Goal: Information Seeking & Learning: Learn about a topic

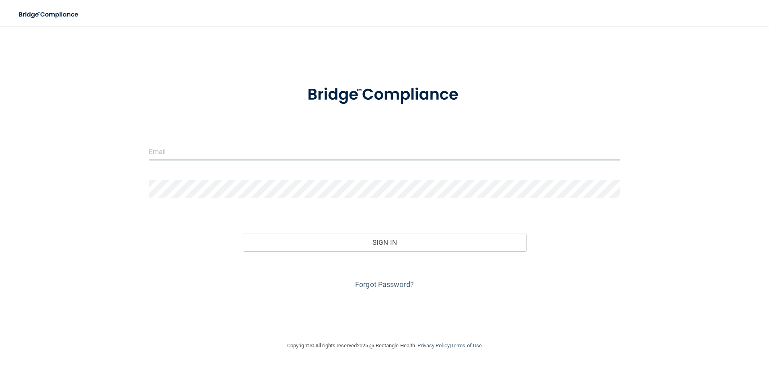
click at [345, 148] on input "email" at bounding box center [385, 151] width 472 height 18
type input "[EMAIL_ADDRESS][PERSON_NAME][DOMAIN_NAME]"
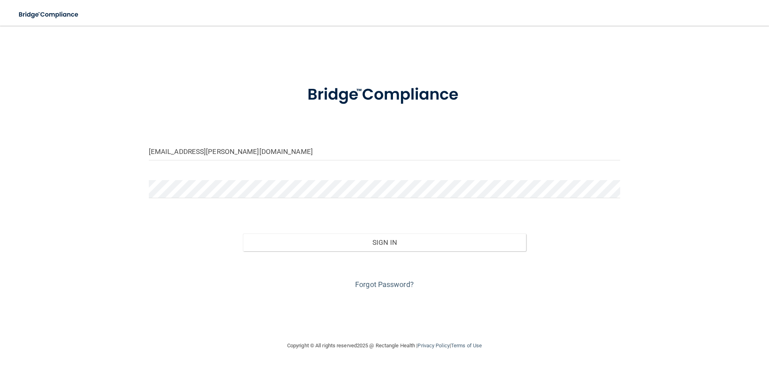
click at [238, 179] on form "[EMAIL_ADDRESS][PERSON_NAME][DOMAIN_NAME] Invalid email/password. You don't hav…" at bounding box center [385, 182] width 472 height 217
click at [243, 234] on button "Sign In" at bounding box center [384, 243] width 283 height 18
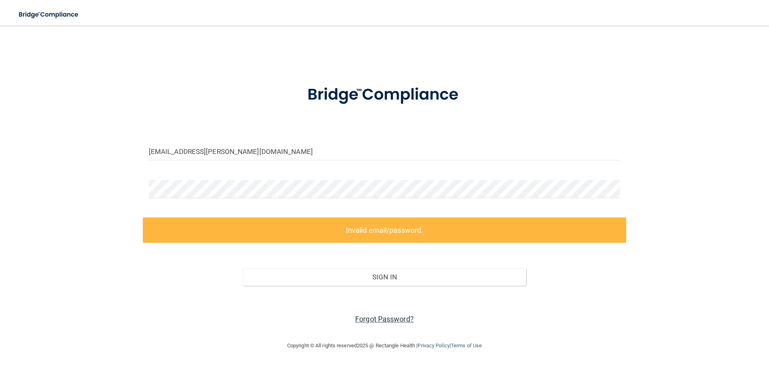
click at [376, 317] on link "Forgot Password?" at bounding box center [384, 319] width 59 height 8
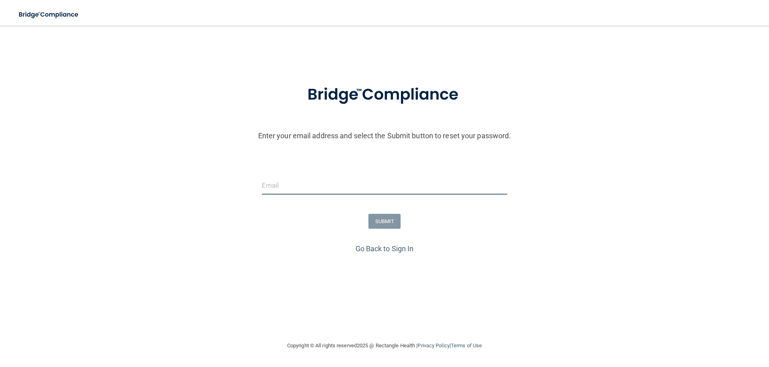
click at [296, 180] on input "email" at bounding box center [385, 186] width 246 height 18
type input "[EMAIL_ADDRESS][PERSON_NAME][DOMAIN_NAME]"
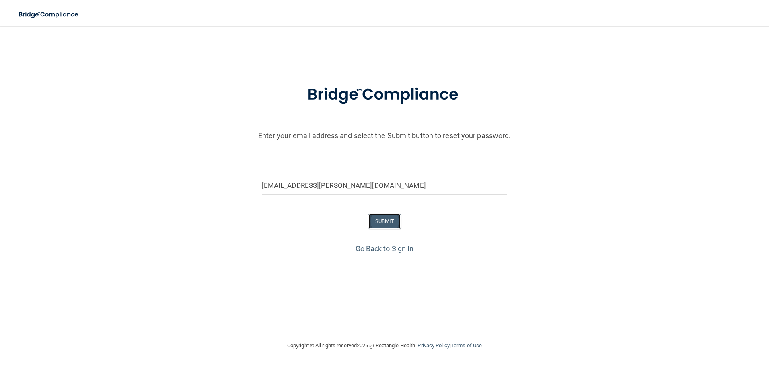
click at [390, 222] on button "SUBMIT" at bounding box center [384, 221] width 33 height 15
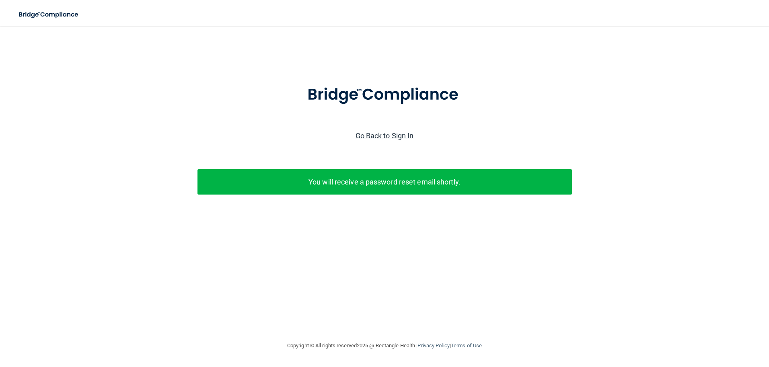
click at [398, 136] on link "Go Back to Sign In" at bounding box center [385, 136] width 58 height 8
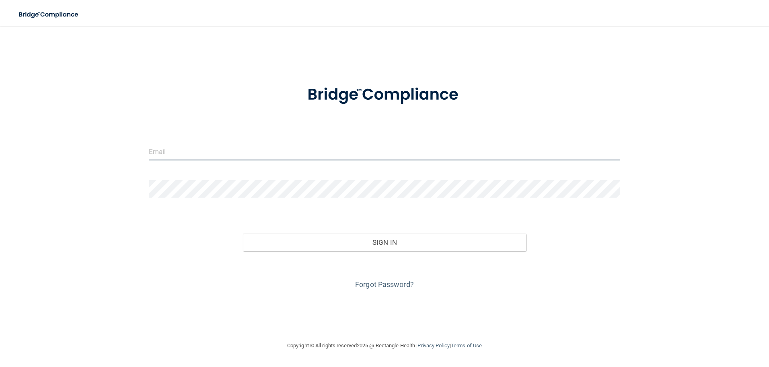
click at [374, 151] on input "email" at bounding box center [385, 151] width 472 height 18
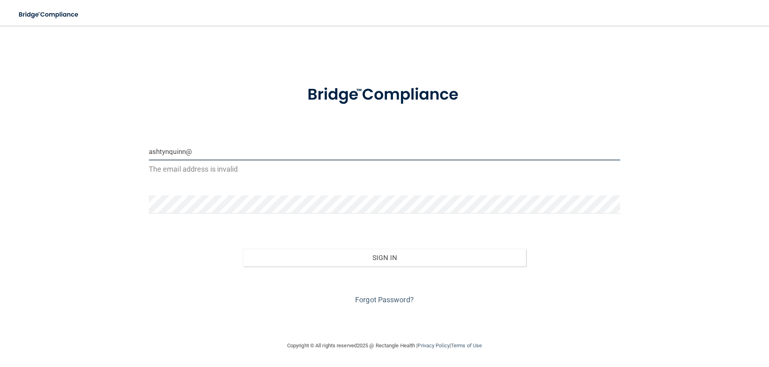
type input "[EMAIL_ADDRESS][DOMAIN_NAME]"
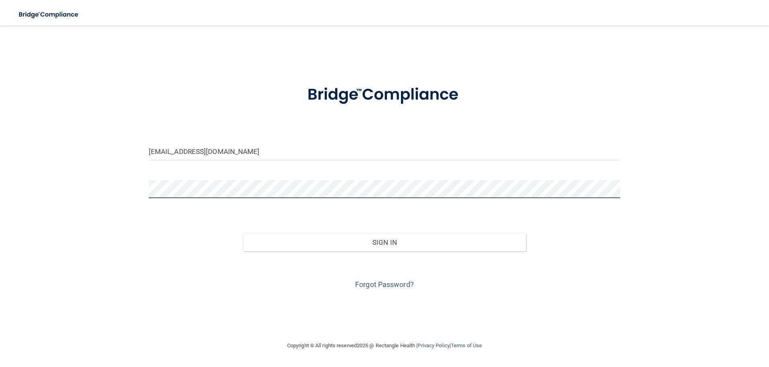
click at [243, 234] on button "Sign In" at bounding box center [384, 243] width 283 height 18
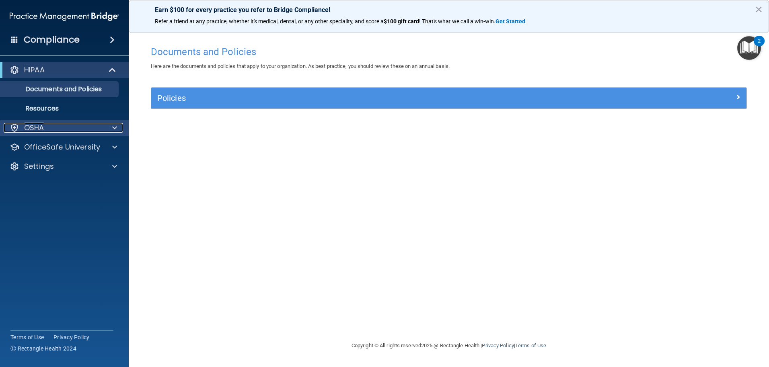
click at [82, 123] on div "OSHA" at bounding box center [54, 128] width 100 height 10
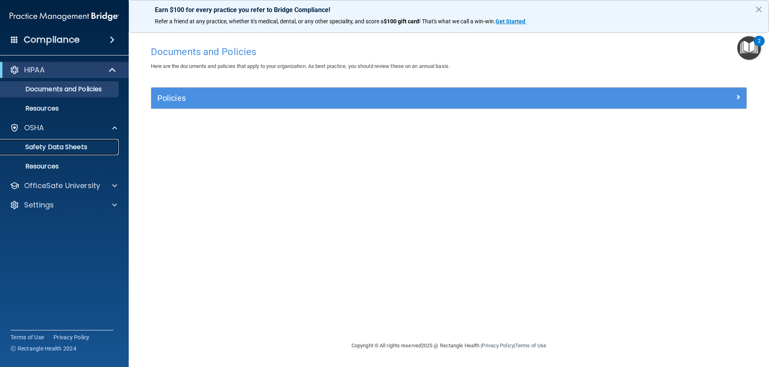
click at [71, 145] on p "Safety Data Sheets" at bounding box center [60, 147] width 110 height 8
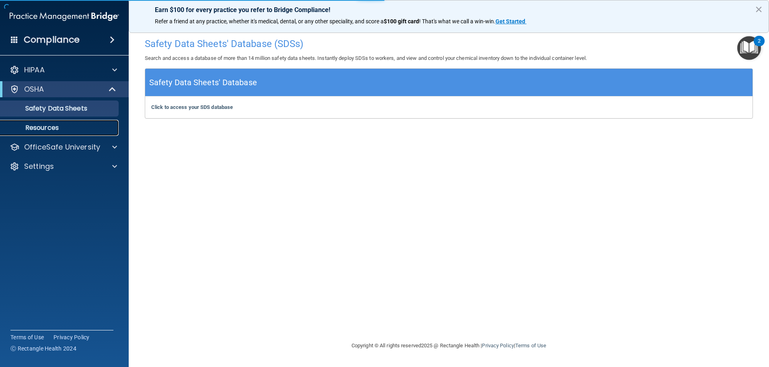
click at [48, 122] on link "Resources" at bounding box center [55, 128] width 127 height 16
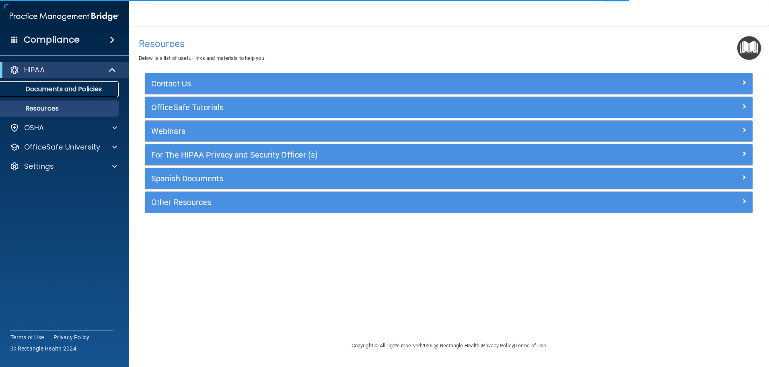
click at [49, 86] on p "Documents and Policies" at bounding box center [60, 89] width 110 height 8
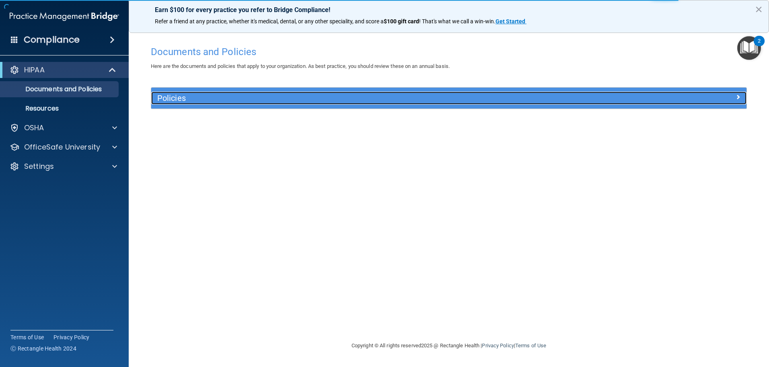
click at [179, 101] on h5 "Policies" at bounding box center [374, 98] width 434 height 9
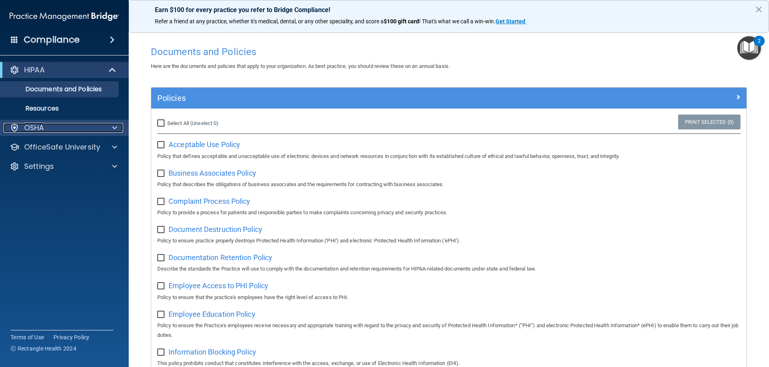
click at [84, 129] on div "OSHA" at bounding box center [54, 128] width 100 height 10
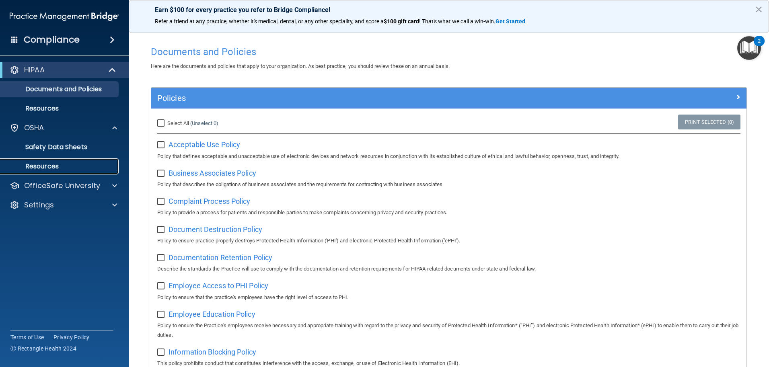
click at [70, 163] on p "Resources" at bounding box center [60, 166] width 110 height 8
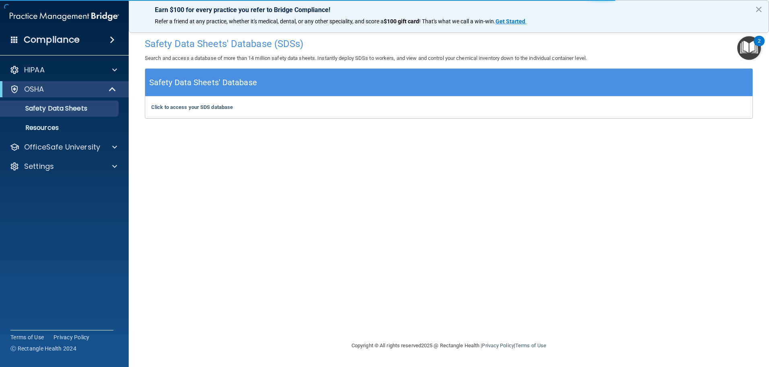
click at [111, 41] on span at bounding box center [112, 40] width 5 height 10
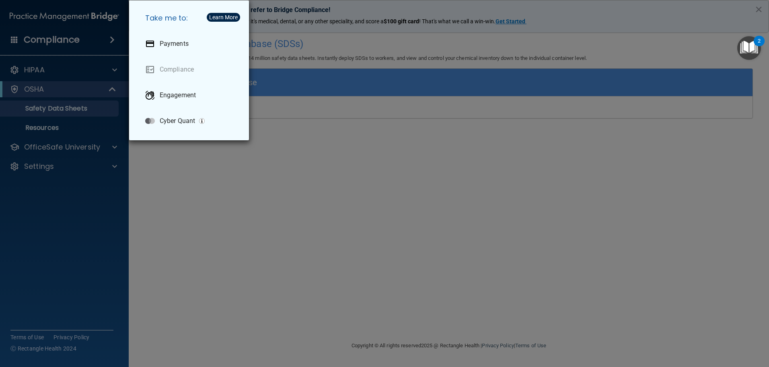
click at [86, 177] on div "Take me to: Payments Compliance Engagement Cyber Quant" at bounding box center [384, 183] width 769 height 367
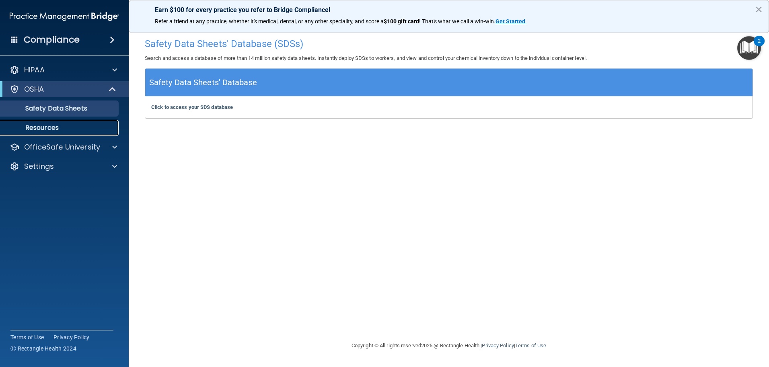
click at [76, 121] on link "Resources" at bounding box center [55, 128] width 127 height 16
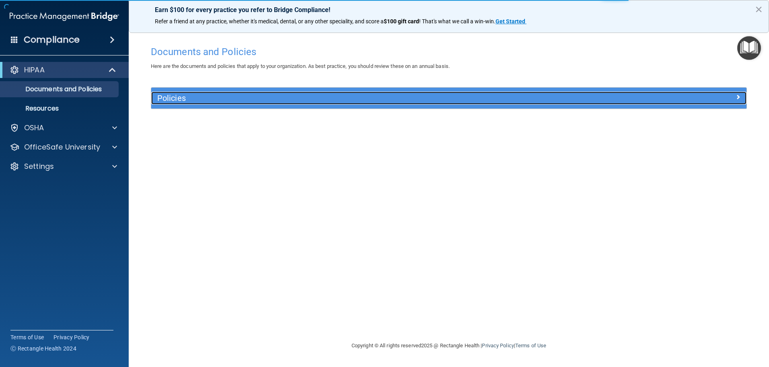
click at [173, 99] on h5 "Policies" at bounding box center [374, 98] width 434 height 9
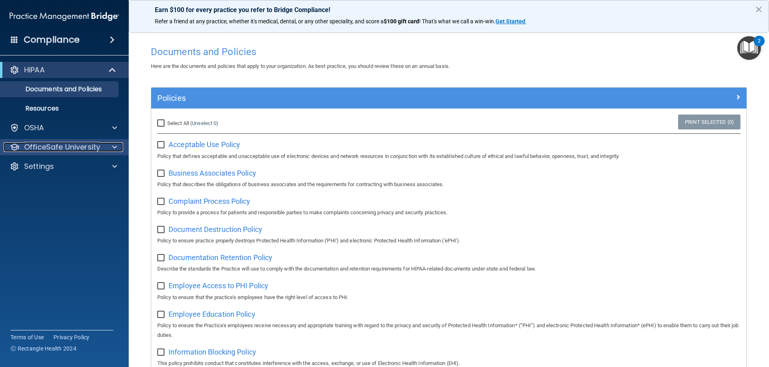
drag, startPoint x: 101, startPoint y: 145, endPoint x: 96, endPoint y: 151, distance: 8.0
click at [101, 145] on div "OfficeSafe University" at bounding box center [54, 147] width 100 height 10
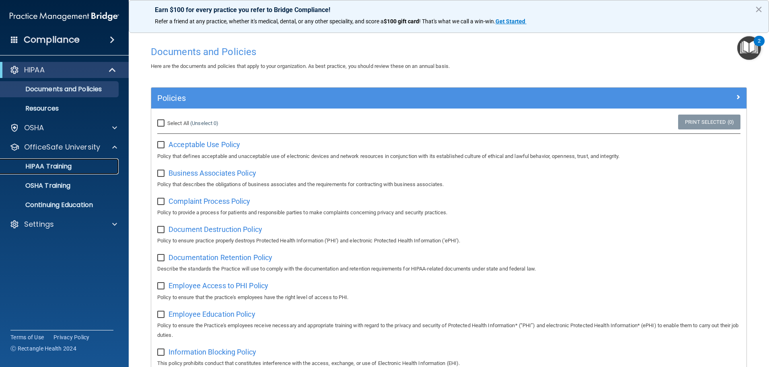
click at [72, 164] on div "HIPAA Training" at bounding box center [60, 166] width 110 height 8
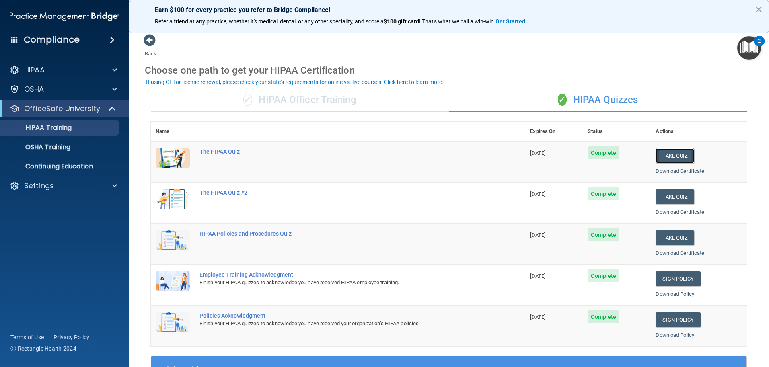
click at [657, 157] on button "Take Quiz" at bounding box center [675, 155] width 39 height 15
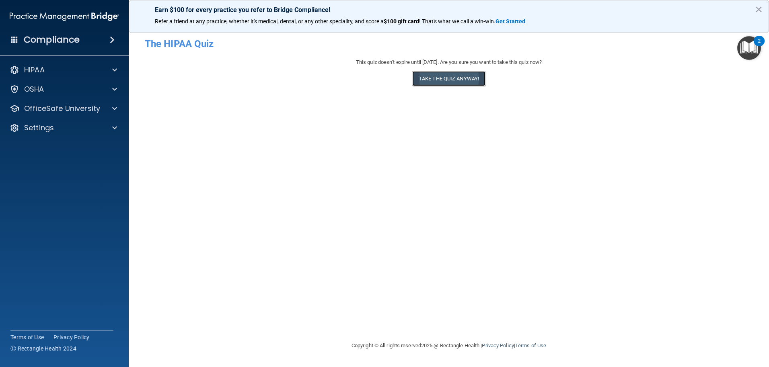
click at [428, 74] on button "Take the quiz anyway!" at bounding box center [448, 78] width 73 height 15
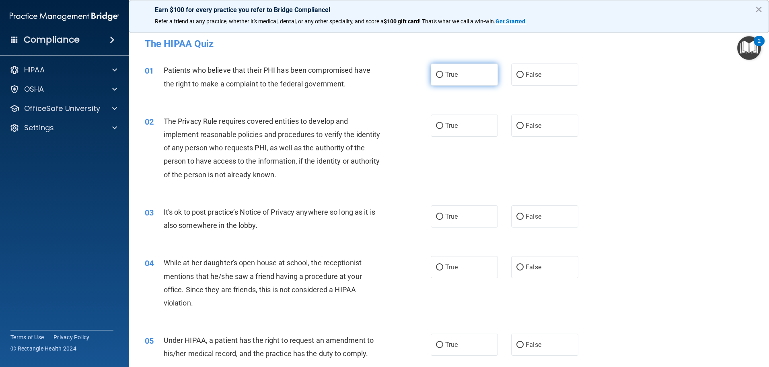
click at [436, 74] on input "True" at bounding box center [439, 75] width 7 height 6
radio input "true"
click at [436, 126] on input "True" at bounding box center [439, 126] width 7 height 6
radio input "true"
click at [439, 218] on input "True" at bounding box center [439, 217] width 7 height 6
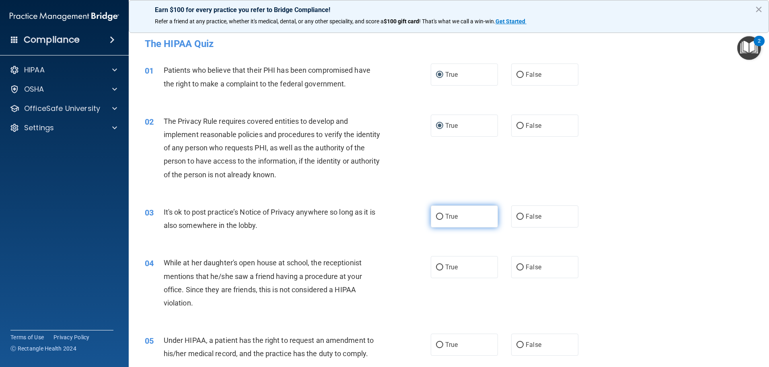
radio input "true"
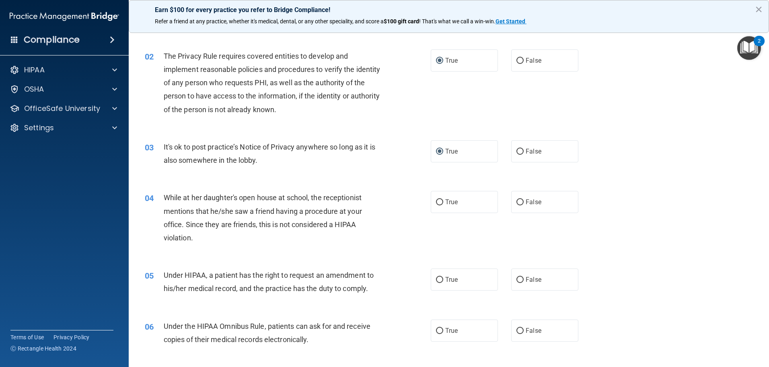
scroll to position [101, 0]
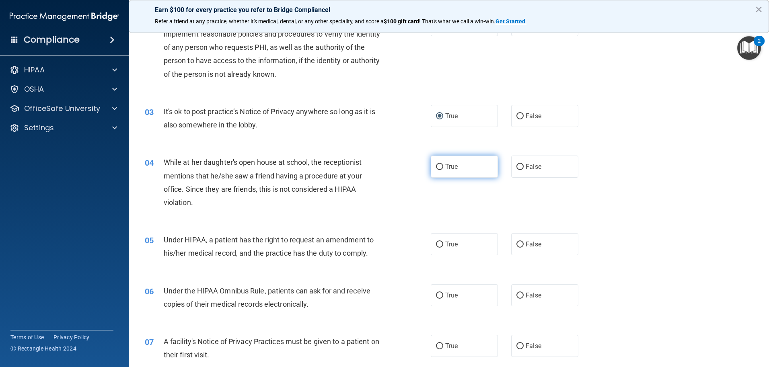
click at [441, 170] on label "True" at bounding box center [464, 167] width 67 height 22
click at [441, 170] on input "True" at bounding box center [439, 167] width 7 height 6
radio input "true"
click at [451, 243] on span "True" at bounding box center [451, 244] width 12 height 8
click at [443, 243] on input "True" at bounding box center [439, 245] width 7 height 6
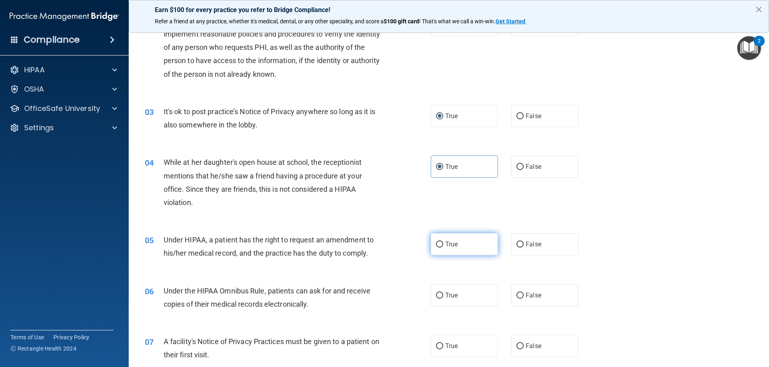
radio input "true"
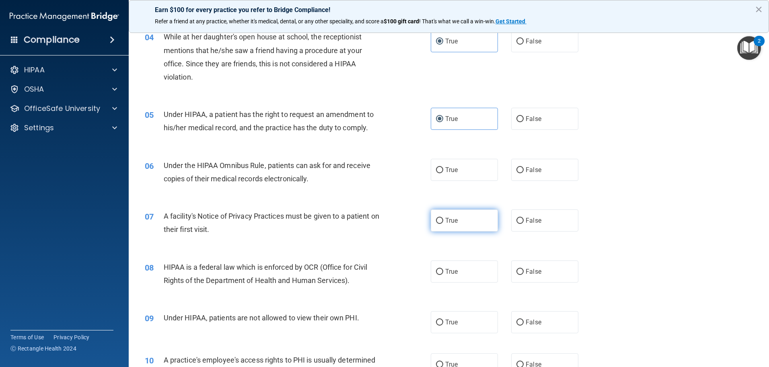
scroll to position [234, 0]
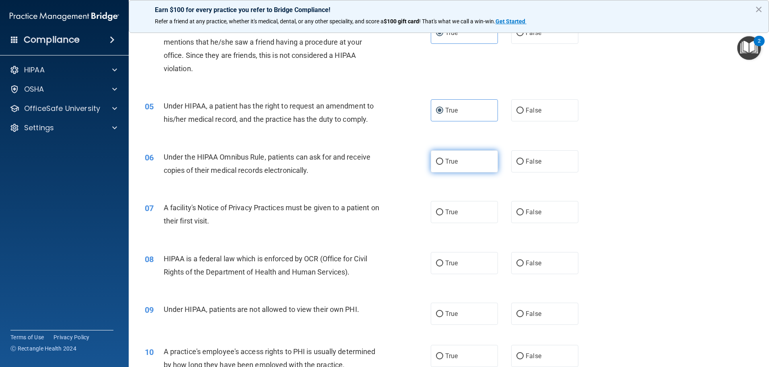
click at [440, 161] on input "True" at bounding box center [439, 162] width 7 height 6
radio input "true"
click at [436, 210] on input "True" at bounding box center [439, 213] width 7 height 6
radio input "true"
click at [441, 261] on label "True" at bounding box center [464, 263] width 67 height 22
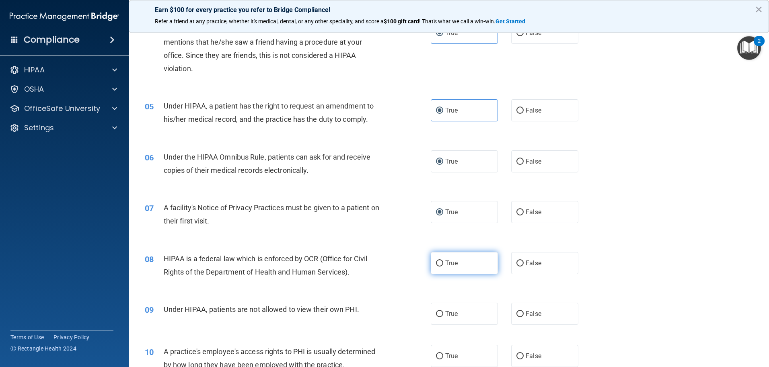
click at [441, 261] on input "True" at bounding box center [439, 264] width 7 height 6
radio input "true"
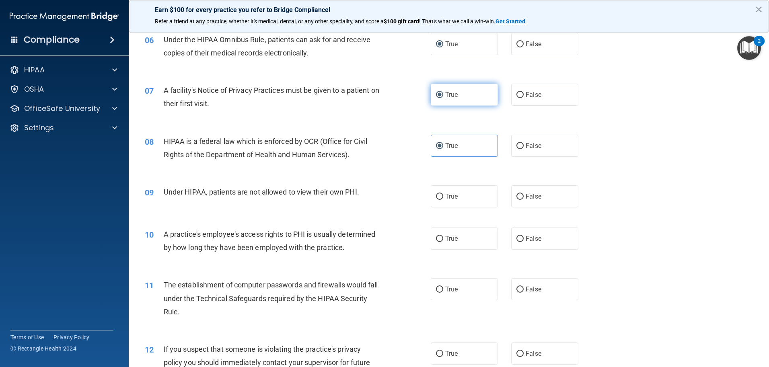
scroll to position [402, 0]
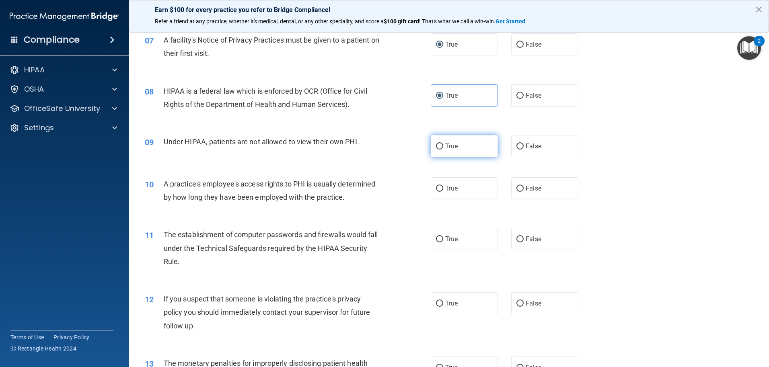
click at [436, 149] on input "True" at bounding box center [439, 147] width 7 height 6
radio input "true"
click at [436, 190] on input "True" at bounding box center [439, 189] width 7 height 6
radio input "true"
click at [436, 236] on input "True" at bounding box center [439, 239] width 7 height 6
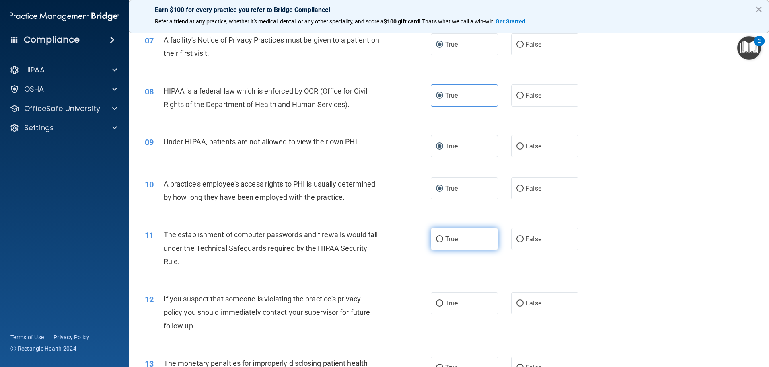
radio input "true"
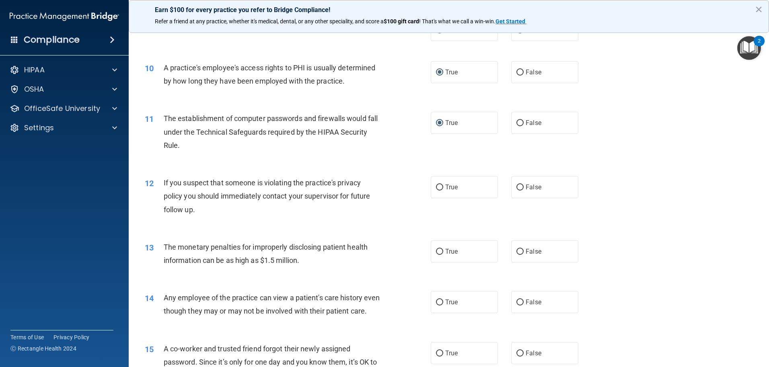
scroll to position [536, 0]
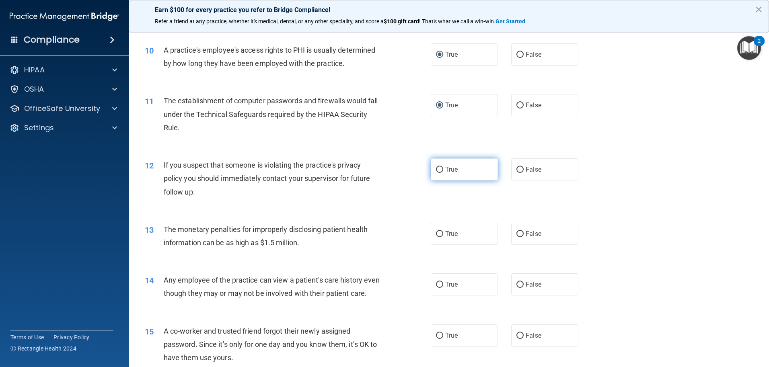
click at [438, 169] on input "True" at bounding box center [439, 170] width 7 height 6
radio input "true"
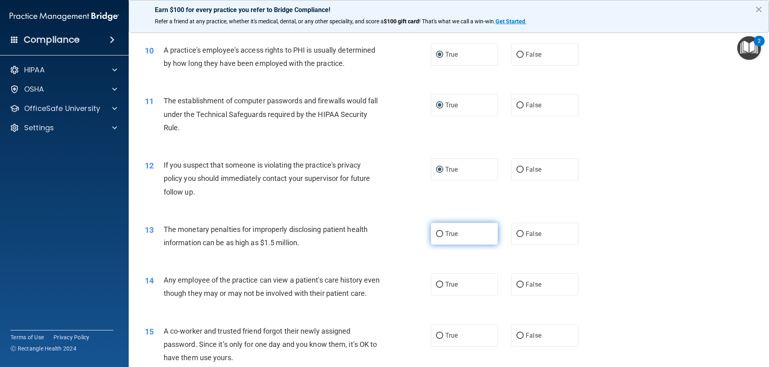
click at [445, 237] on span "True" at bounding box center [451, 234] width 12 height 8
click at [442, 237] on input "True" at bounding box center [439, 234] width 7 height 6
radio input "true"
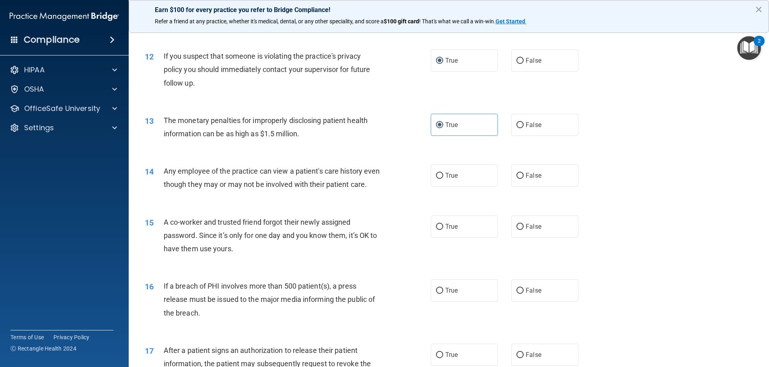
scroll to position [670, 0]
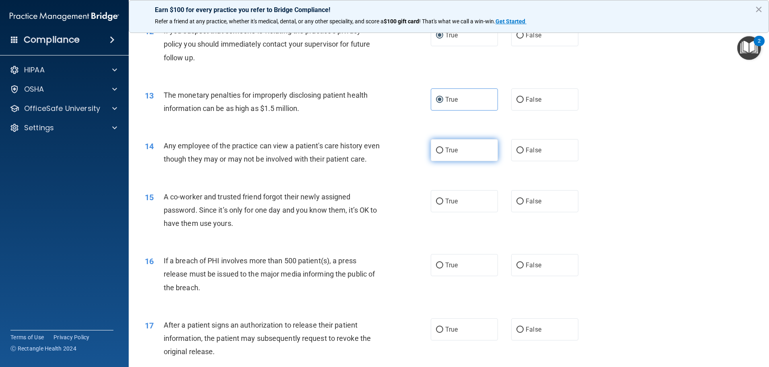
click at [445, 150] on span "True" at bounding box center [451, 150] width 12 height 8
click at [443, 150] on input "True" at bounding box center [439, 151] width 7 height 6
radio input "true"
click at [436, 205] on input "True" at bounding box center [439, 202] width 7 height 6
radio input "true"
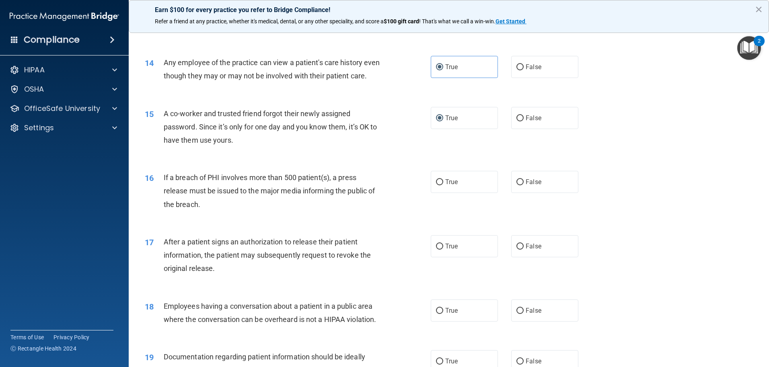
scroll to position [754, 0]
click at [445, 185] on span "True" at bounding box center [451, 182] width 12 height 8
click at [443, 185] on input "True" at bounding box center [439, 182] width 7 height 6
radio input "true"
click at [443, 253] on label "True" at bounding box center [464, 246] width 67 height 22
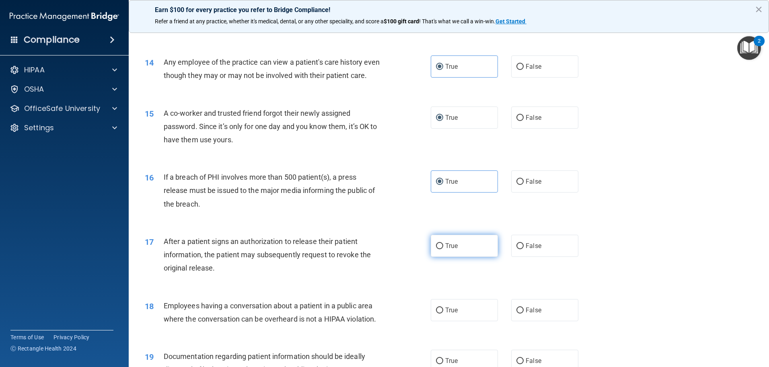
click at [443, 249] on input "True" at bounding box center [439, 246] width 7 height 6
radio input "true"
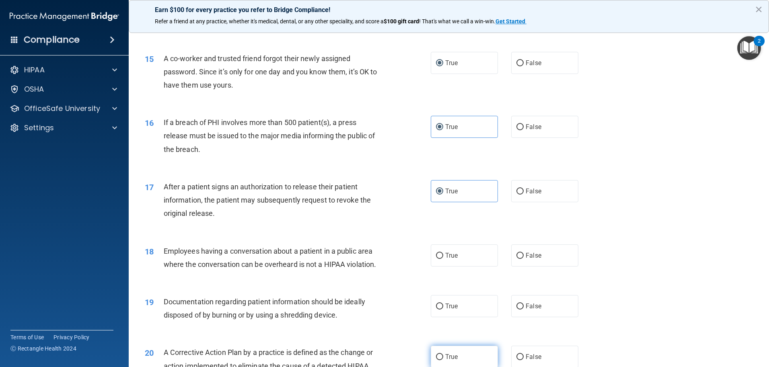
scroll to position [938, 0]
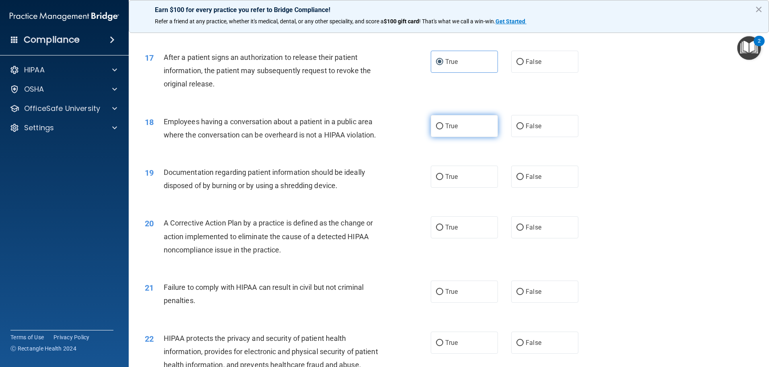
click at [436, 129] on input "True" at bounding box center [439, 126] width 7 height 6
radio input "true"
click at [439, 185] on label "True" at bounding box center [464, 177] width 67 height 22
click at [439, 180] on input "True" at bounding box center [439, 177] width 7 height 6
radio input "true"
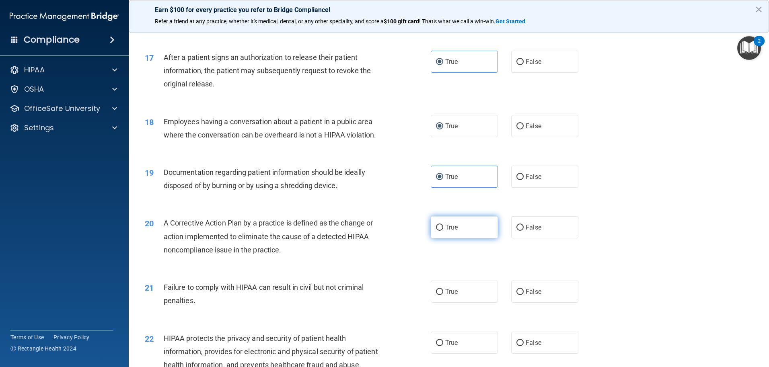
click at [440, 235] on label "True" at bounding box center [464, 227] width 67 height 22
click at [440, 231] on input "True" at bounding box center [439, 228] width 7 height 6
radio input "true"
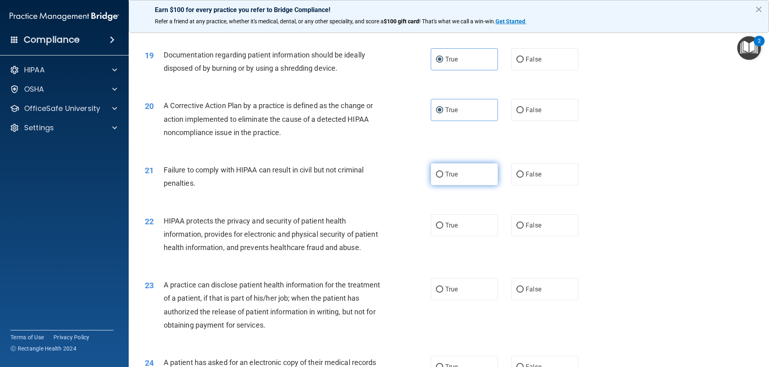
click at [445, 178] on span "True" at bounding box center [451, 175] width 12 height 8
click at [443, 178] on input "True" at bounding box center [439, 175] width 7 height 6
radio input "true"
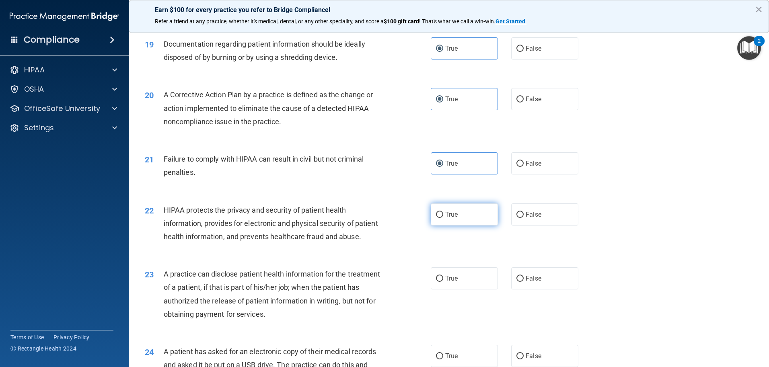
click at [447, 243] on div "22 HIPAA protects the privacy and security of patient health information, provi…" at bounding box center [449, 225] width 620 height 64
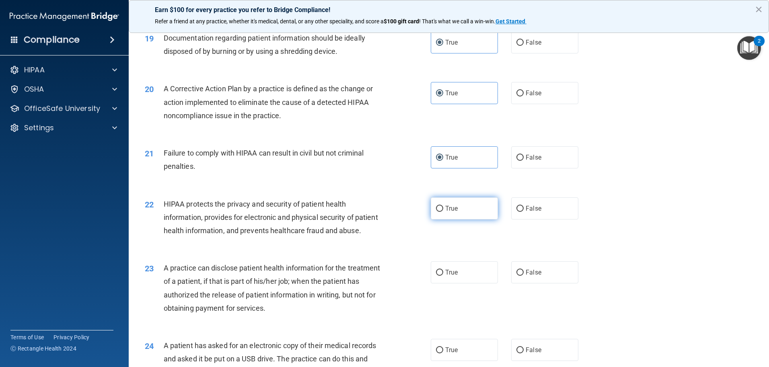
click at [454, 220] on label "True" at bounding box center [464, 208] width 67 height 22
click at [443, 212] on input "True" at bounding box center [439, 209] width 7 height 6
radio input "true"
drag, startPoint x: 461, startPoint y: 292, endPoint x: 469, endPoint y: 279, distance: 15.5
click at [461, 284] on label "True" at bounding box center [464, 272] width 67 height 22
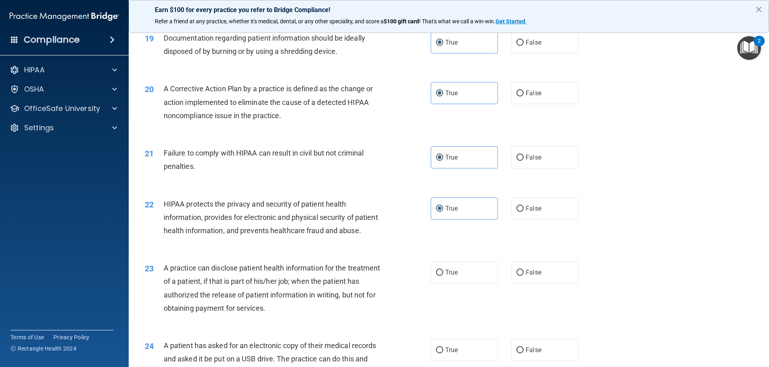
click at [443, 276] on input "True" at bounding box center [439, 273] width 7 height 6
radio input "true"
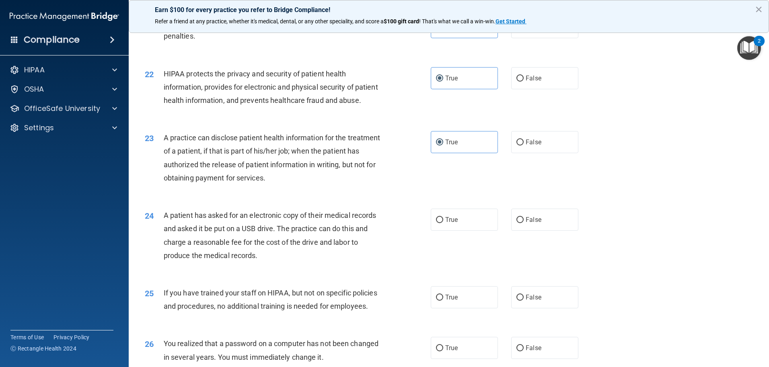
scroll to position [1257, 0]
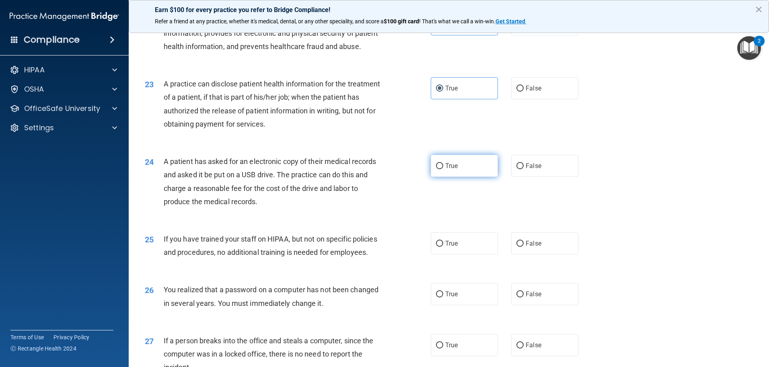
click at [452, 177] on label "True" at bounding box center [464, 166] width 67 height 22
click at [443, 169] on input "True" at bounding box center [439, 166] width 7 height 6
radio input "true"
click at [456, 255] on label "True" at bounding box center [464, 243] width 67 height 22
click at [443, 247] on input "True" at bounding box center [439, 244] width 7 height 6
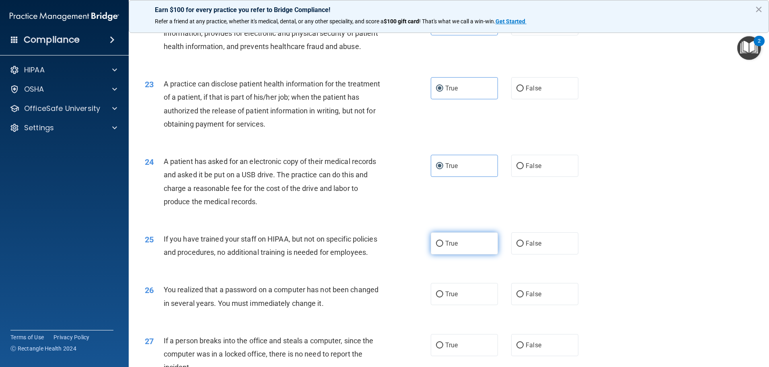
radio input "true"
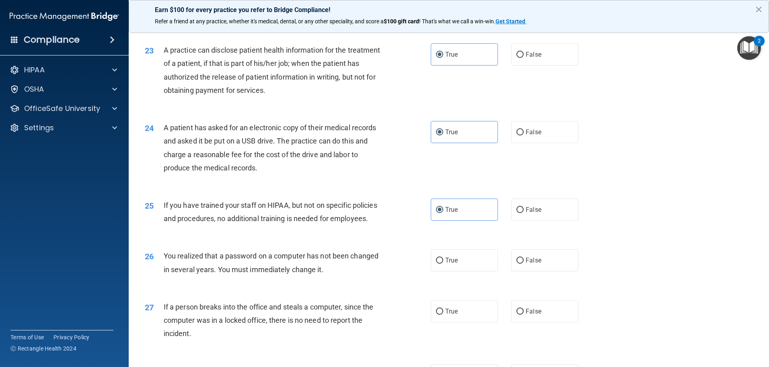
scroll to position [1408, 0]
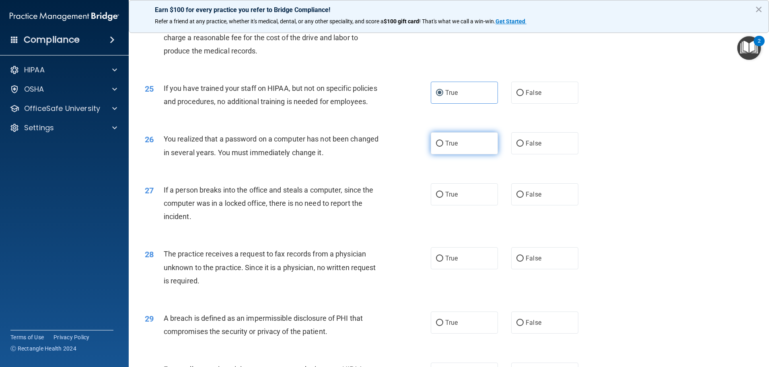
click at [454, 147] on span "True" at bounding box center [451, 144] width 12 height 8
click at [443, 147] on input "True" at bounding box center [439, 144] width 7 height 6
radio input "true"
click at [452, 198] on span "True" at bounding box center [451, 195] width 12 height 8
click at [443, 198] on input "True" at bounding box center [439, 195] width 7 height 6
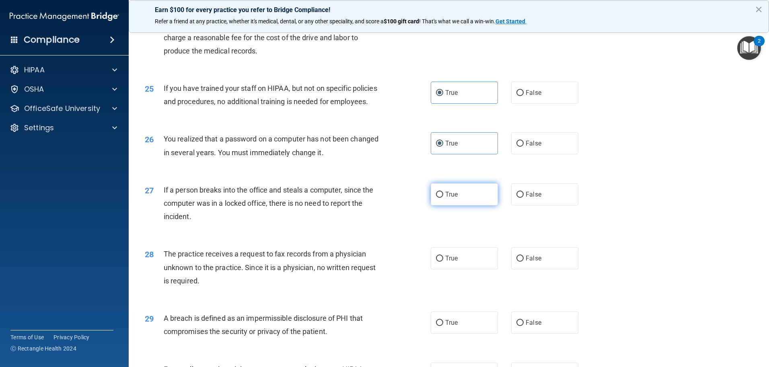
radio input "true"
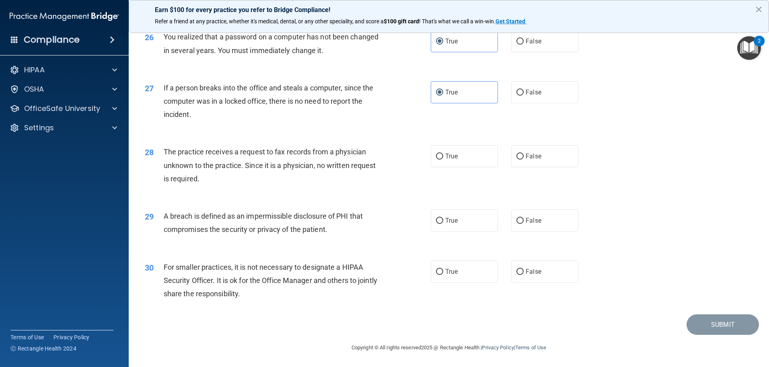
scroll to position [1525, 0]
click at [452, 167] on label "True" at bounding box center [464, 156] width 67 height 22
click at [443, 160] on input "True" at bounding box center [439, 157] width 7 height 6
radio input "true"
click at [453, 232] on label "True" at bounding box center [464, 221] width 67 height 22
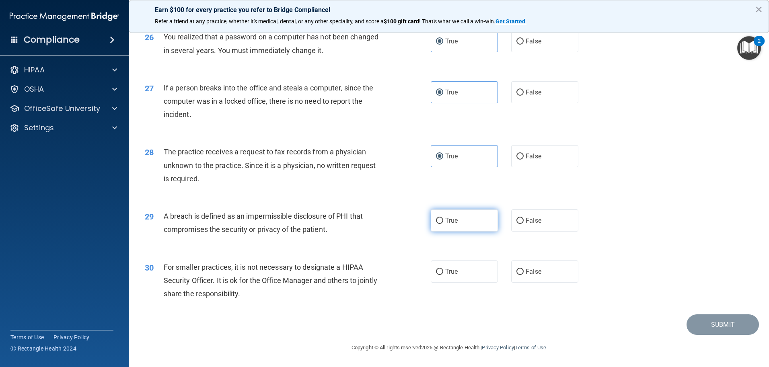
click at [443, 224] on input "True" at bounding box center [439, 221] width 7 height 6
radio input "true"
click at [460, 283] on label "True" at bounding box center [464, 272] width 67 height 22
click at [443, 275] on input "True" at bounding box center [439, 272] width 7 height 6
radio input "true"
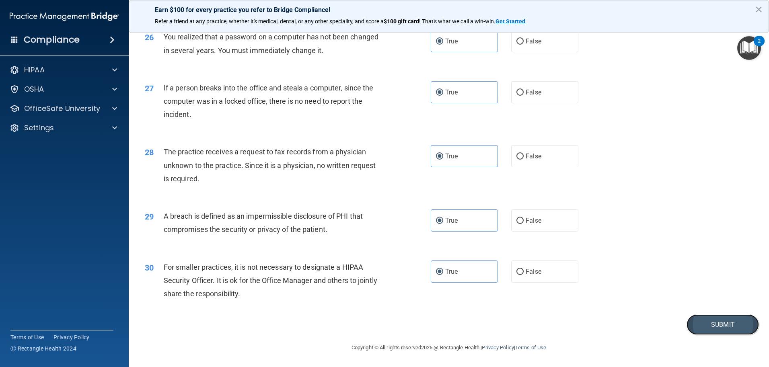
click at [717, 335] on button "Submit" at bounding box center [723, 324] width 72 height 21
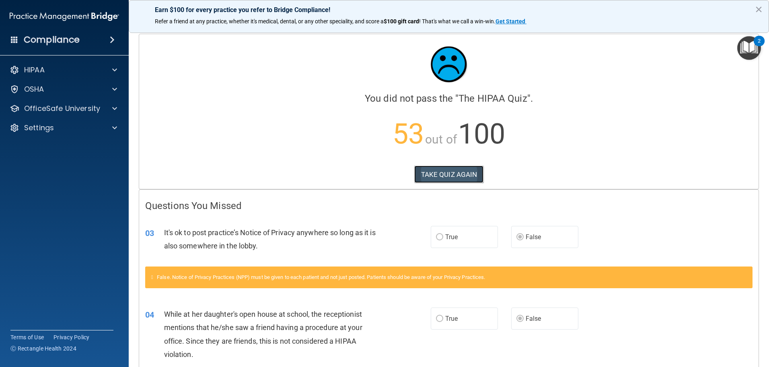
click at [446, 173] on button "TAKE QUIZ AGAIN" at bounding box center [449, 175] width 70 height 18
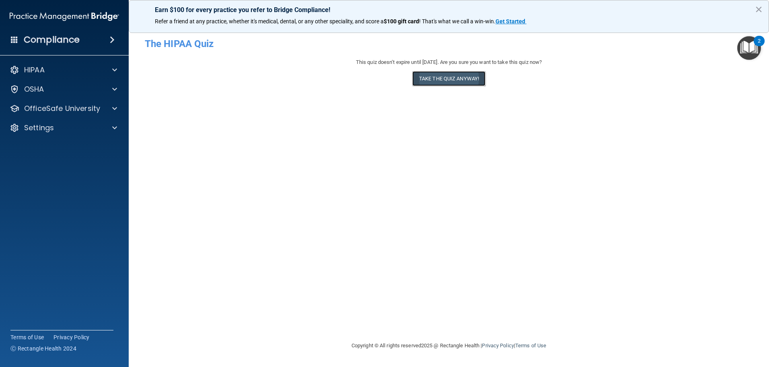
click at [453, 80] on button "Take the quiz anyway!" at bounding box center [448, 78] width 73 height 15
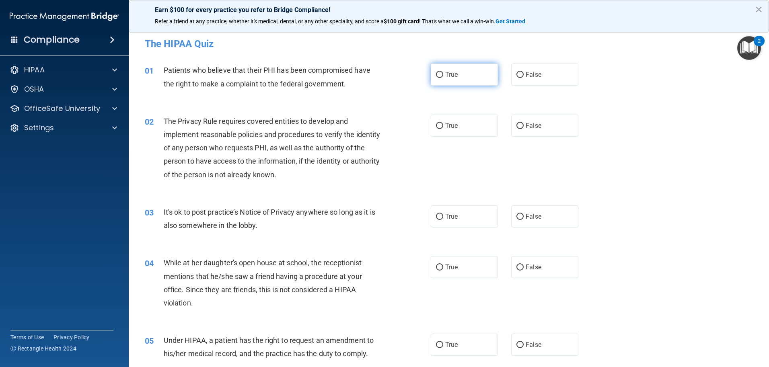
click at [457, 79] on label "True" at bounding box center [464, 75] width 67 height 22
click at [443, 78] on input "True" at bounding box center [439, 75] width 7 height 6
radio input "true"
click at [457, 125] on label "True" at bounding box center [464, 126] width 67 height 22
click at [443, 125] on input "True" at bounding box center [439, 126] width 7 height 6
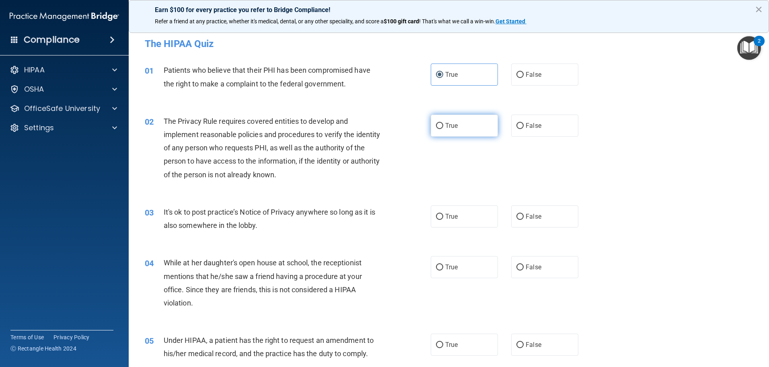
radio input "true"
click at [537, 222] on label "False" at bounding box center [544, 217] width 67 height 22
click at [524, 220] on input "False" at bounding box center [519, 217] width 7 height 6
radio input "true"
click at [535, 267] on span "False" at bounding box center [534, 267] width 16 height 8
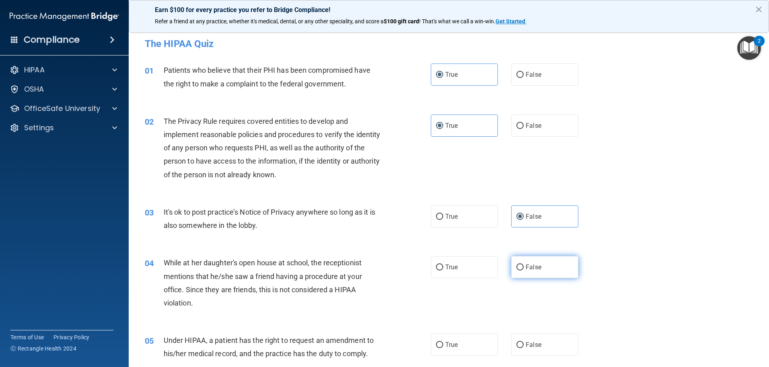
click at [524, 267] on input "False" at bounding box center [519, 268] width 7 height 6
radio input "true"
drag, startPoint x: 551, startPoint y: 337, endPoint x: 555, endPoint y: 321, distance: 17.4
click at [551, 336] on label "False" at bounding box center [544, 345] width 67 height 22
click at [524, 342] on input "False" at bounding box center [519, 345] width 7 height 6
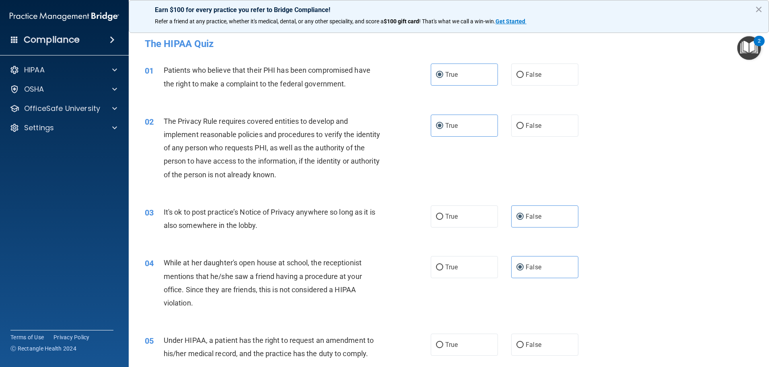
radio input "true"
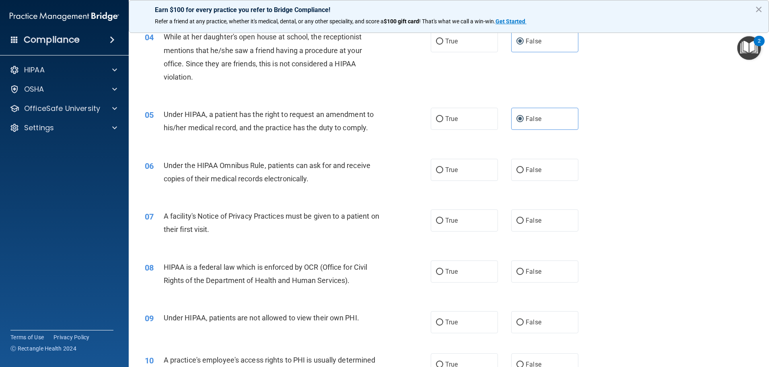
scroll to position [234, 0]
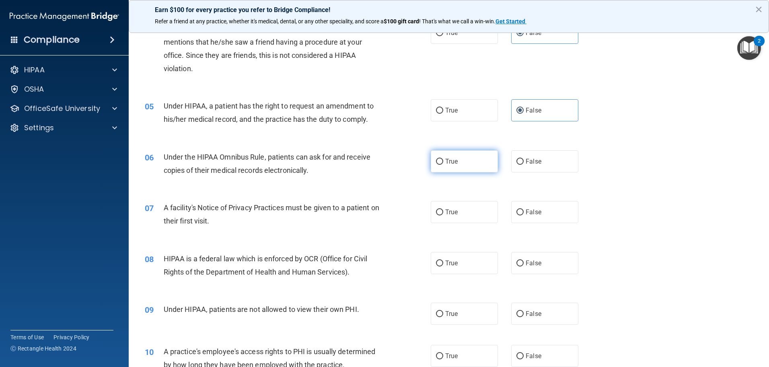
click at [455, 160] on label "True" at bounding box center [464, 161] width 67 height 22
click at [443, 160] on input "True" at bounding box center [439, 162] width 7 height 6
radio input "true"
click at [460, 210] on label "True" at bounding box center [464, 212] width 67 height 22
click at [443, 210] on input "True" at bounding box center [439, 213] width 7 height 6
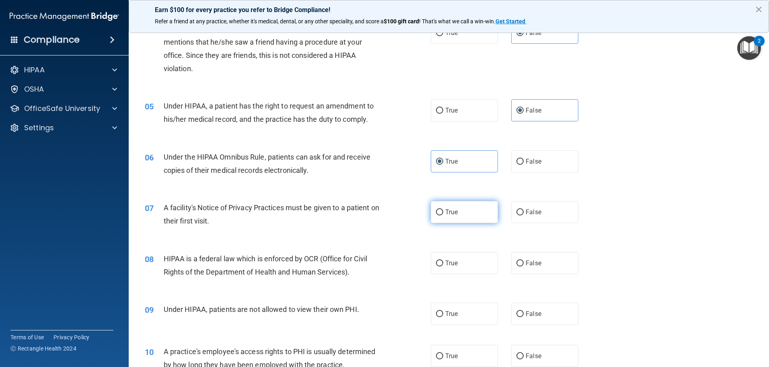
radio input "true"
click at [468, 260] on label "True" at bounding box center [464, 263] width 67 height 22
click at [443, 261] on input "True" at bounding box center [439, 264] width 7 height 6
radio input "true"
click at [536, 319] on label "False" at bounding box center [544, 314] width 67 height 22
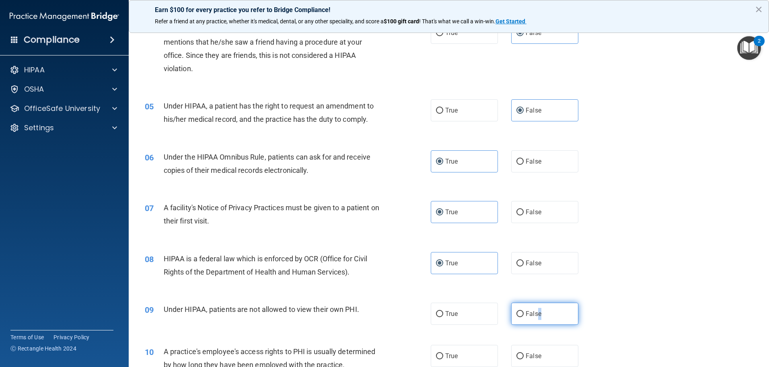
drag, startPoint x: 536, startPoint y: 319, endPoint x: 515, endPoint y: 311, distance: 21.8
click at [516, 313] on input "False" at bounding box center [519, 314] width 7 height 6
radio input "true"
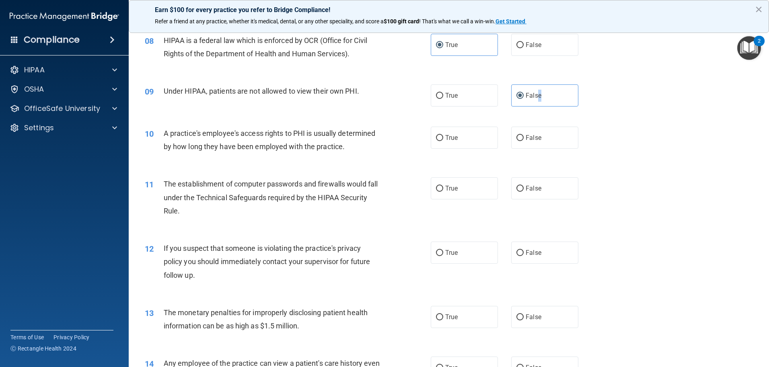
scroll to position [469, 0]
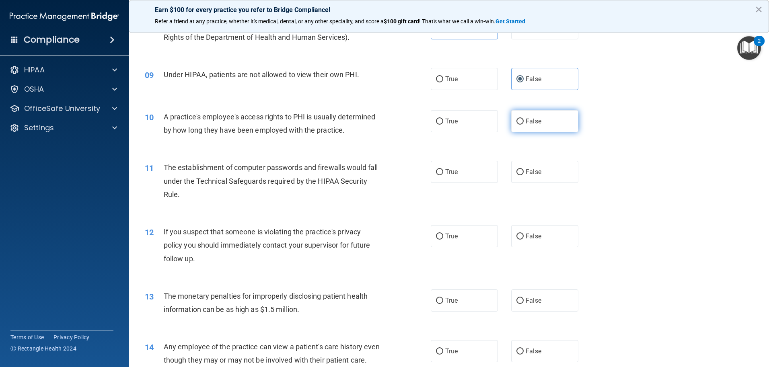
click at [526, 122] on span "False" at bounding box center [534, 121] width 16 height 8
click at [524, 122] on input "False" at bounding box center [519, 122] width 7 height 6
radio input "true"
click at [472, 173] on label "True" at bounding box center [464, 172] width 67 height 22
click at [443, 173] on input "True" at bounding box center [439, 172] width 7 height 6
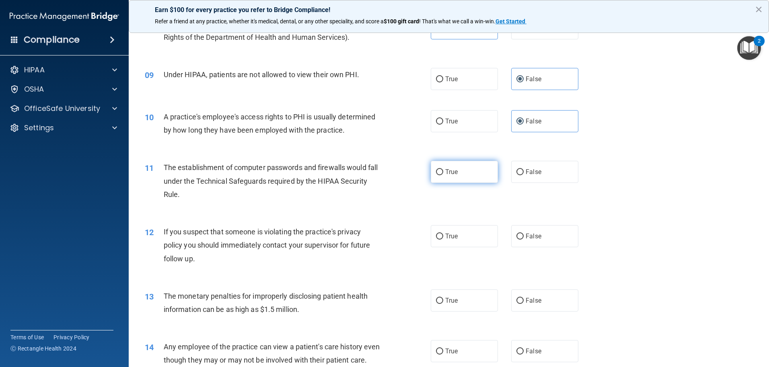
radio input "true"
click at [477, 247] on label "True" at bounding box center [464, 236] width 67 height 22
click at [443, 240] on input "True" at bounding box center [439, 237] width 7 height 6
radio input "true"
click at [481, 294] on label "True" at bounding box center [464, 301] width 67 height 22
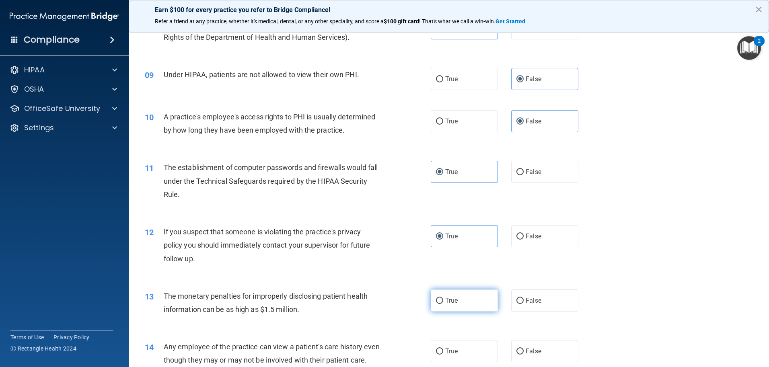
click at [443, 298] on input "True" at bounding box center [439, 301] width 7 height 6
radio input "true"
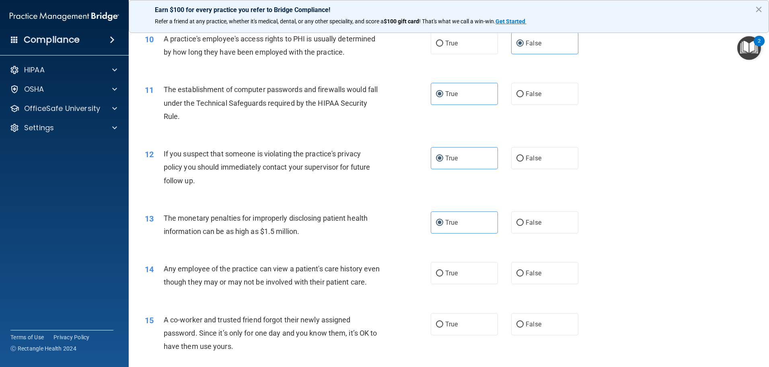
scroll to position [553, 0]
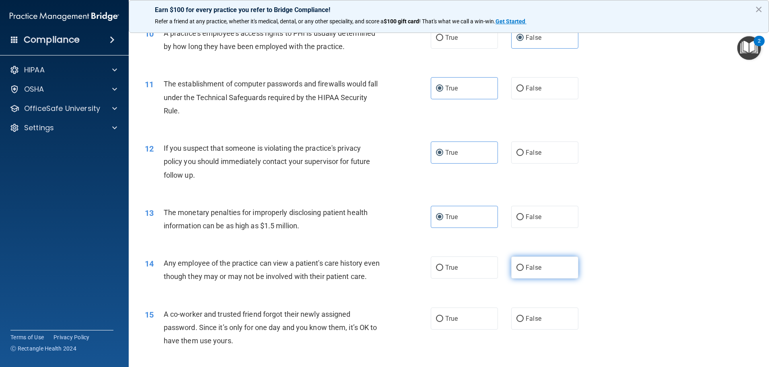
click at [530, 261] on label "False" at bounding box center [544, 268] width 67 height 22
click at [524, 265] on input "False" at bounding box center [519, 268] width 7 height 6
radio input "true"
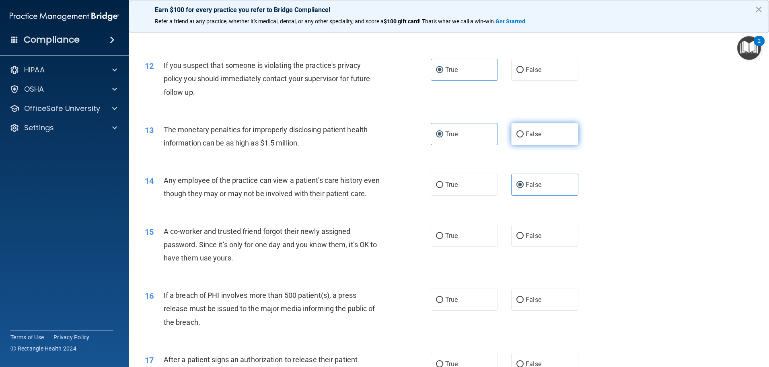
scroll to position [637, 0]
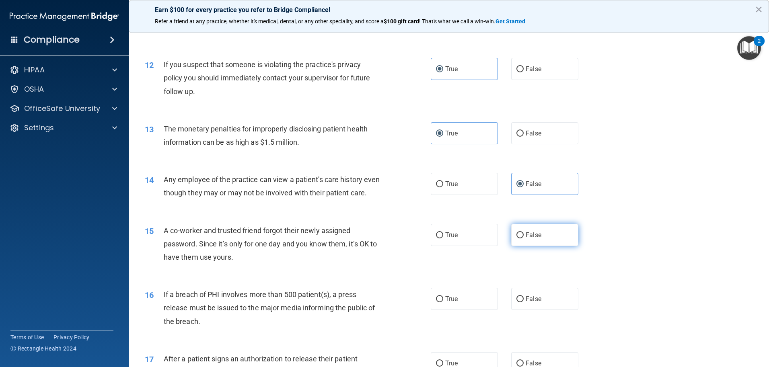
click at [526, 239] on span "False" at bounding box center [534, 235] width 16 height 8
click at [524, 238] on input "False" at bounding box center [519, 235] width 7 height 6
radio input "true"
click at [484, 310] on label "True" at bounding box center [464, 299] width 67 height 22
click at [443, 302] on input "True" at bounding box center [439, 299] width 7 height 6
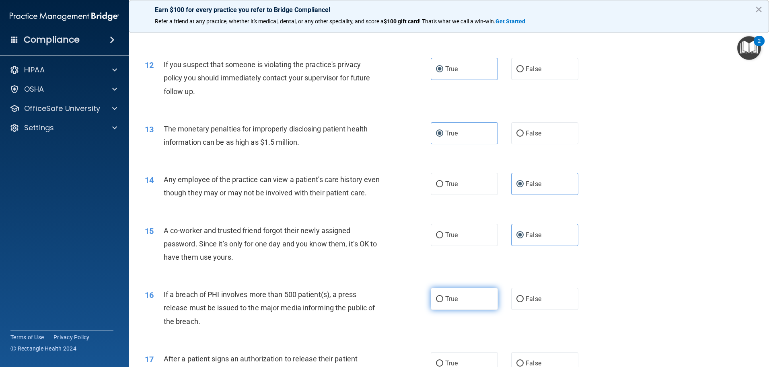
radio input "true"
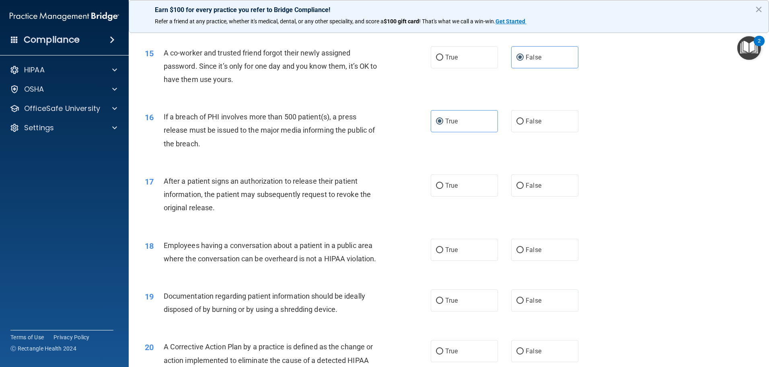
scroll to position [821, 0]
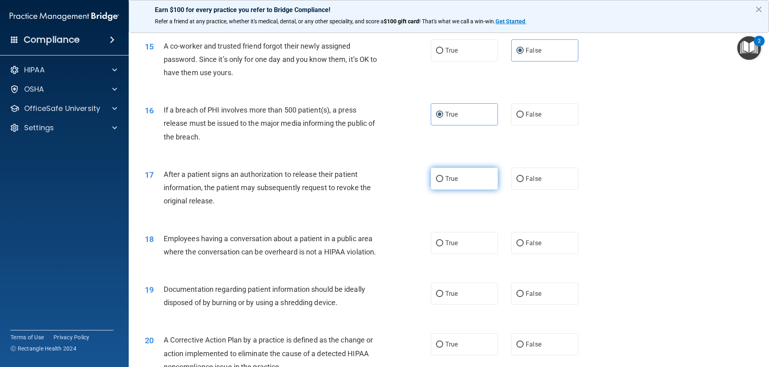
click at [456, 190] on label "True" at bounding box center [464, 179] width 67 height 22
click at [443, 182] on input "True" at bounding box center [439, 179] width 7 height 6
radio input "true"
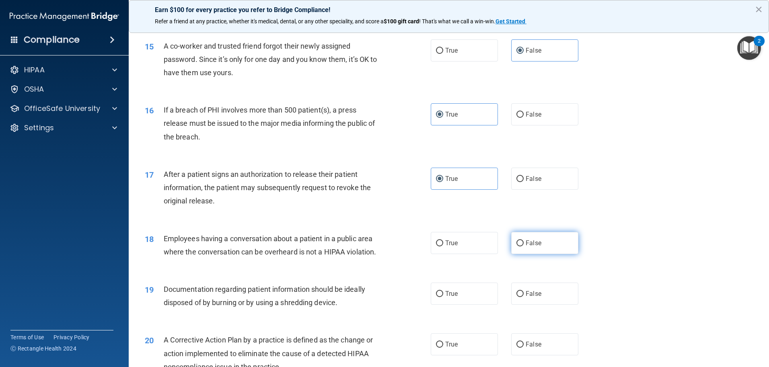
click at [526, 247] on span "False" at bounding box center [534, 243] width 16 height 8
click at [524, 247] on input "False" at bounding box center [519, 243] width 7 height 6
radio input "true"
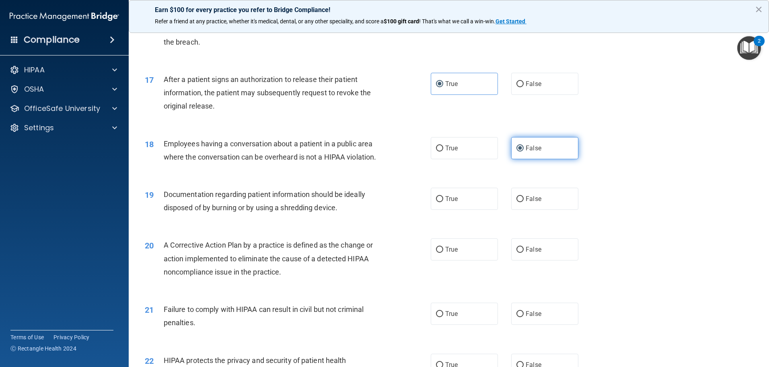
scroll to position [972, 0]
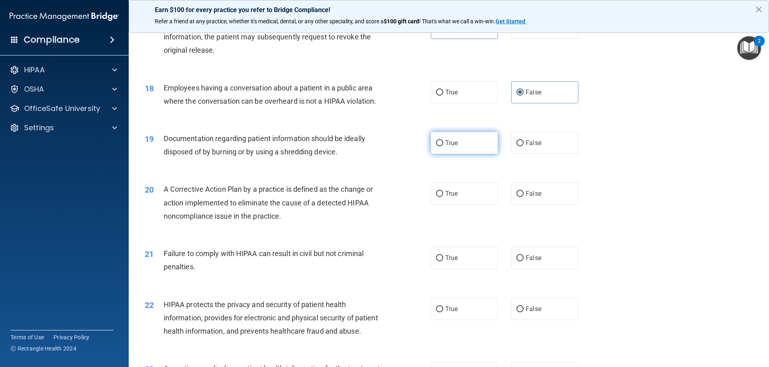
click at [465, 154] on label "True" at bounding box center [464, 143] width 67 height 22
click at [443, 146] on input "True" at bounding box center [439, 143] width 7 height 6
radio input "true"
click at [466, 201] on label "True" at bounding box center [464, 194] width 67 height 22
click at [443, 197] on input "True" at bounding box center [439, 194] width 7 height 6
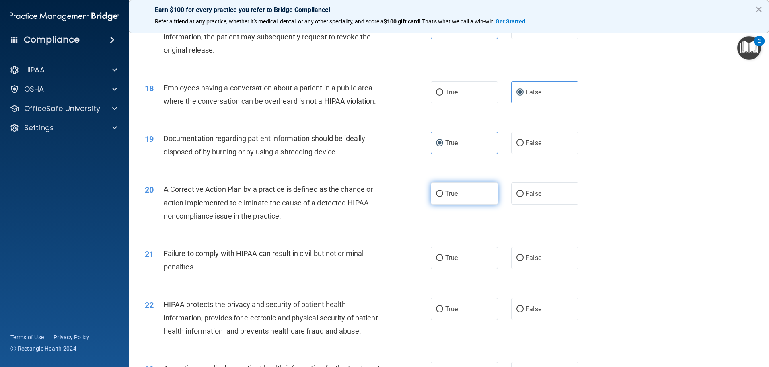
radio input "true"
click at [532, 269] on label "False" at bounding box center [544, 258] width 67 height 22
click at [524, 261] on input "False" at bounding box center [519, 258] width 7 height 6
radio input "true"
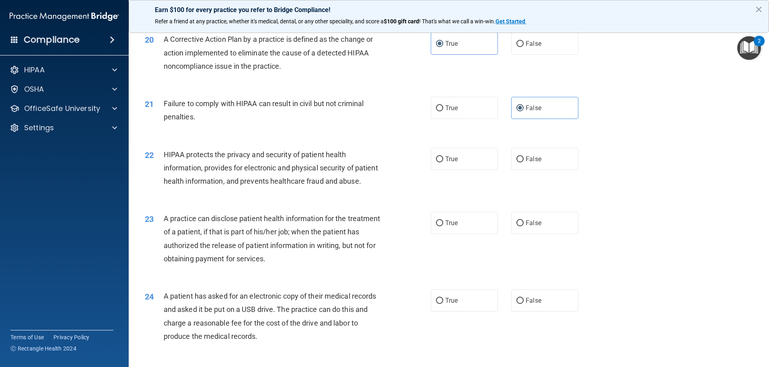
scroll to position [1123, 0]
click at [464, 166] on label "True" at bounding box center [464, 158] width 67 height 22
click at [443, 162] on input "True" at bounding box center [439, 159] width 7 height 6
radio input "true"
click at [538, 233] on label "False" at bounding box center [544, 222] width 67 height 22
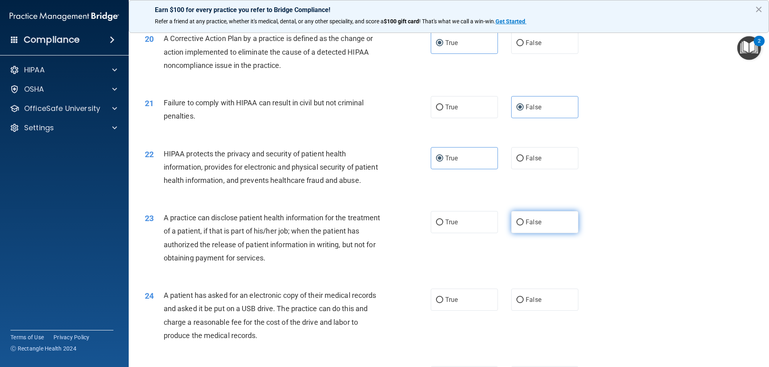
click at [524, 226] on input "False" at bounding box center [519, 223] width 7 height 6
radio input "true"
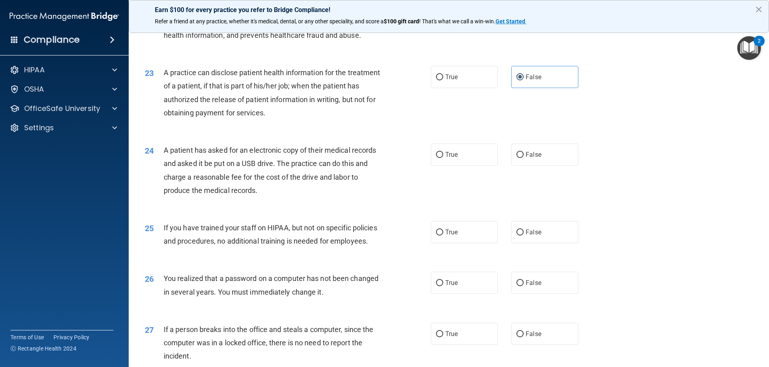
scroll to position [1274, 0]
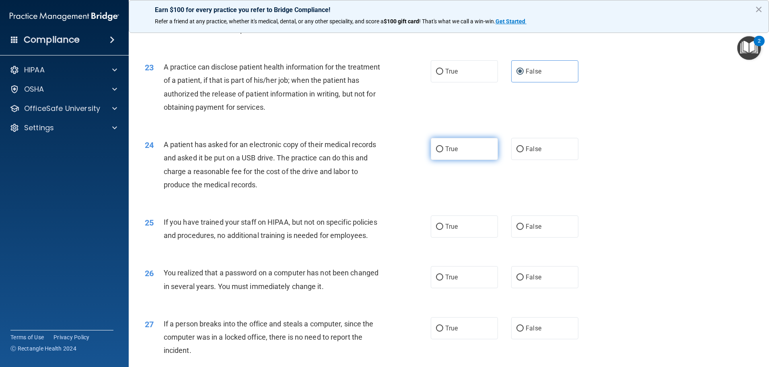
click at [465, 160] on label "True" at bounding box center [464, 149] width 67 height 22
click at [443, 152] on input "True" at bounding box center [439, 149] width 7 height 6
radio input "true"
click at [516, 238] on label "False" at bounding box center [544, 227] width 67 height 22
click at [516, 230] on input "False" at bounding box center [519, 227] width 7 height 6
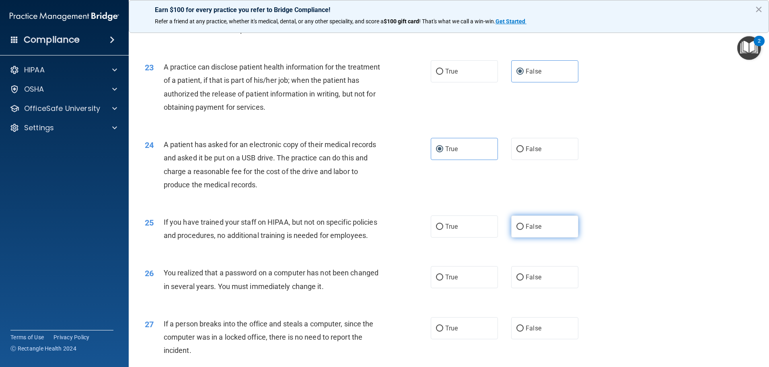
radio input "true"
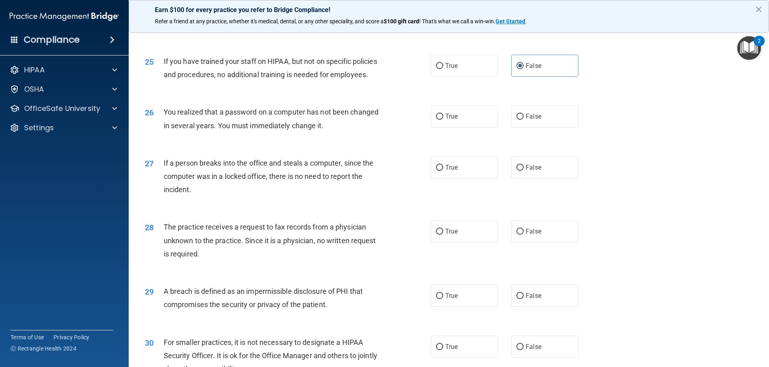
scroll to position [1441, 0]
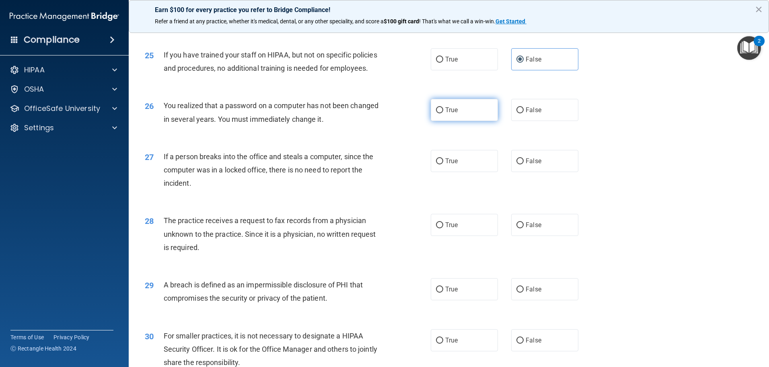
click at [473, 121] on label "True" at bounding box center [464, 110] width 67 height 22
click at [443, 113] on input "True" at bounding box center [439, 110] width 7 height 6
radio input "true"
click at [526, 165] on span "False" at bounding box center [534, 161] width 16 height 8
click at [524, 164] on input "False" at bounding box center [519, 161] width 7 height 6
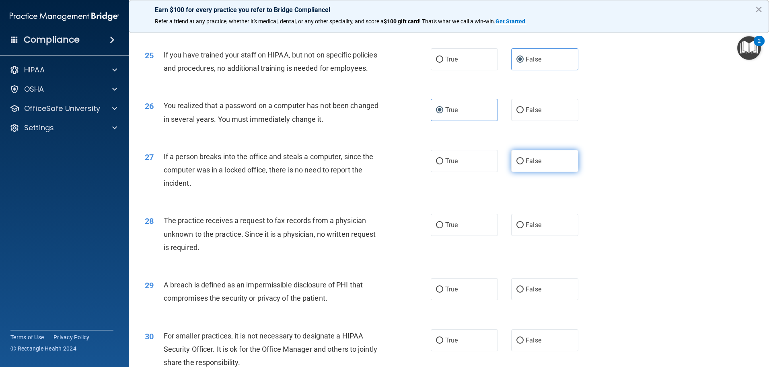
radio input "true"
click at [482, 236] on label "True" at bounding box center [464, 225] width 67 height 22
click at [443, 228] on input "True" at bounding box center [439, 225] width 7 height 6
radio input "true"
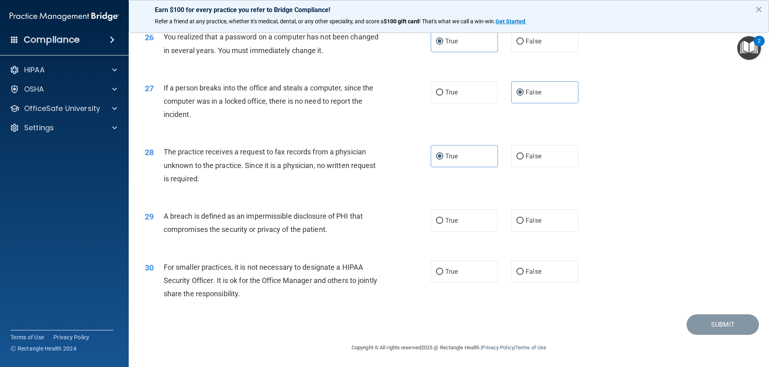
scroll to position [1550, 0]
click at [473, 226] on label "True" at bounding box center [464, 221] width 67 height 22
click at [443, 224] on input "True" at bounding box center [439, 221] width 7 height 6
radio input "true"
drag, startPoint x: 485, startPoint y: 279, endPoint x: 491, endPoint y: 279, distance: 6.4
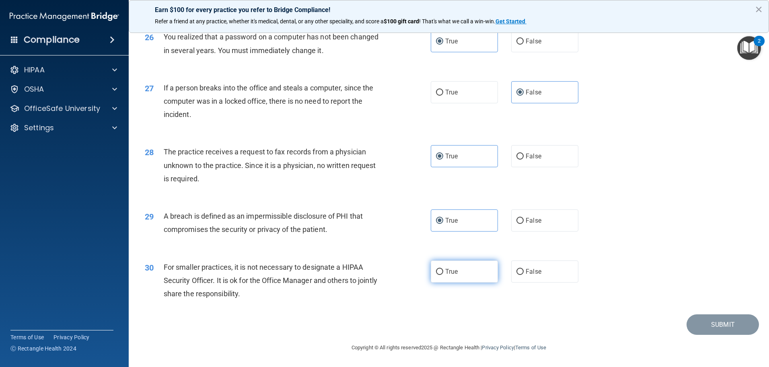
click at [485, 279] on label "True" at bounding box center [464, 272] width 67 height 22
click at [443, 275] on input "True" at bounding box center [439, 272] width 7 height 6
radio input "true"
click at [731, 324] on button "Submit" at bounding box center [723, 324] width 72 height 21
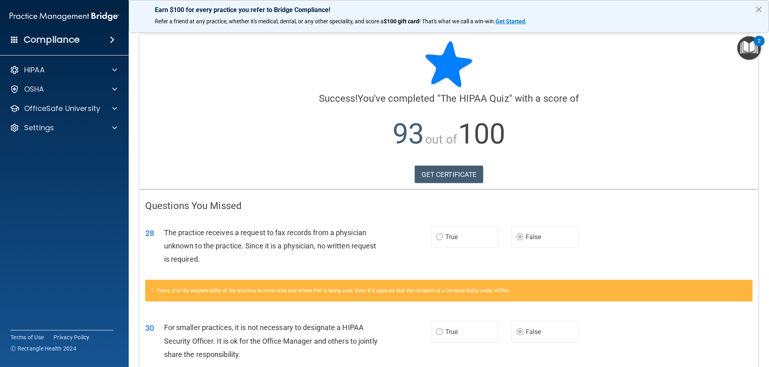
click at [757, 10] on button "×" at bounding box center [759, 9] width 8 height 13
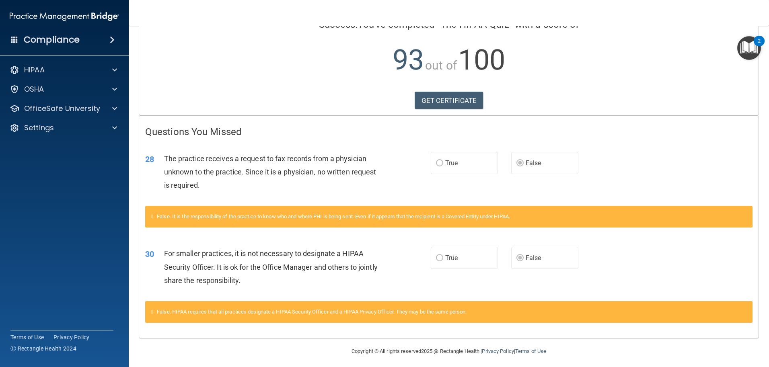
scroll to position [78, 0]
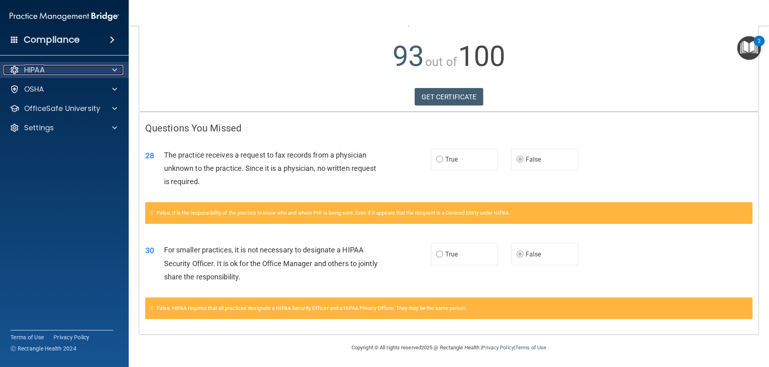
click at [110, 69] on div at bounding box center [113, 70] width 20 height 10
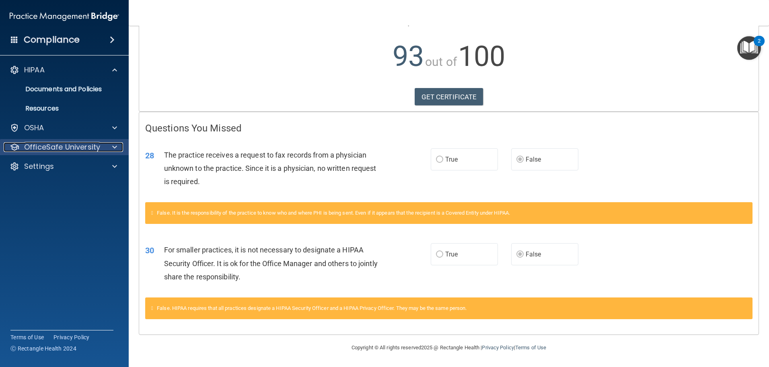
click at [113, 143] on span at bounding box center [114, 147] width 5 height 10
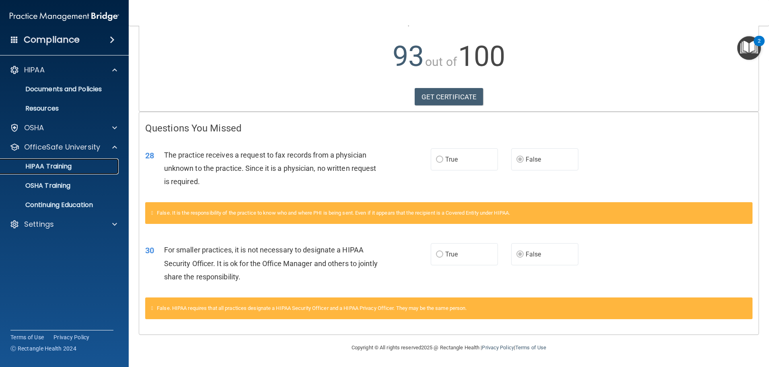
click at [70, 166] on p "HIPAA Training" at bounding box center [38, 166] width 66 height 8
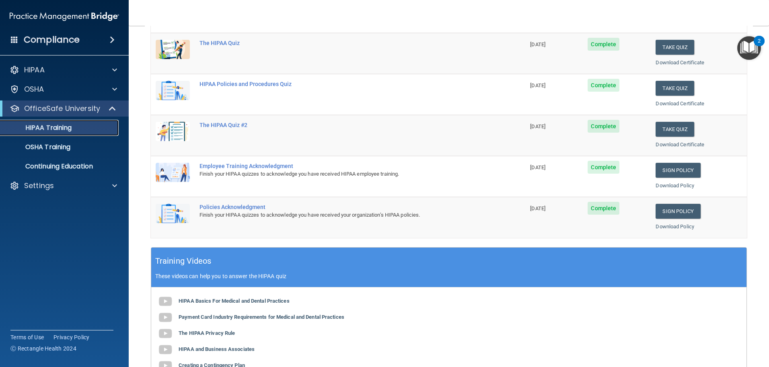
scroll to position [88, 0]
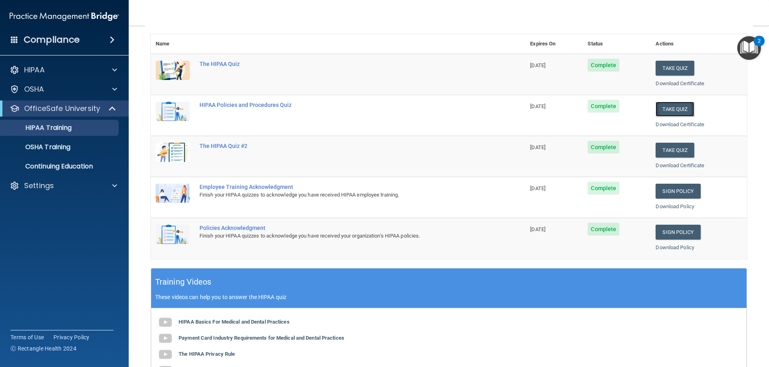
click at [659, 105] on button "Take Quiz" at bounding box center [675, 109] width 39 height 15
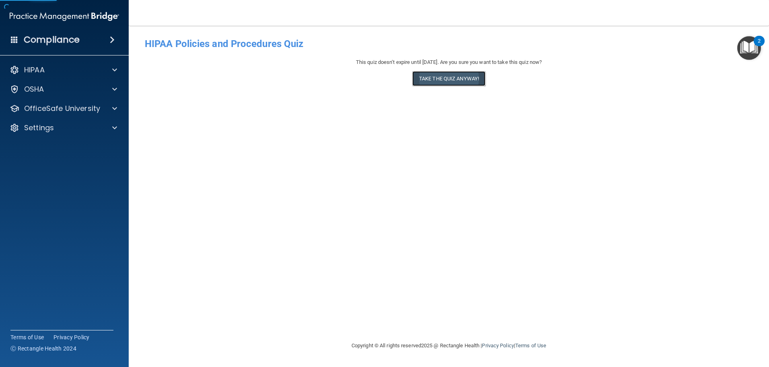
click at [473, 76] on button "Take the quiz anyway!" at bounding box center [448, 78] width 73 height 15
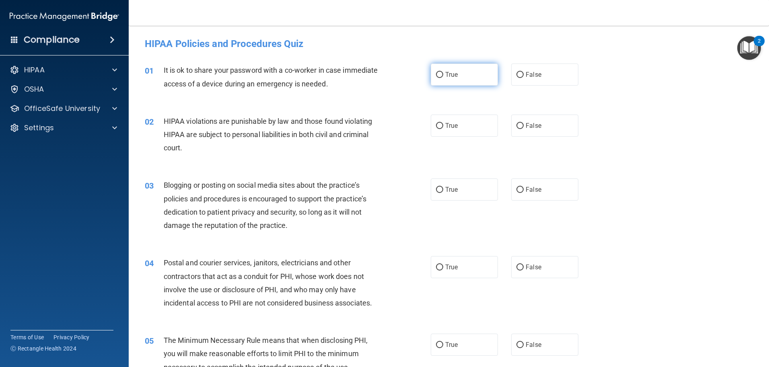
click at [470, 79] on label "True" at bounding box center [464, 75] width 67 height 22
click at [443, 78] on input "True" at bounding box center [439, 75] width 7 height 6
radio input "true"
click at [472, 137] on div "02 HIPAA violations are punishable by law and those found violating HIPAA are s…" at bounding box center [449, 137] width 620 height 64
click at [471, 134] on label "True" at bounding box center [464, 126] width 67 height 22
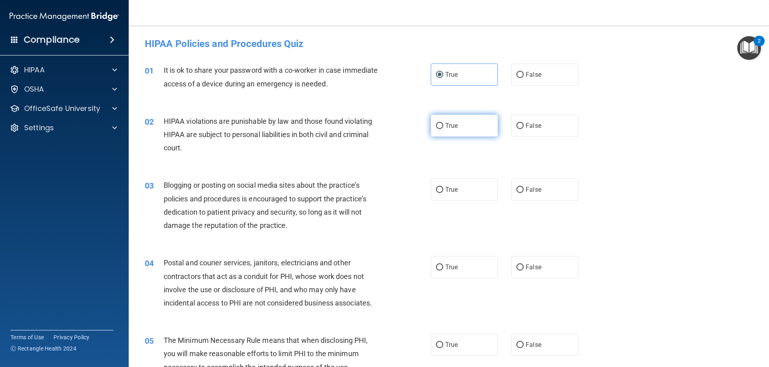
click at [443, 129] on input "True" at bounding box center [439, 126] width 7 height 6
radio input "true"
click at [478, 191] on label "True" at bounding box center [464, 190] width 67 height 22
click at [443, 191] on input "True" at bounding box center [439, 190] width 7 height 6
radio input "true"
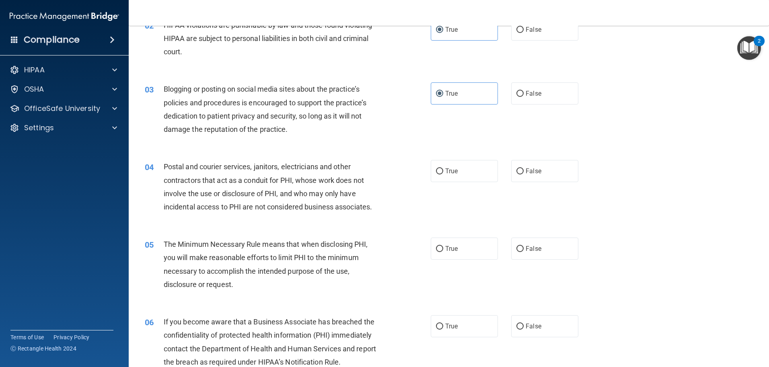
scroll to position [117, 0]
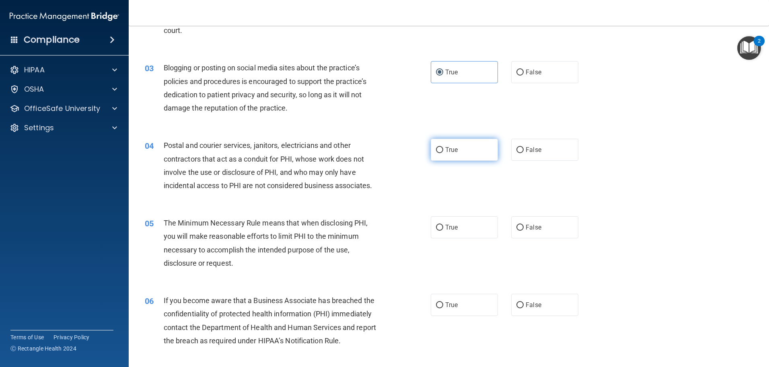
click at [474, 152] on label "True" at bounding box center [464, 150] width 67 height 22
click at [443, 152] on input "True" at bounding box center [439, 150] width 7 height 6
radio input "true"
click at [477, 226] on label "True" at bounding box center [464, 227] width 67 height 22
click at [443, 226] on input "True" at bounding box center [439, 228] width 7 height 6
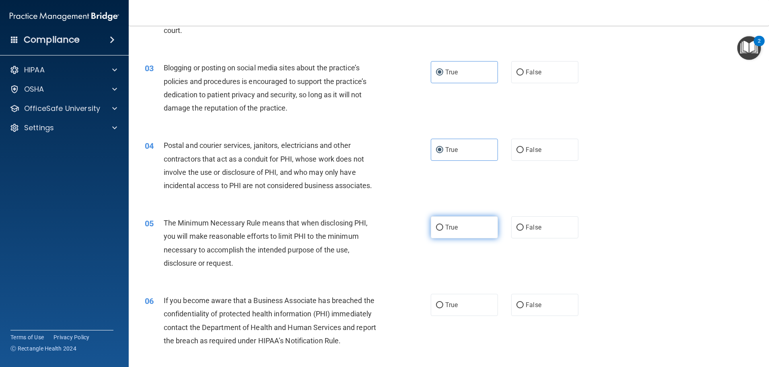
radio input "true"
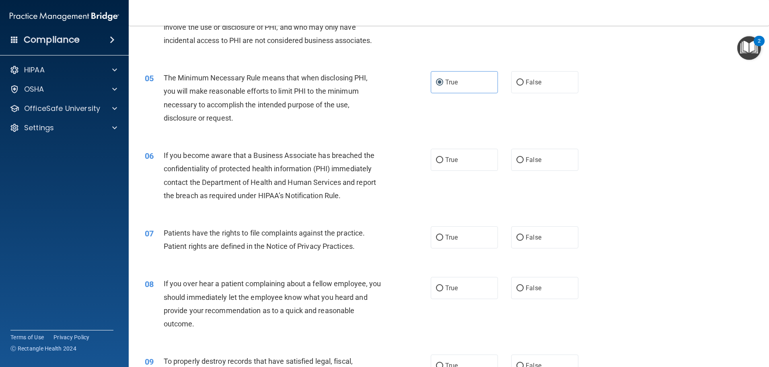
scroll to position [285, 0]
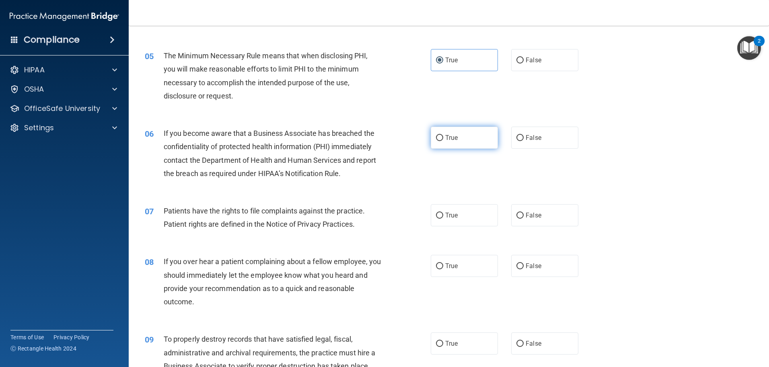
click at [454, 136] on span "True" at bounding box center [451, 138] width 12 height 8
click at [443, 136] on input "True" at bounding box center [439, 138] width 7 height 6
radio input "true"
click at [463, 215] on label "True" at bounding box center [464, 215] width 67 height 22
click at [443, 215] on input "True" at bounding box center [439, 216] width 7 height 6
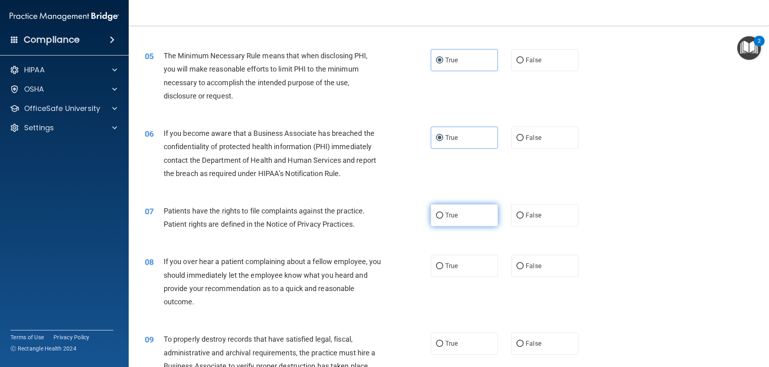
radio input "true"
click at [468, 268] on label "True" at bounding box center [464, 266] width 67 height 22
click at [443, 268] on input "True" at bounding box center [439, 266] width 7 height 6
radio input "true"
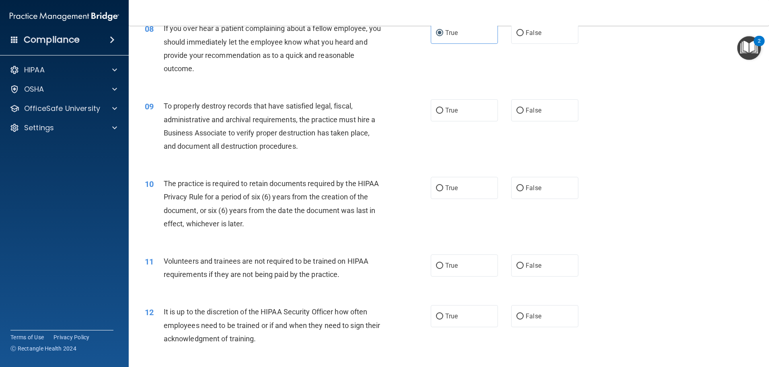
scroll to position [520, 0]
click at [449, 111] on span "True" at bounding box center [451, 109] width 12 height 8
click at [443, 111] on input "True" at bounding box center [439, 109] width 7 height 6
radio input "true"
click at [461, 184] on label "True" at bounding box center [464, 186] width 67 height 22
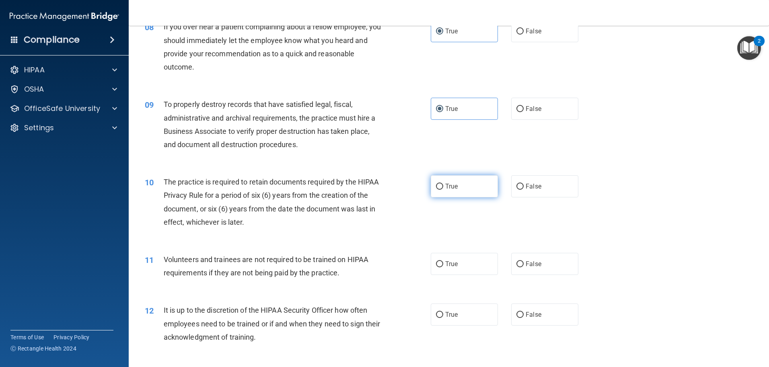
click at [443, 184] on input "True" at bounding box center [439, 187] width 7 height 6
radio input "true"
click at [471, 264] on label "True" at bounding box center [464, 264] width 67 height 22
click at [443, 264] on input "True" at bounding box center [439, 264] width 7 height 6
radio input "true"
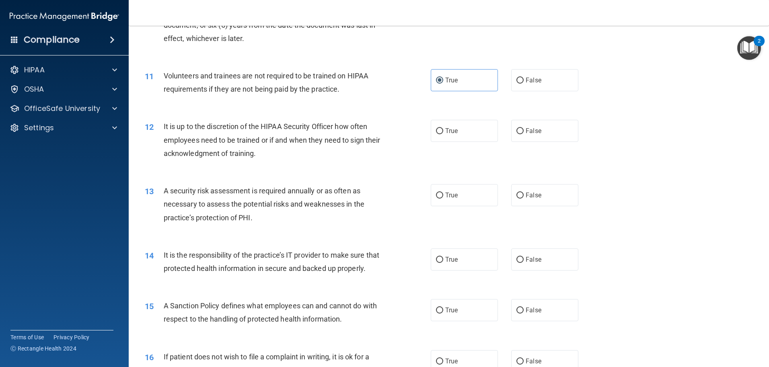
scroll to position [704, 0]
click at [458, 126] on label "True" at bounding box center [464, 130] width 67 height 22
click at [443, 128] on input "True" at bounding box center [439, 131] width 7 height 6
radio input "true"
click at [459, 194] on label "True" at bounding box center [464, 195] width 67 height 22
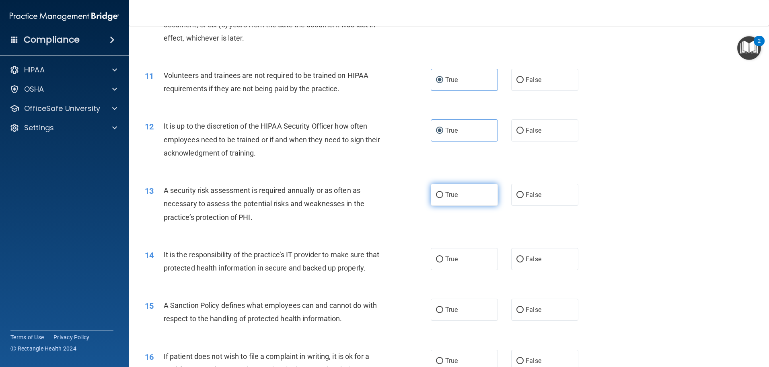
click at [443, 194] on input "True" at bounding box center [439, 195] width 7 height 6
radio input "true"
click at [467, 257] on label "True" at bounding box center [464, 259] width 67 height 22
click at [443, 257] on input "True" at bounding box center [439, 260] width 7 height 6
radio input "true"
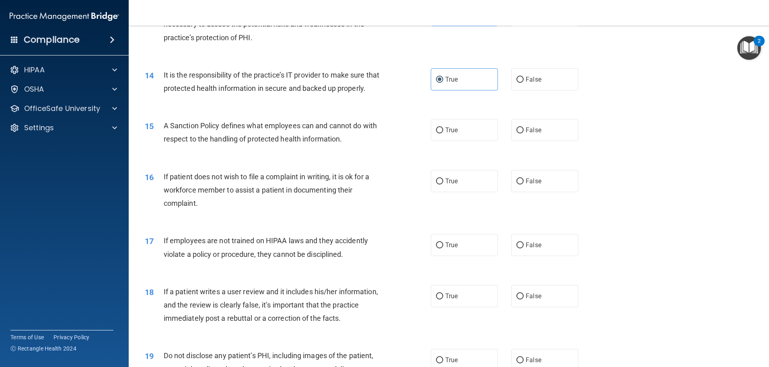
scroll to position [888, 0]
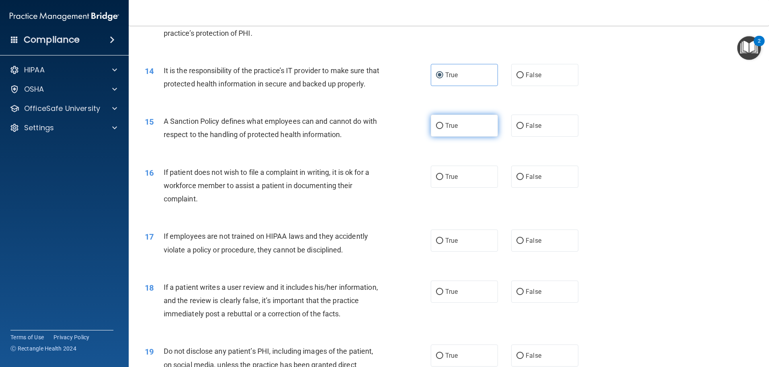
click at [443, 134] on label "True" at bounding box center [464, 126] width 67 height 22
click at [443, 129] on input "True" at bounding box center [439, 126] width 7 height 6
radio input "true"
click at [454, 181] on span "True" at bounding box center [451, 177] width 12 height 8
click at [443, 180] on input "True" at bounding box center [439, 177] width 7 height 6
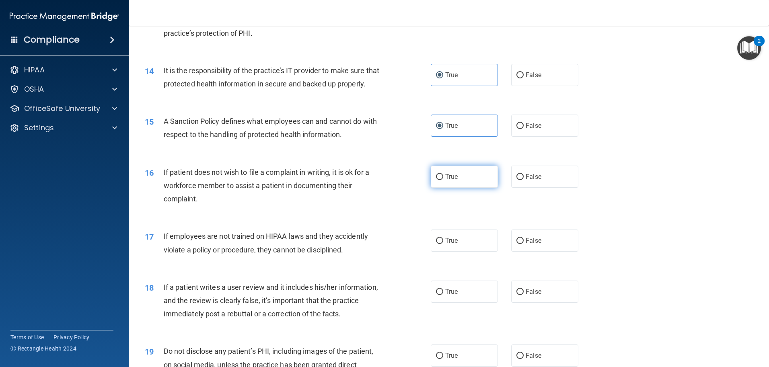
radio input "true"
click at [460, 251] on label "True" at bounding box center [464, 241] width 67 height 22
click at [443, 244] on input "True" at bounding box center [439, 241] width 7 height 6
radio input "true"
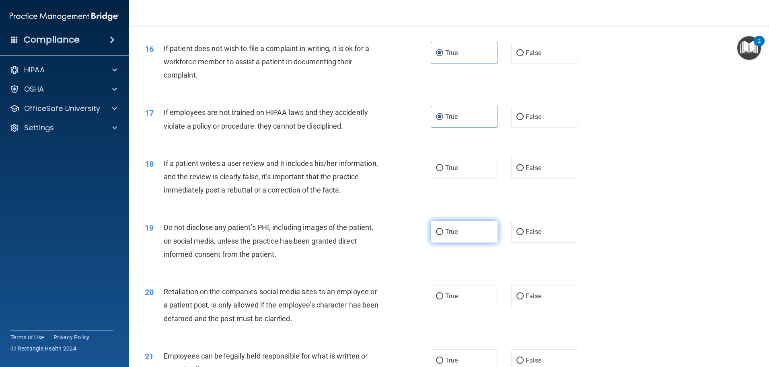
scroll to position [1056, 0]
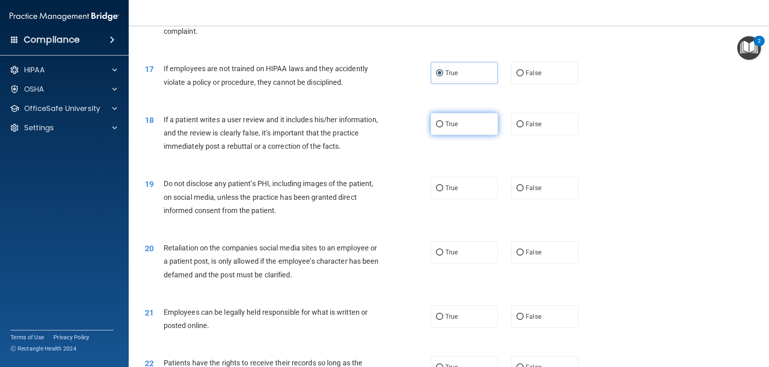
click at [459, 133] on label "True" at bounding box center [464, 124] width 67 height 22
click at [443, 127] on input "True" at bounding box center [439, 124] width 7 height 6
radio input "true"
click at [463, 198] on label "True" at bounding box center [464, 188] width 67 height 22
click at [443, 191] on input "True" at bounding box center [439, 188] width 7 height 6
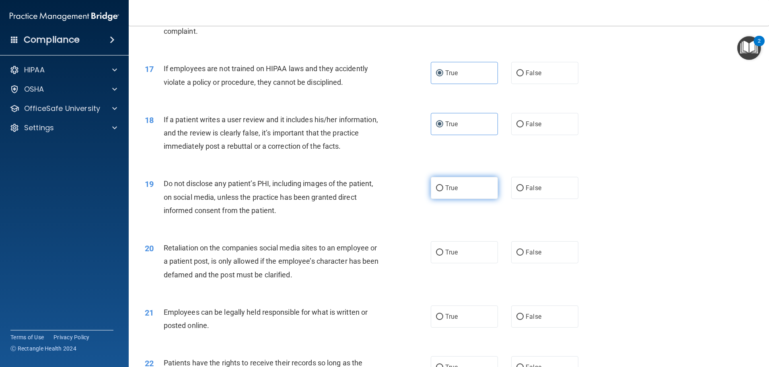
radio input "true"
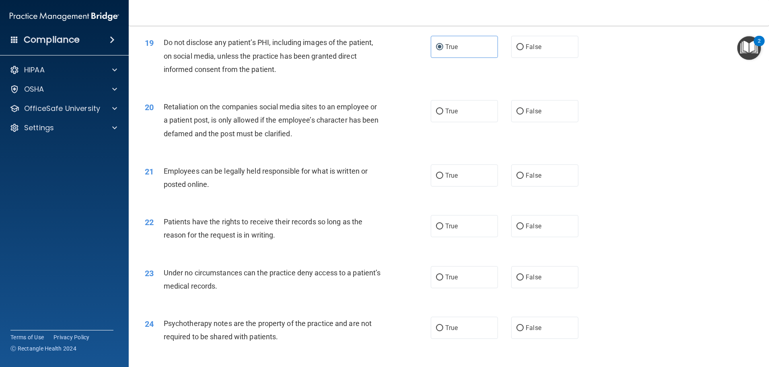
scroll to position [1207, 0]
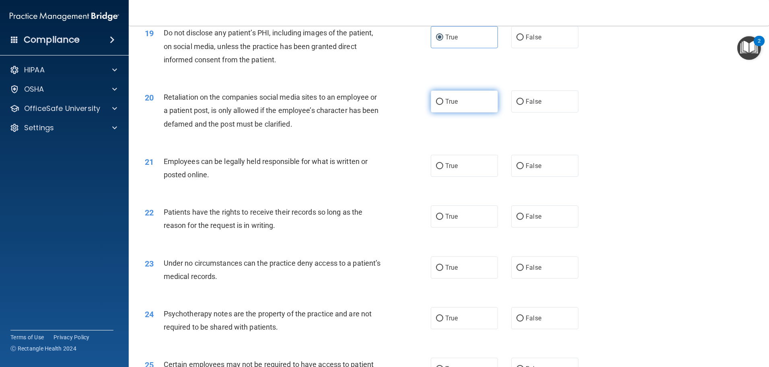
click at [454, 113] on label "True" at bounding box center [464, 101] width 67 height 22
click at [443, 105] on input "True" at bounding box center [439, 102] width 7 height 6
radio input "true"
click at [460, 177] on label "True" at bounding box center [464, 166] width 67 height 22
click at [443, 169] on input "True" at bounding box center [439, 166] width 7 height 6
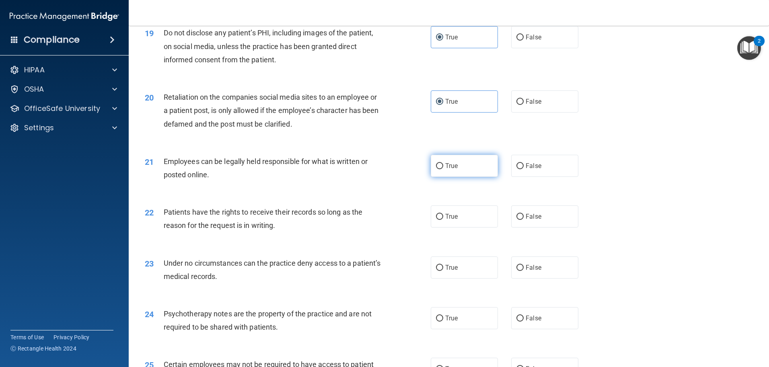
radio input "true"
click at [463, 228] on label "True" at bounding box center [464, 217] width 67 height 22
click at [443, 220] on input "True" at bounding box center [439, 217] width 7 height 6
radio input "true"
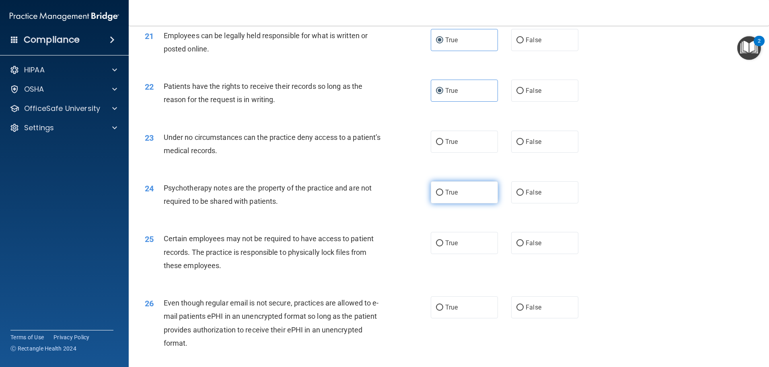
scroll to position [1340, 0]
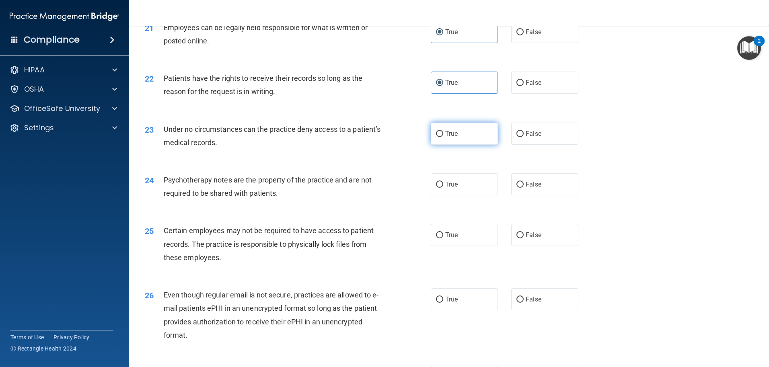
click at [460, 145] on label "True" at bounding box center [464, 134] width 67 height 22
click at [443, 137] on input "True" at bounding box center [439, 134] width 7 height 6
radio input "true"
click at [461, 195] on label "True" at bounding box center [464, 184] width 67 height 22
click at [443, 188] on input "True" at bounding box center [439, 185] width 7 height 6
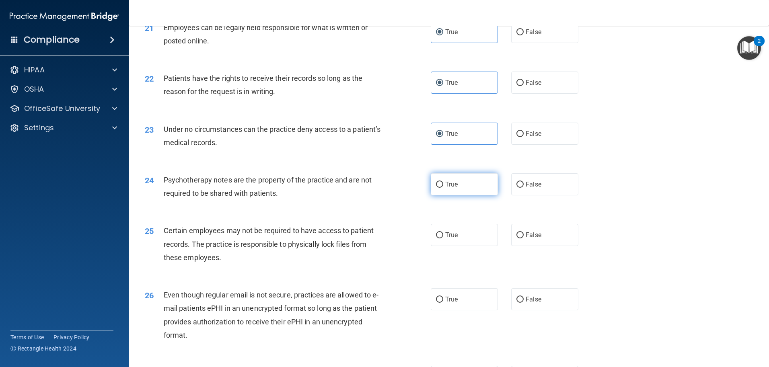
radio input "true"
click at [463, 245] on label "True" at bounding box center [464, 235] width 67 height 22
click at [443, 238] on input "True" at bounding box center [439, 235] width 7 height 6
radio input "true"
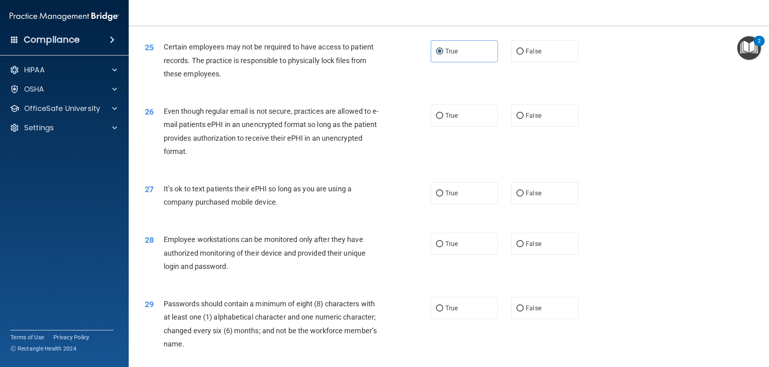
scroll to position [1525, 0]
click at [454, 126] on label "True" at bounding box center [464, 115] width 67 height 22
click at [443, 118] on input "True" at bounding box center [439, 115] width 7 height 6
radio input "true"
click at [464, 203] on label "True" at bounding box center [464, 192] width 67 height 22
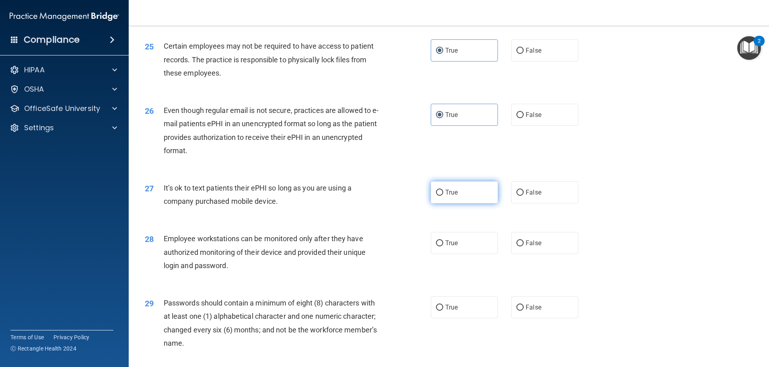
click at [443, 196] on input "True" at bounding box center [439, 193] width 7 height 6
radio input "true"
click at [461, 254] on label "True" at bounding box center [464, 243] width 67 height 22
click at [443, 247] on input "True" at bounding box center [439, 243] width 7 height 6
radio input "true"
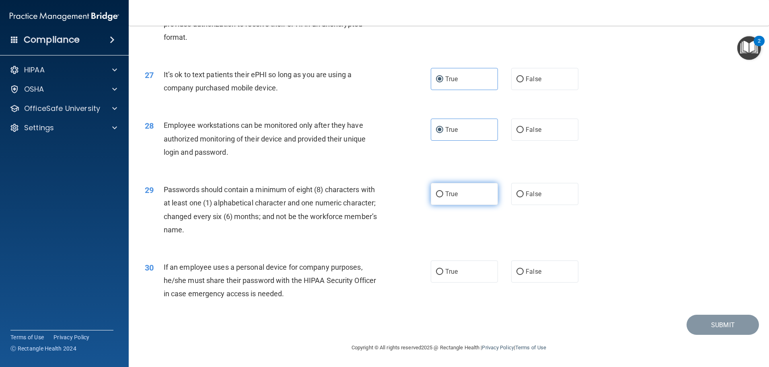
scroll to position [1652, 0]
click at [461, 189] on label "True" at bounding box center [464, 194] width 67 height 22
click at [443, 191] on input "True" at bounding box center [439, 194] width 7 height 6
radio input "true"
click at [460, 271] on label "True" at bounding box center [464, 272] width 67 height 22
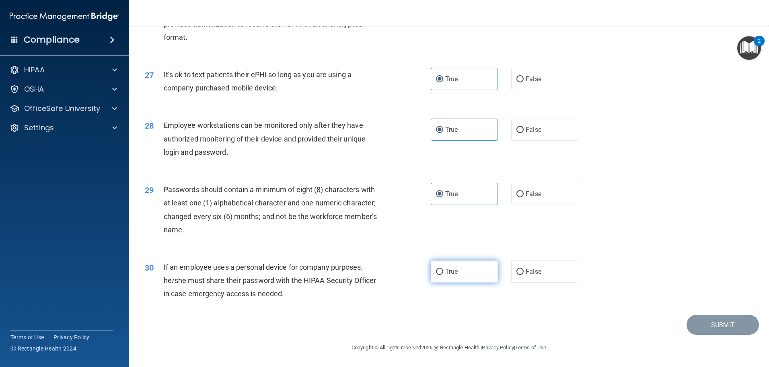
click at [443, 271] on input "True" at bounding box center [439, 272] width 7 height 6
radio input "true"
click at [694, 320] on button "Submit" at bounding box center [723, 325] width 72 height 21
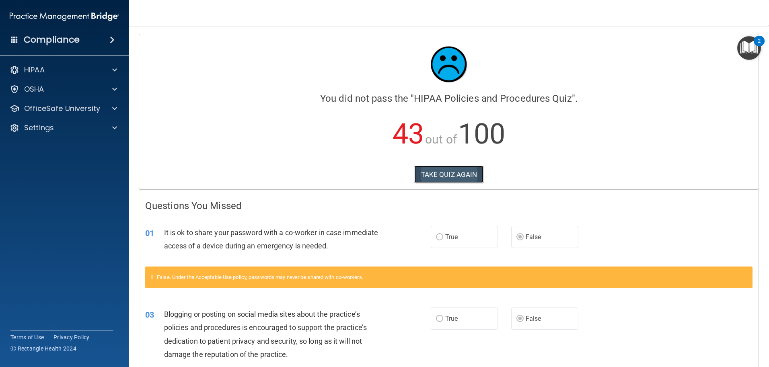
click at [471, 175] on button "TAKE QUIZ AGAIN" at bounding box center [449, 175] width 70 height 18
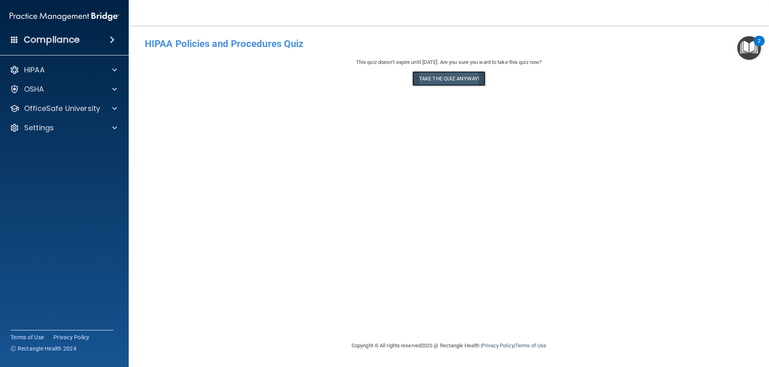
click at [469, 82] on button "Take the quiz anyway!" at bounding box center [448, 78] width 73 height 15
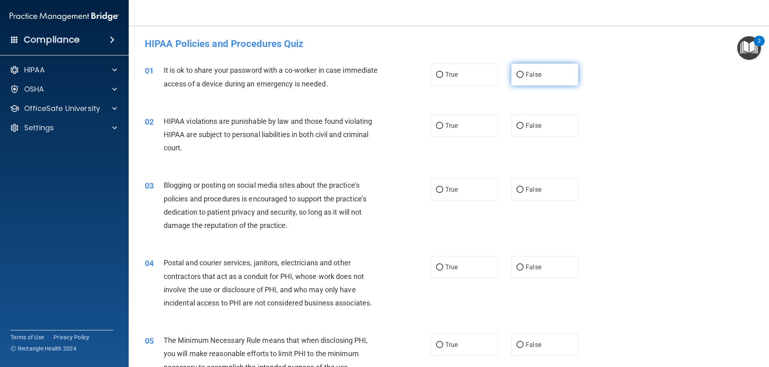
click at [526, 76] on span "False" at bounding box center [534, 75] width 16 height 8
click at [523, 76] on input "False" at bounding box center [519, 75] width 7 height 6
radio input "true"
click at [481, 125] on label "True" at bounding box center [464, 126] width 67 height 22
click at [443, 125] on input "True" at bounding box center [439, 126] width 7 height 6
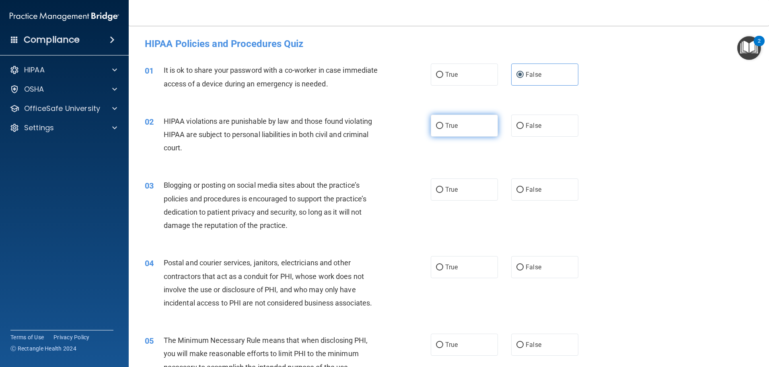
radio input "true"
click at [532, 202] on div "03 Blogging or posting on social media sites about the practice’s policies and …" at bounding box center [449, 208] width 620 height 78
click at [534, 187] on span "False" at bounding box center [534, 190] width 16 height 8
click at [524, 187] on input "False" at bounding box center [519, 190] width 7 height 6
radio input "true"
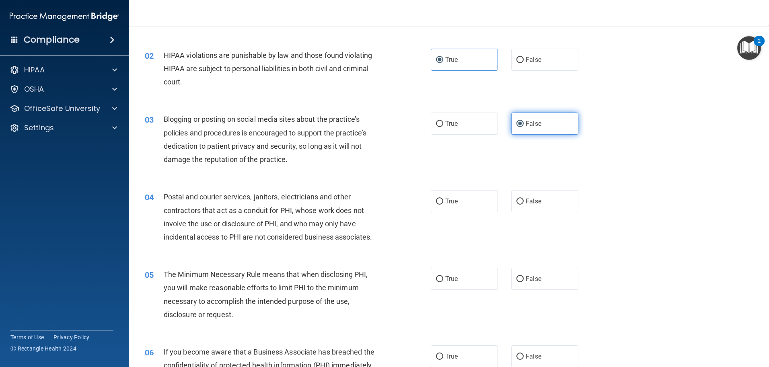
scroll to position [67, 0]
click at [486, 196] on label "True" at bounding box center [464, 200] width 67 height 22
click at [443, 197] on input "True" at bounding box center [439, 200] width 7 height 6
radio input "true"
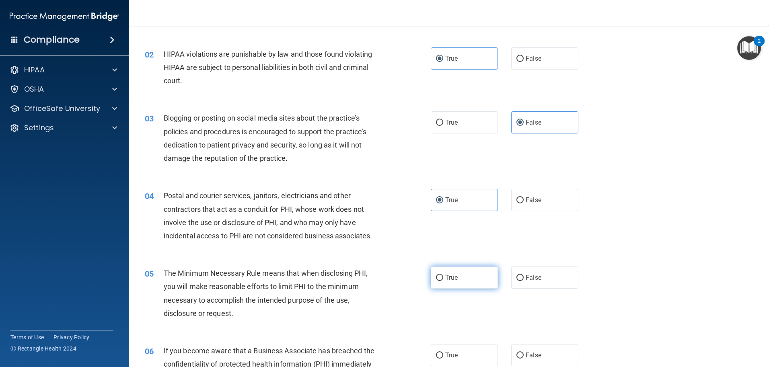
click at [464, 274] on label "True" at bounding box center [464, 278] width 67 height 22
click at [443, 275] on input "True" at bounding box center [439, 278] width 7 height 6
radio input "true"
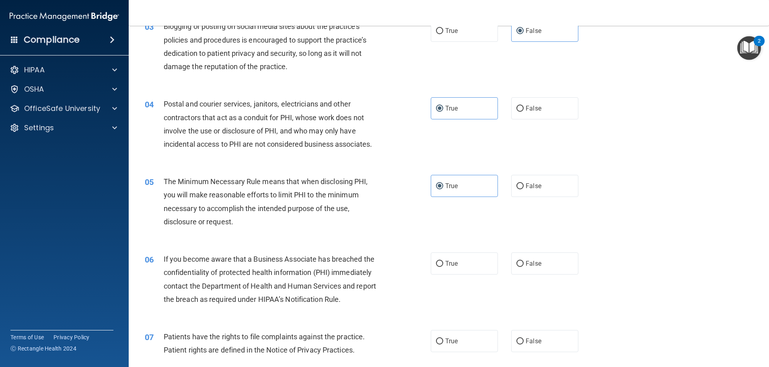
scroll to position [168, 0]
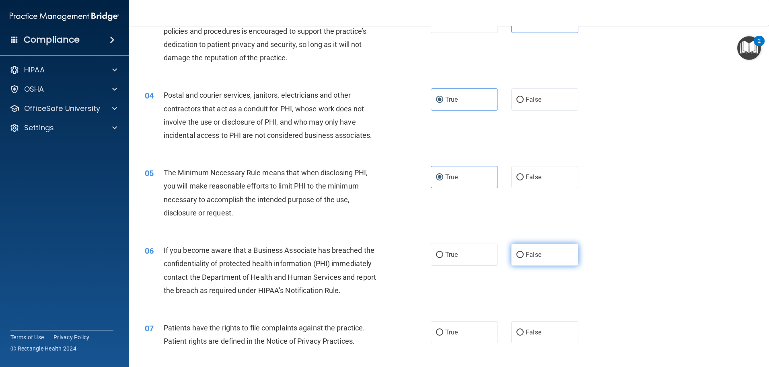
click at [526, 253] on span "False" at bounding box center [534, 255] width 16 height 8
click at [524, 253] on input "False" at bounding box center [519, 255] width 7 height 6
radio input "true"
click at [475, 325] on label "True" at bounding box center [464, 332] width 67 height 22
click at [443, 330] on input "True" at bounding box center [439, 333] width 7 height 6
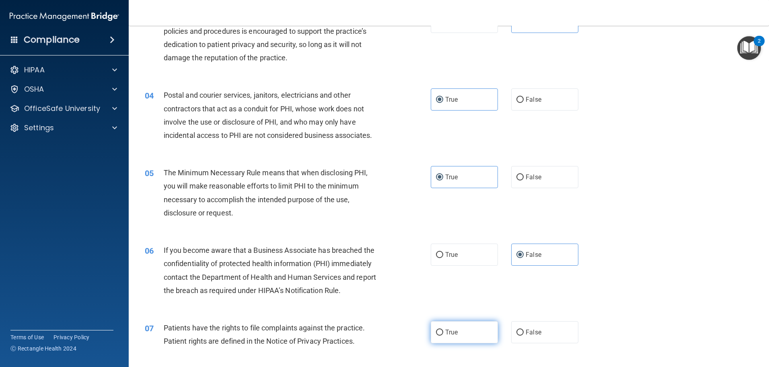
radio input "true"
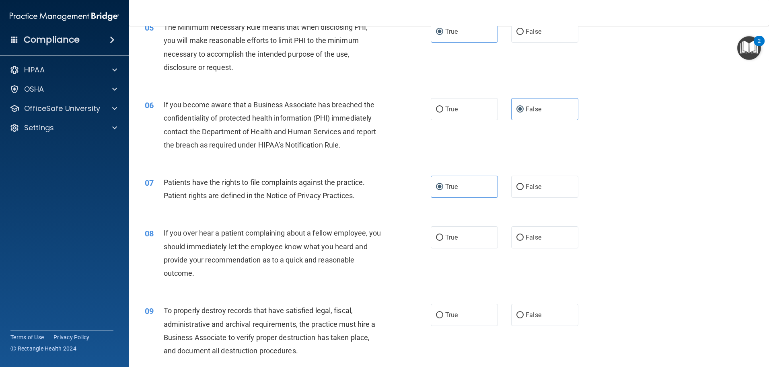
scroll to position [319, 0]
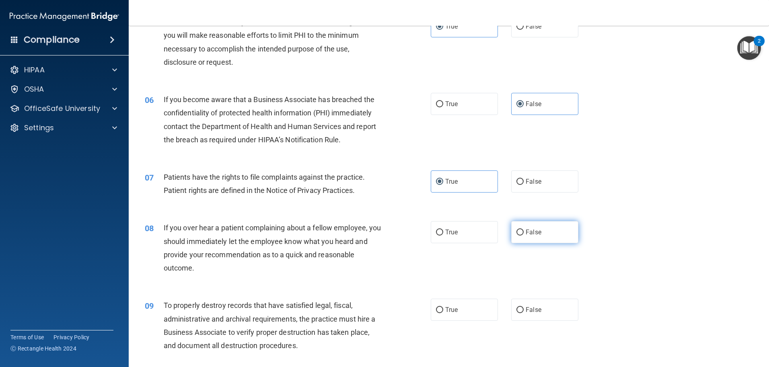
click at [525, 236] on label "False" at bounding box center [544, 232] width 67 height 22
click at [524, 236] on input "False" at bounding box center [519, 233] width 7 height 6
radio input "true"
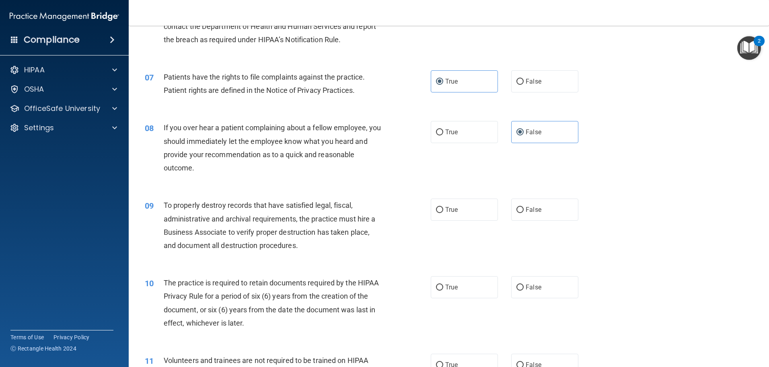
scroll to position [419, 0]
click at [529, 208] on span "False" at bounding box center [534, 210] width 16 height 8
click at [524, 208] on input "False" at bounding box center [519, 210] width 7 height 6
radio input "true"
click at [459, 290] on label "True" at bounding box center [464, 287] width 67 height 22
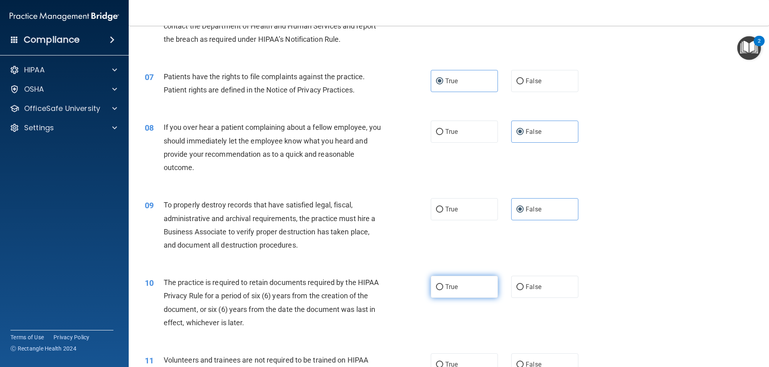
click at [443, 290] on input "True" at bounding box center [439, 287] width 7 height 6
radio input "true"
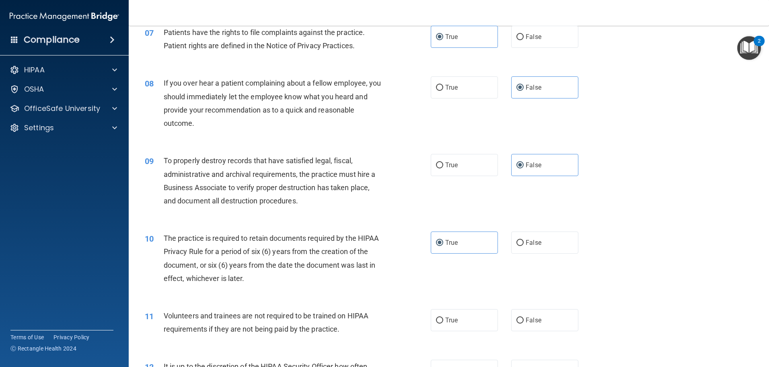
scroll to position [536, 0]
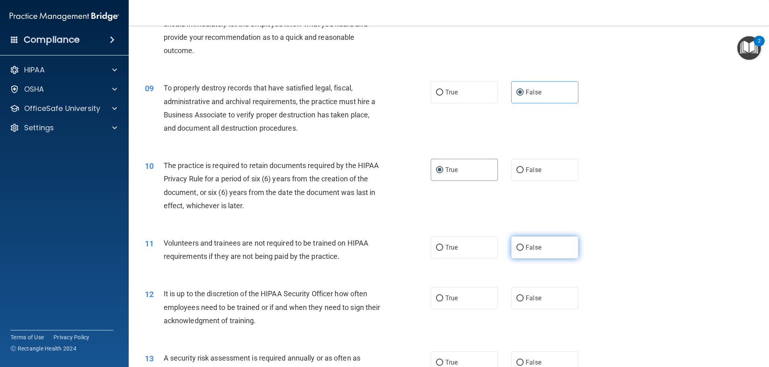
click at [526, 249] on span "False" at bounding box center [534, 248] width 16 height 8
click at [524, 249] on input "False" at bounding box center [519, 248] width 7 height 6
radio input "true"
click at [536, 299] on span "False" at bounding box center [534, 298] width 16 height 8
click at [524, 299] on input "False" at bounding box center [519, 299] width 7 height 6
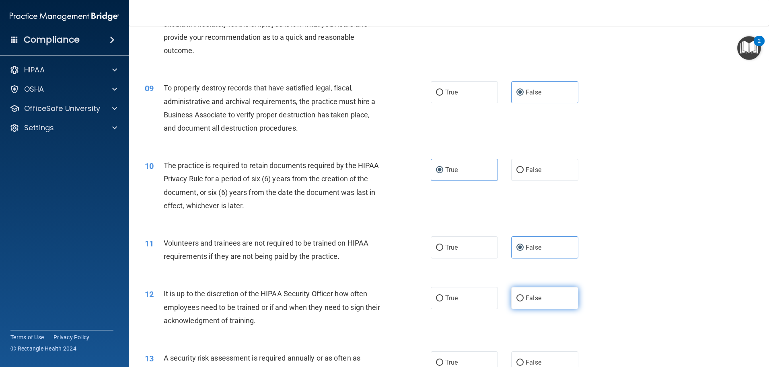
radio input "true"
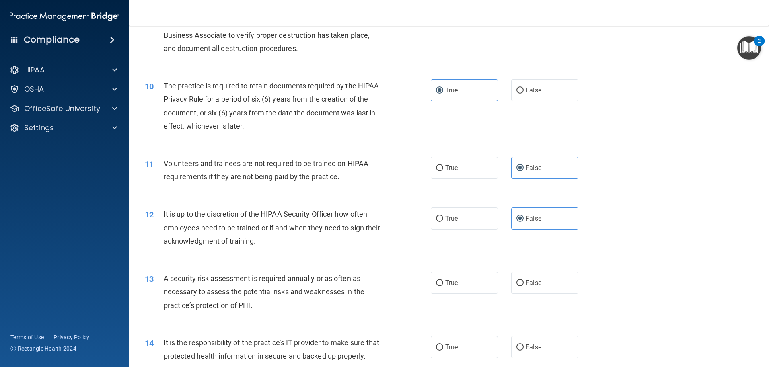
scroll to position [654, 0]
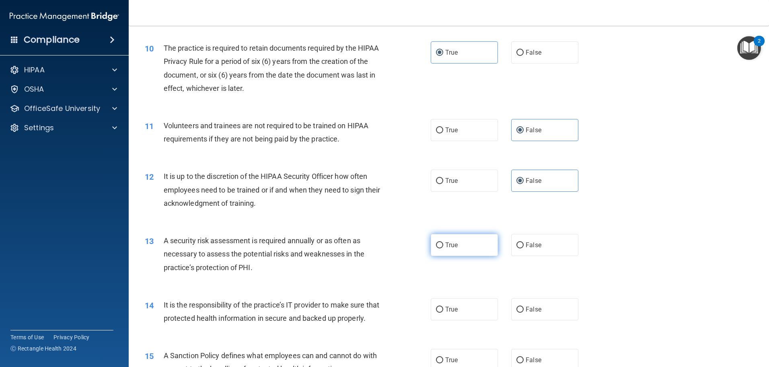
click at [477, 255] on label "True" at bounding box center [464, 245] width 67 height 22
click at [443, 249] on input "True" at bounding box center [439, 246] width 7 height 6
radio input "true"
click at [526, 306] on span "False" at bounding box center [534, 310] width 16 height 8
click at [524, 307] on input "False" at bounding box center [519, 310] width 7 height 6
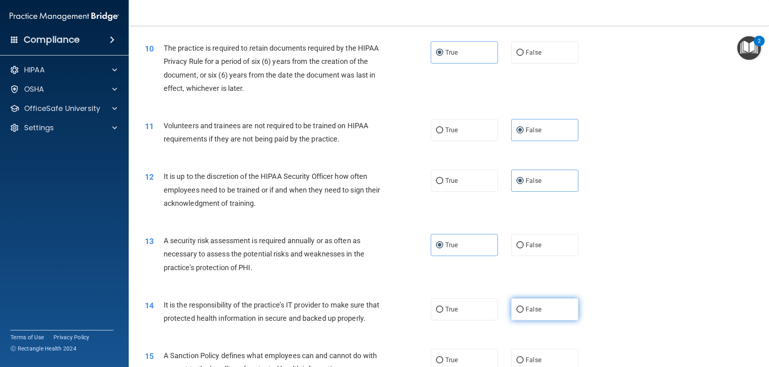
radio input "true"
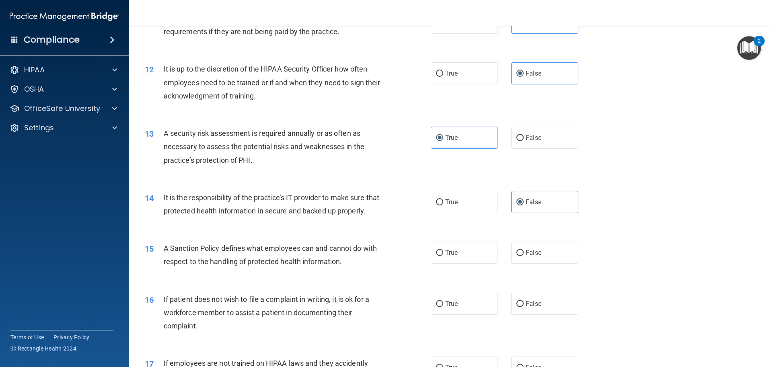
scroll to position [804, 0]
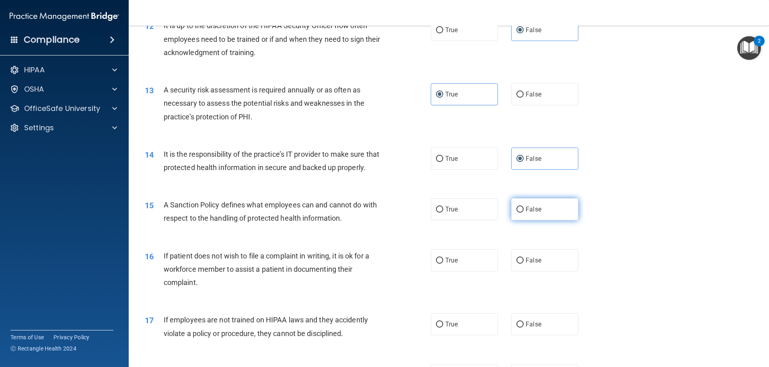
click at [519, 213] on input "False" at bounding box center [519, 210] width 7 height 6
radio input "true"
click at [485, 271] on label "True" at bounding box center [464, 260] width 67 height 22
click at [443, 264] on input "True" at bounding box center [439, 261] width 7 height 6
radio input "true"
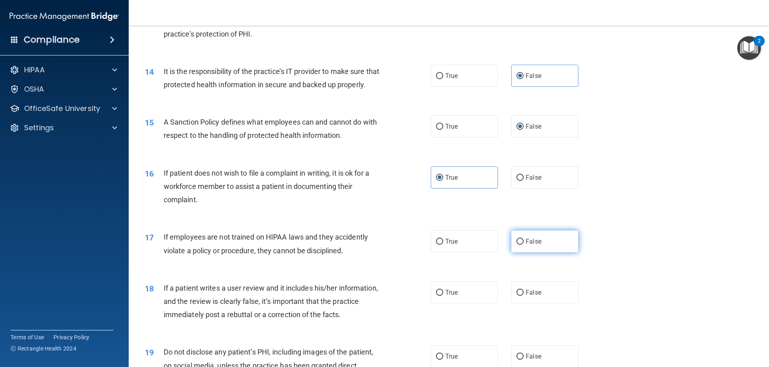
scroll to position [888, 0]
click at [522, 252] on label "False" at bounding box center [544, 241] width 67 height 22
click at [522, 244] on input "False" at bounding box center [519, 241] width 7 height 6
radio input "true"
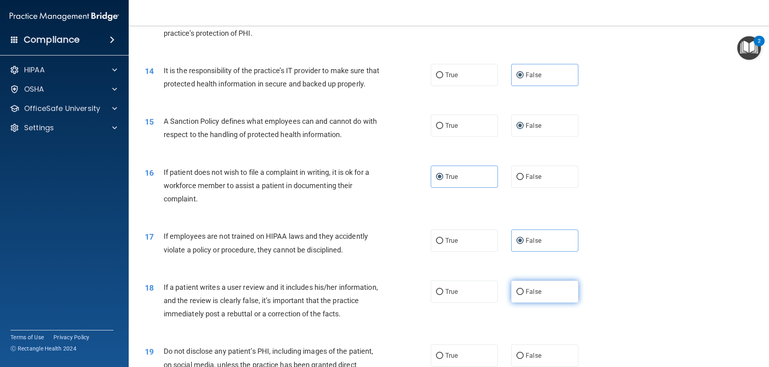
click at [534, 296] on span "False" at bounding box center [534, 292] width 16 height 8
click at [524, 295] on input "False" at bounding box center [519, 292] width 7 height 6
radio input "true"
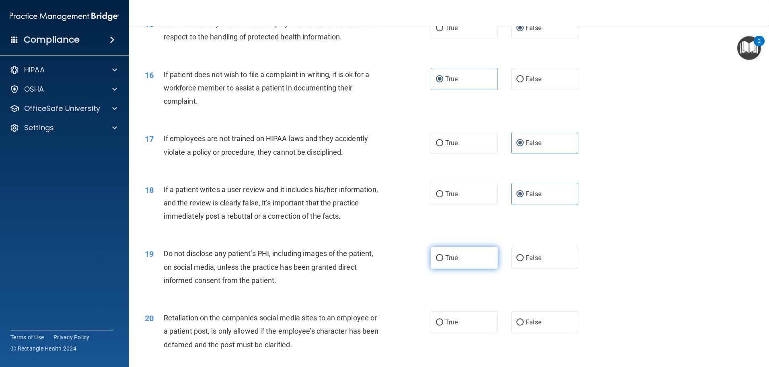
scroll to position [989, 0]
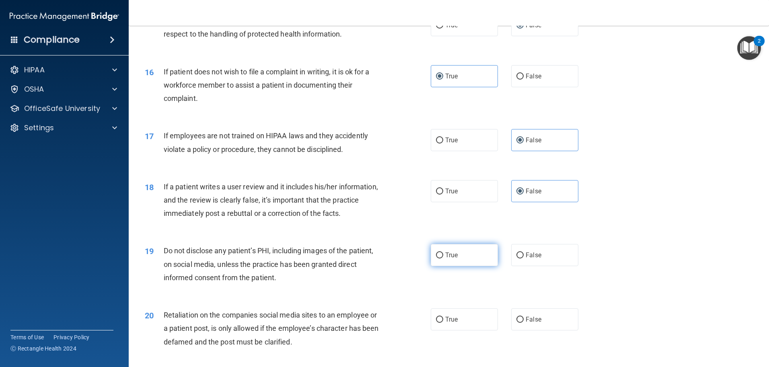
click at [469, 265] on label "True" at bounding box center [464, 255] width 67 height 22
click at [443, 259] on input "True" at bounding box center [439, 256] width 7 height 6
radio input "true"
click at [544, 325] on label "False" at bounding box center [544, 319] width 67 height 22
click at [524, 323] on input "False" at bounding box center [519, 320] width 7 height 6
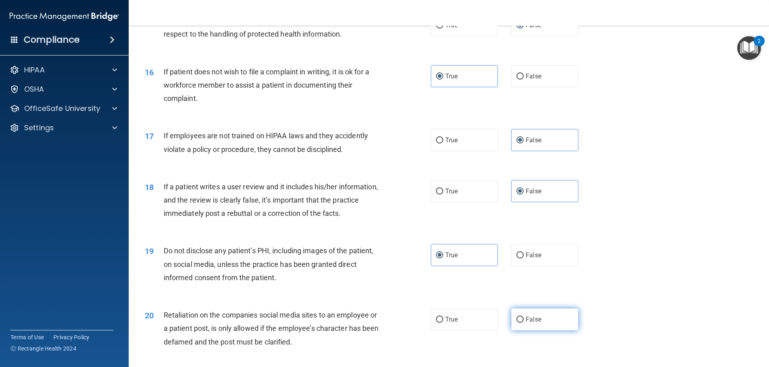
radio input "true"
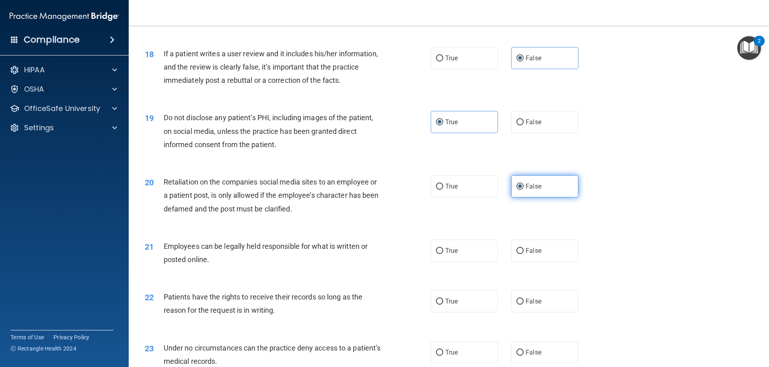
scroll to position [1207, 0]
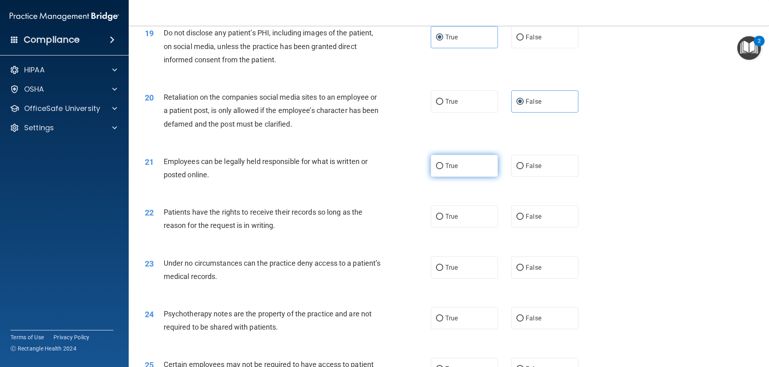
click at [457, 177] on label "True" at bounding box center [464, 166] width 67 height 22
click at [443, 169] on input "True" at bounding box center [439, 166] width 7 height 6
radio input "true"
click at [531, 220] on span "False" at bounding box center [534, 217] width 16 height 8
click at [524, 220] on input "False" at bounding box center [519, 217] width 7 height 6
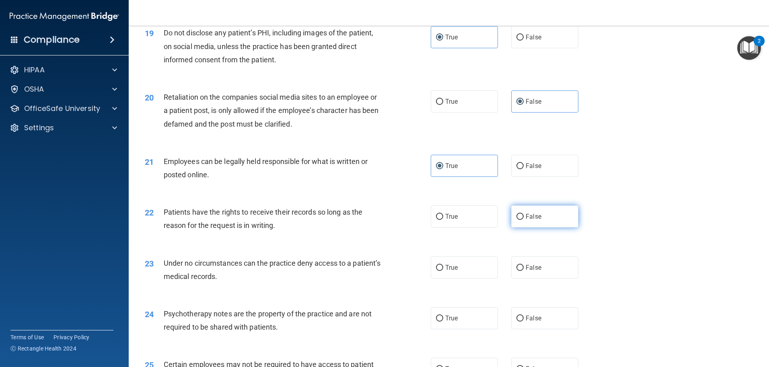
radio input "true"
click at [539, 273] on label "False" at bounding box center [544, 268] width 67 height 22
click at [524, 271] on input "False" at bounding box center [519, 268] width 7 height 6
radio input "true"
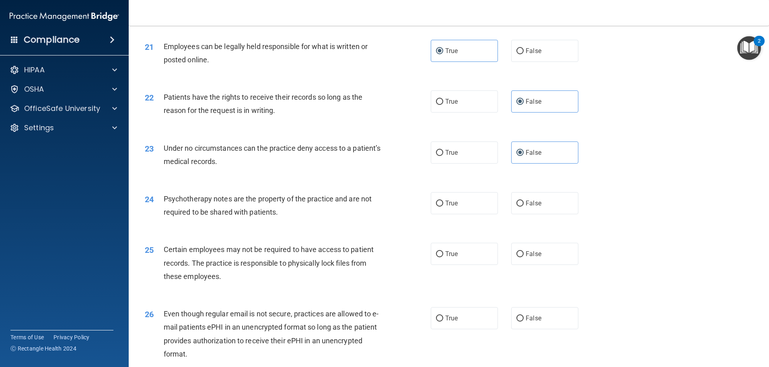
scroll to position [1324, 0]
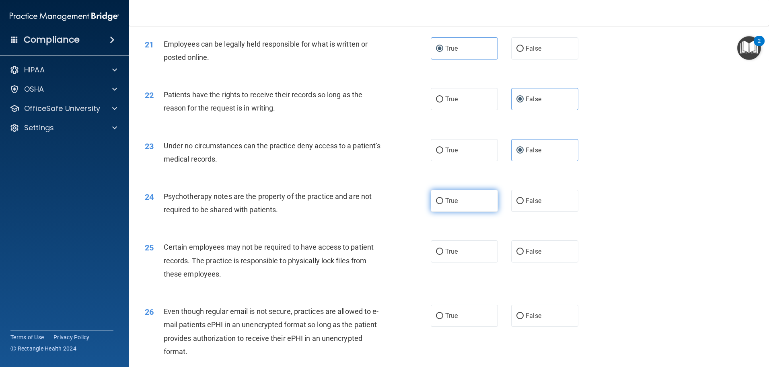
click at [466, 212] on label "True" at bounding box center [464, 201] width 67 height 22
click at [443, 204] on input "True" at bounding box center [439, 201] width 7 height 6
radio input "true"
click at [473, 263] on label "True" at bounding box center [464, 251] width 67 height 22
click at [443, 255] on input "True" at bounding box center [439, 252] width 7 height 6
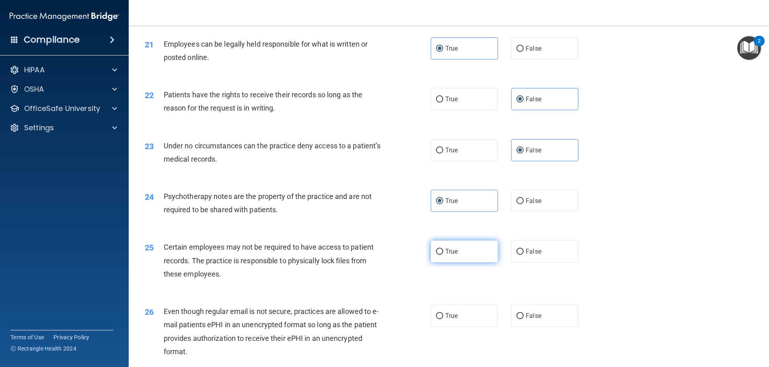
radio input "true"
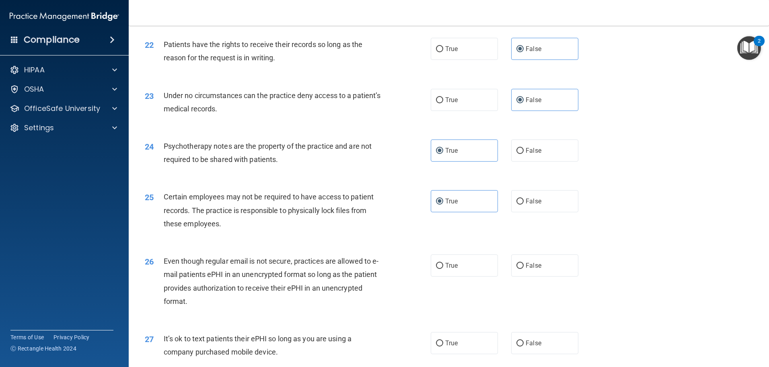
scroll to position [1424, 0]
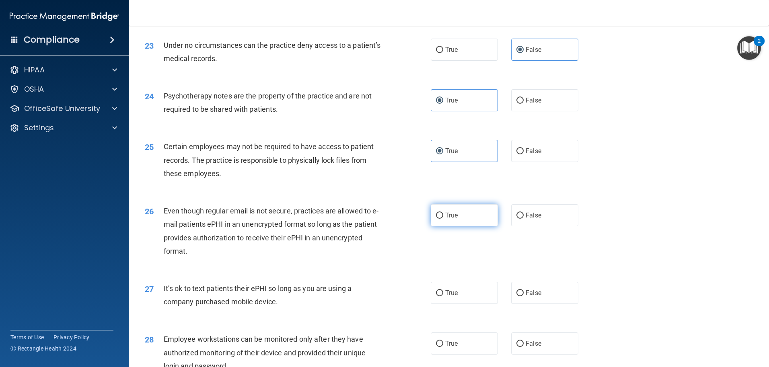
click at [470, 226] on label "True" at bounding box center [464, 215] width 67 height 22
click at [443, 219] on input "True" at bounding box center [439, 216] width 7 height 6
radio input "true"
click at [527, 297] on span "False" at bounding box center [534, 293] width 16 height 8
click at [524, 296] on input "False" at bounding box center [519, 293] width 7 height 6
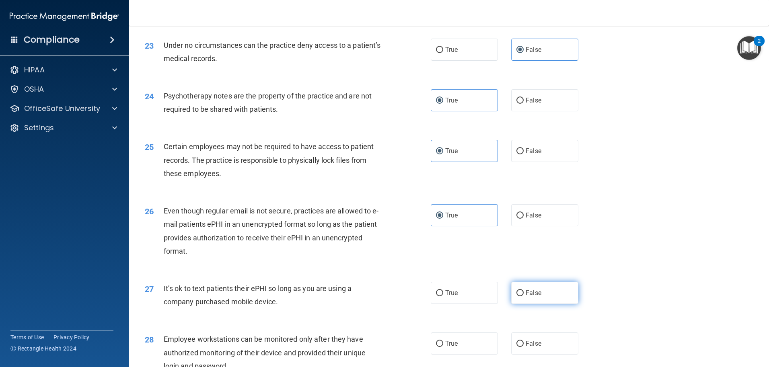
radio input "true"
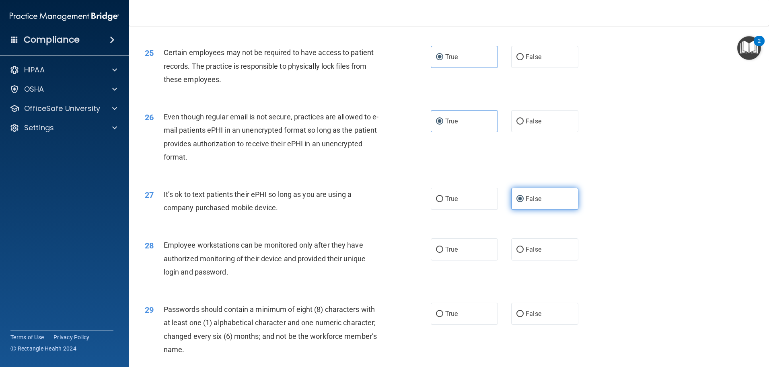
scroll to position [1525, 0]
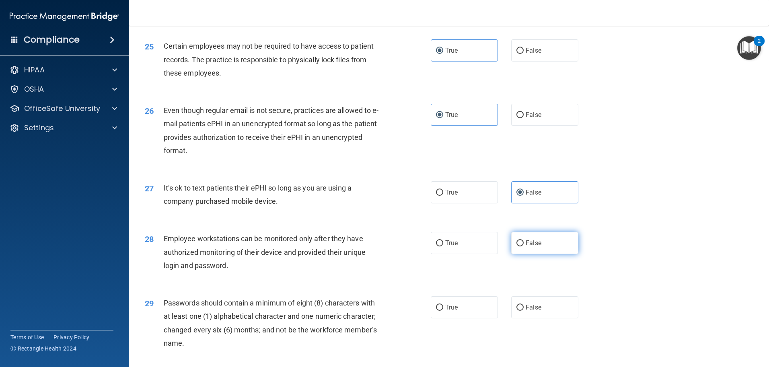
click at [536, 254] on label "False" at bounding box center [544, 243] width 67 height 22
click at [524, 247] on input "False" at bounding box center [519, 243] width 7 height 6
radio input "true"
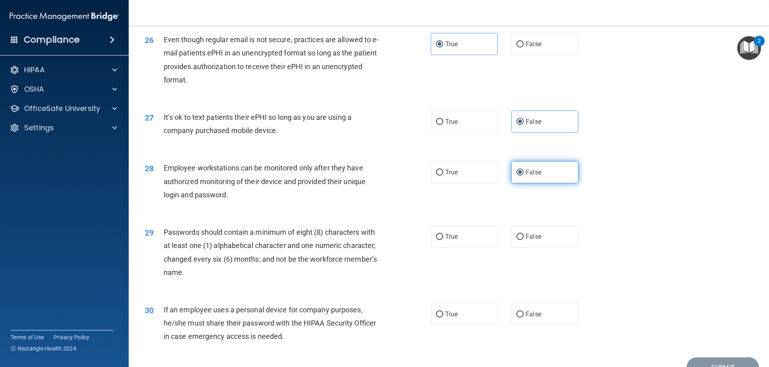
scroll to position [1626, 0]
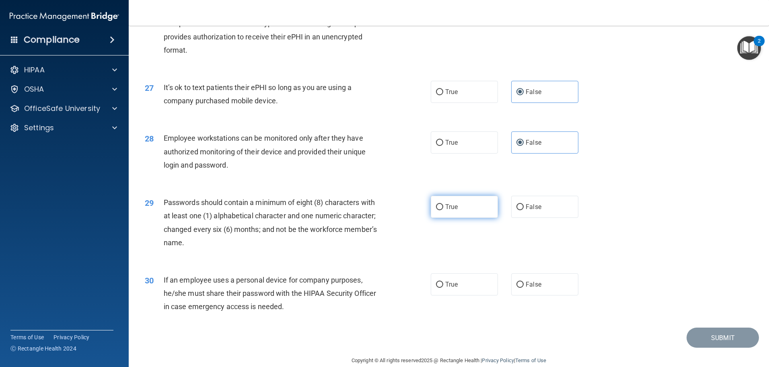
click at [470, 218] on label "True" at bounding box center [464, 207] width 67 height 22
click at [443, 210] on input "True" at bounding box center [439, 207] width 7 height 6
radio input "true"
click at [536, 288] on span "False" at bounding box center [534, 285] width 16 height 8
click at [524, 288] on input "False" at bounding box center [519, 285] width 7 height 6
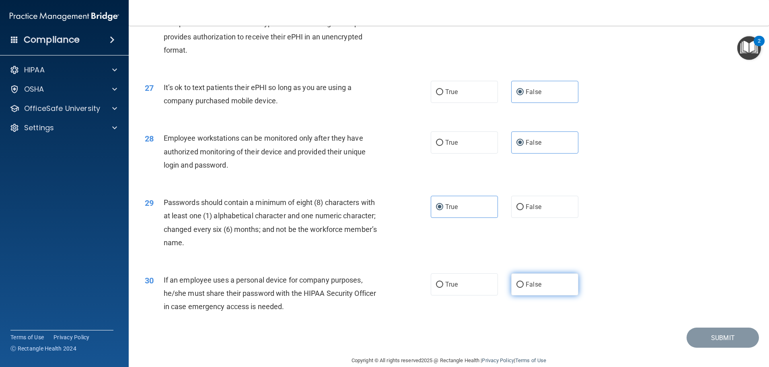
radio input "true"
click at [704, 348] on button "Submit" at bounding box center [723, 338] width 72 height 21
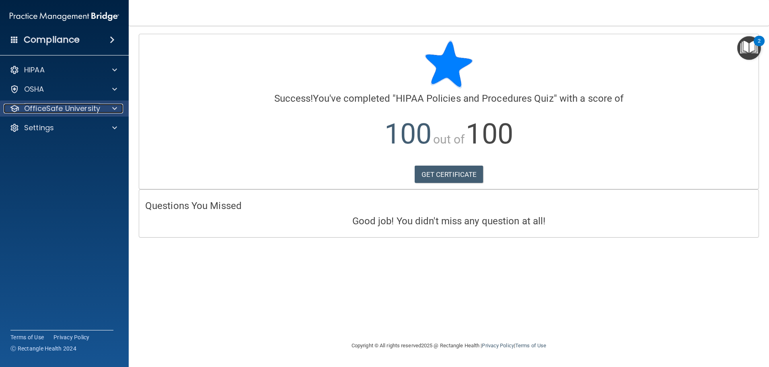
click at [88, 111] on p "OfficeSafe University" at bounding box center [62, 109] width 76 height 10
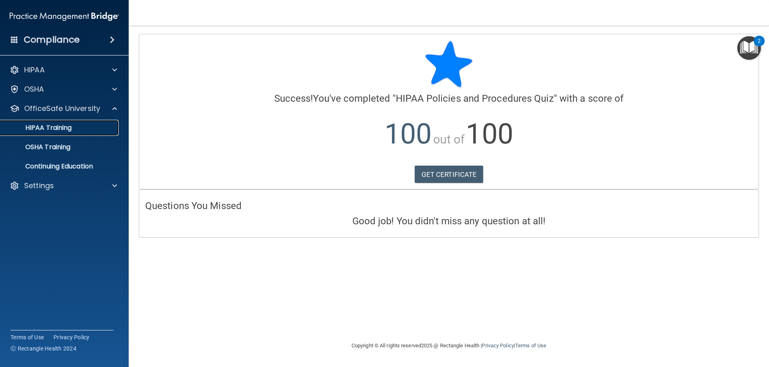
click at [60, 132] on p "HIPAA Training" at bounding box center [38, 128] width 66 height 8
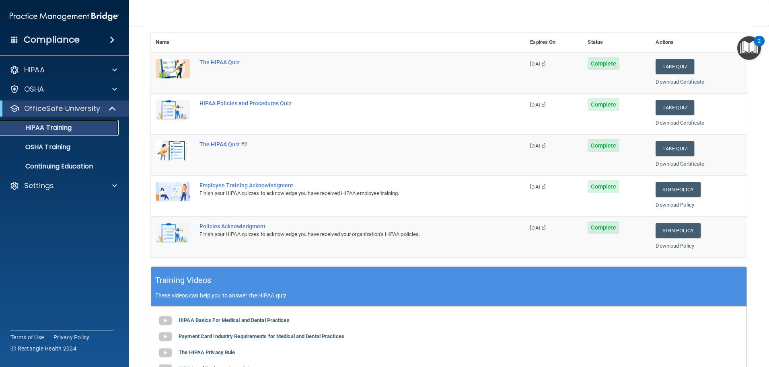
scroll to position [88, 0]
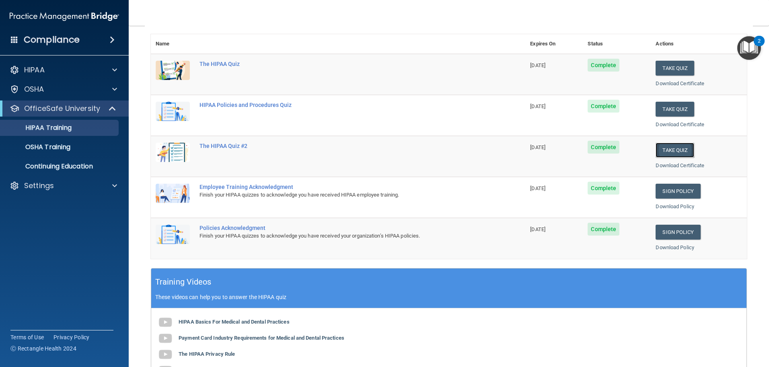
click at [666, 152] on button "Take Quiz" at bounding box center [675, 150] width 39 height 15
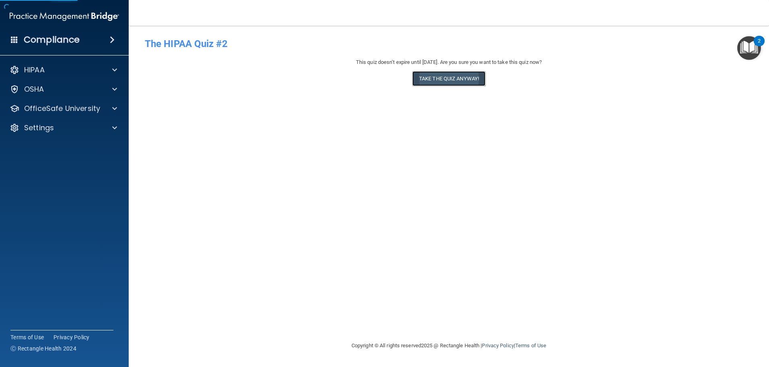
click at [446, 79] on button "Take the quiz anyway!" at bounding box center [448, 78] width 73 height 15
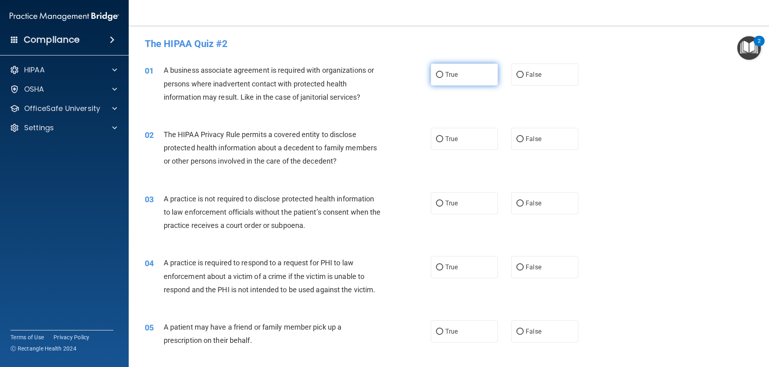
click at [455, 77] on label "True" at bounding box center [464, 75] width 67 height 22
click at [443, 77] on input "True" at bounding box center [439, 75] width 7 height 6
radio input "true"
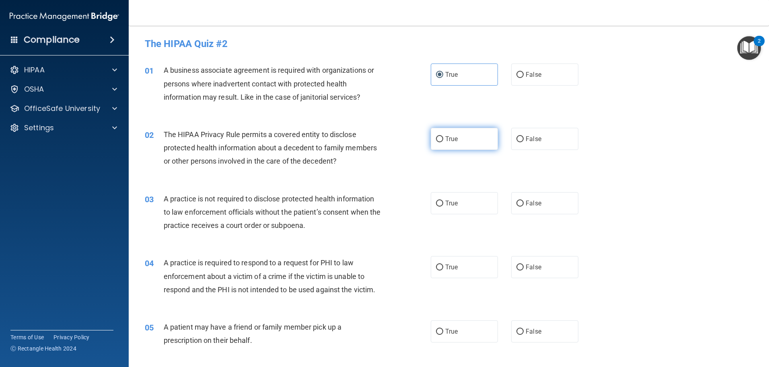
click at [460, 138] on label "True" at bounding box center [464, 139] width 67 height 22
click at [443, 138] on input "True" at bounding box center [439, 139] width 7 height 6
radio input "true"
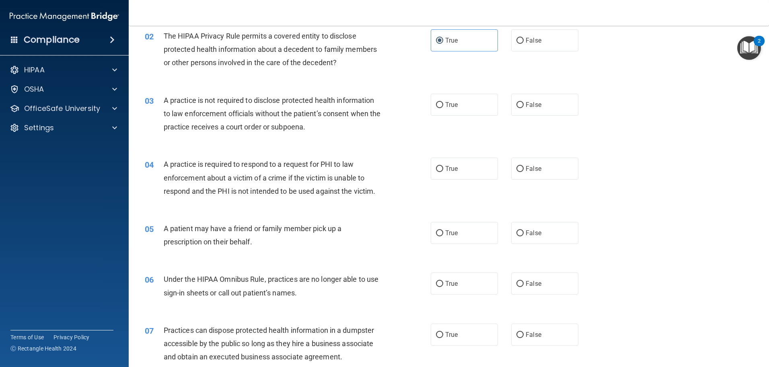
scroll to position [101, 0]
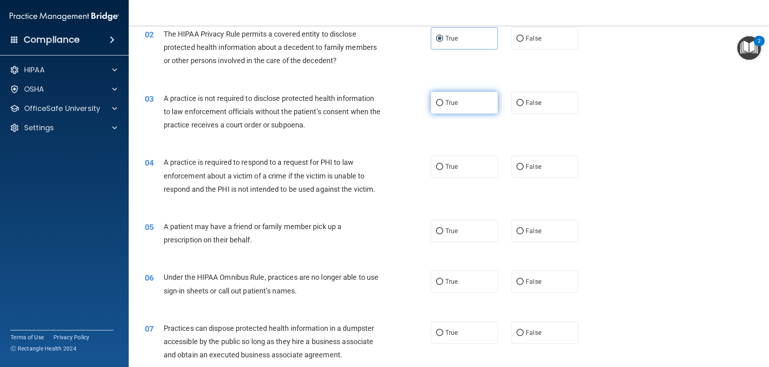
click at [464, 109] on label "True" at bounding box center [464, 103] width 67 height 22
click at [443, 106] on input "True" at bounding box center [439, 103] width 7 height 6
radio input "true"
click at [474, 162] on label "True" at bounding box center [464, 167] width 67 height 22
click at [443, 164] on input "True" at bounding box center [439, 167] width 7 height 6
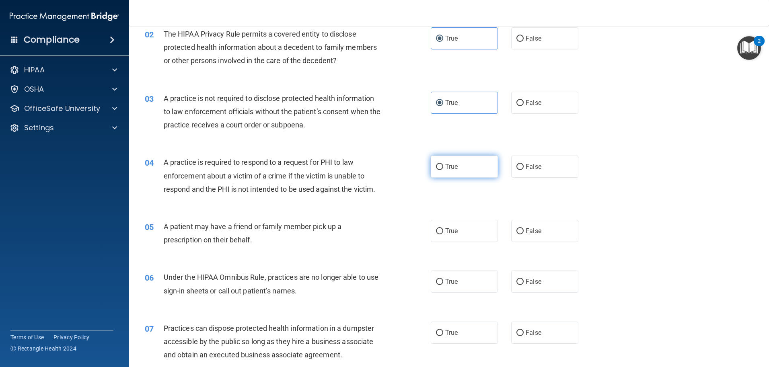
radio input "true"
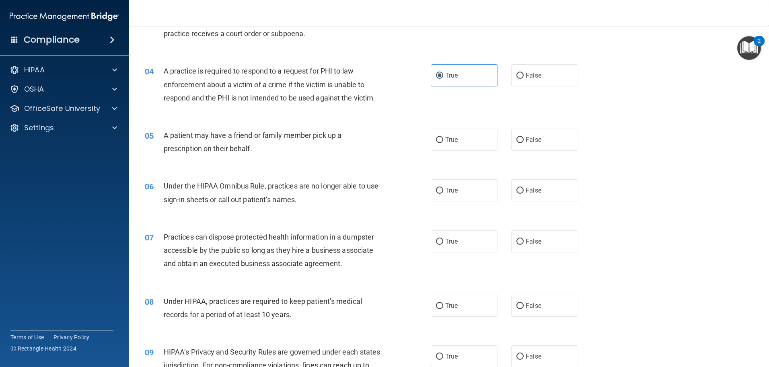
scroll to position [201, 0]
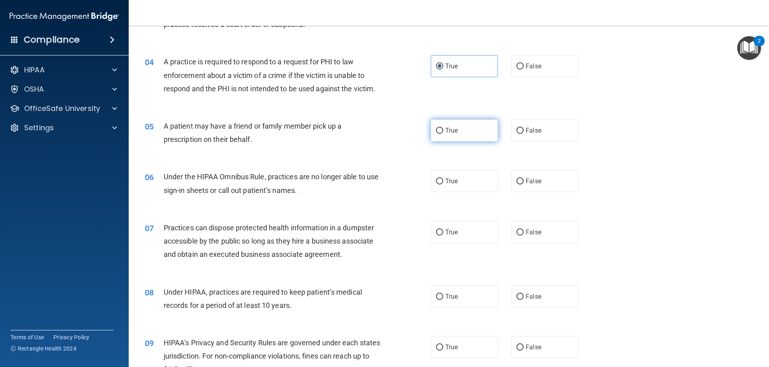
click at [476, 134] on label "True" at bounding box center [464, 130] width 67 height 22
click at [443, 134] on input "True" at bounding box center [439, 131] width 7 height 6
radio input "true"
click at [474, 173] on label "True" at bounding box center [464, 181] width 67 height 22
click at [443, 179] on input "True" at bounding box center [439, 182] width 7 height 6
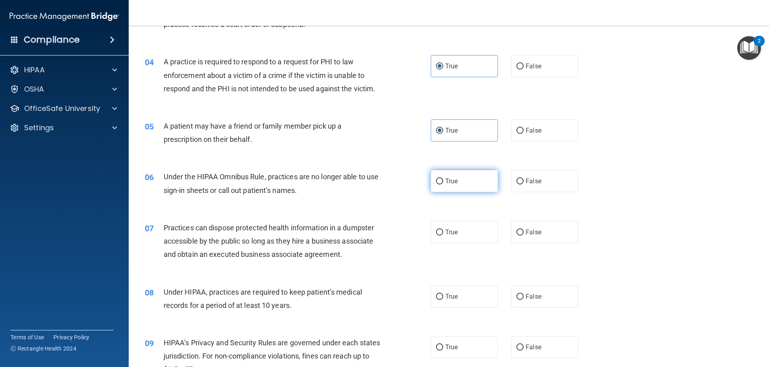
radio input "true"
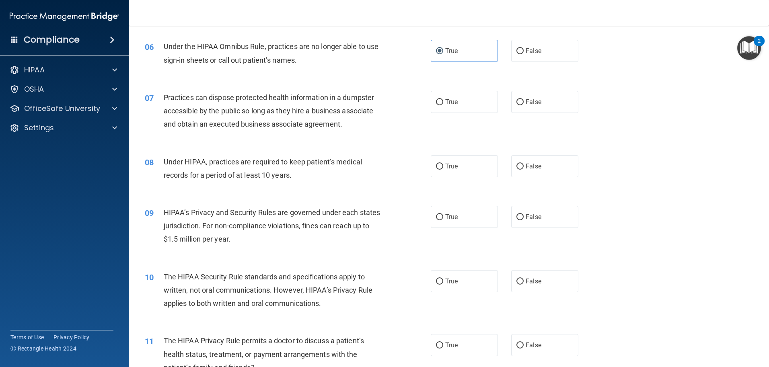
scroll to position [335, 0]
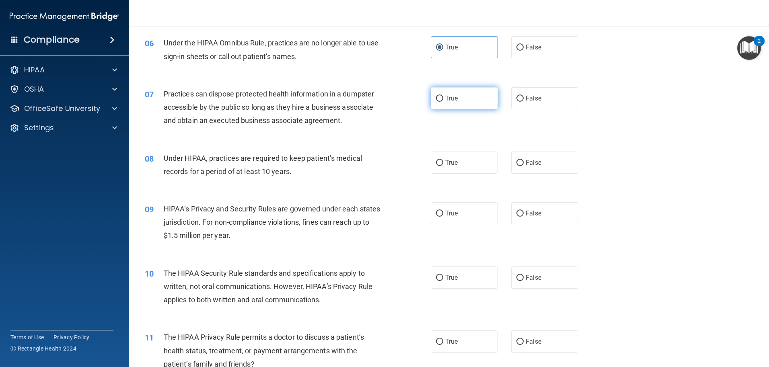
click at [475, 106] on label "True" at bounding box center [464, 98] width 67 height 22
click at [443, 102] on input "True" at bounding box center [439, 99] width 7 height 6
radio input "true"
click at [476, 162] on label "True" at bounding box center [464, 163] width 67 height 22
click at [443, 162] on input "True" at bounding box center [439, 163] width 7 height 6
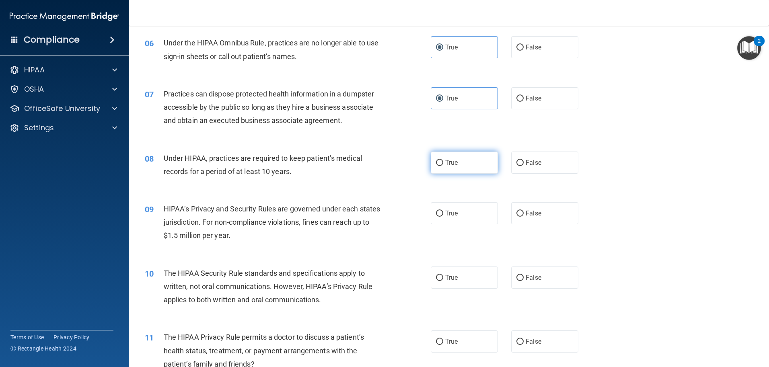
radio input "true"
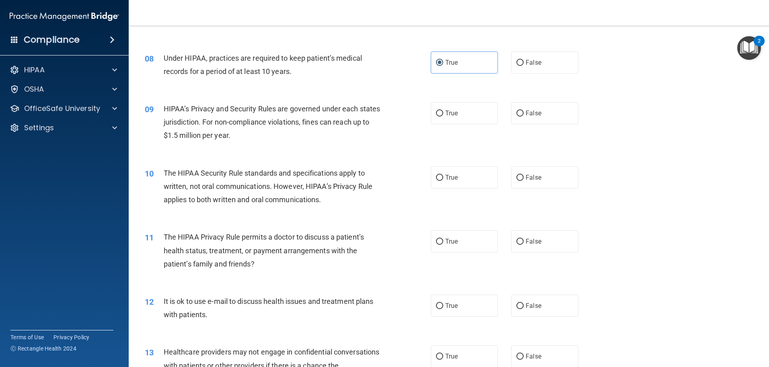
scroll to position [436, 0]
click at [474, 119] on label "True" at bounding box center [464, 113] width 67 height 22
click at [443, 116] on input "True" at bounding box center [439, 113] width 7 height 6
radio input "true"
click at [483, 178] on label "True" at bounding box center [464, 177] width 67 height 22
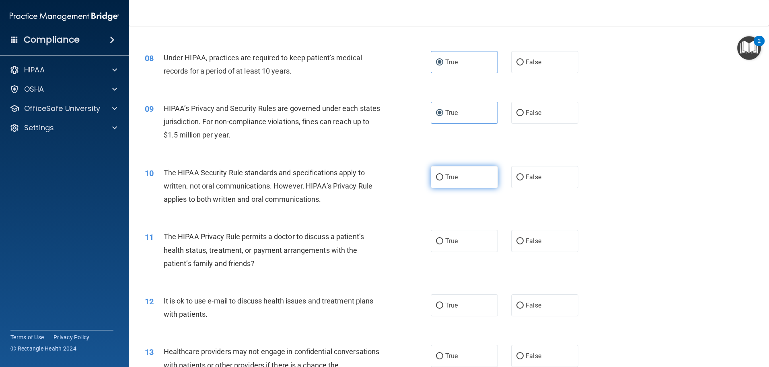
click at [443, 178] on input "True" at bounding box center [439, 178] width 7 height 6
radio input "true"
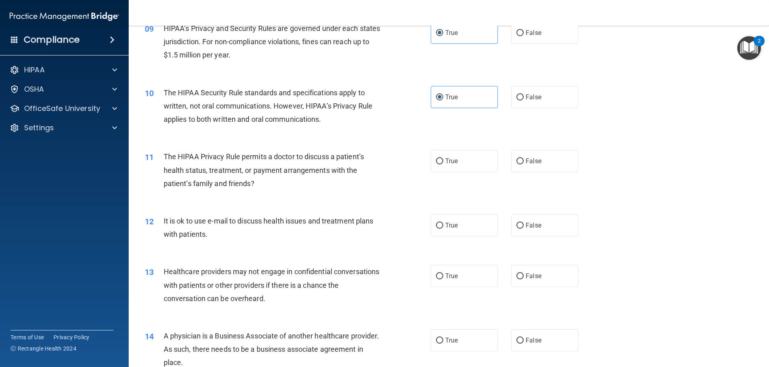
scroll to position [536, 0]
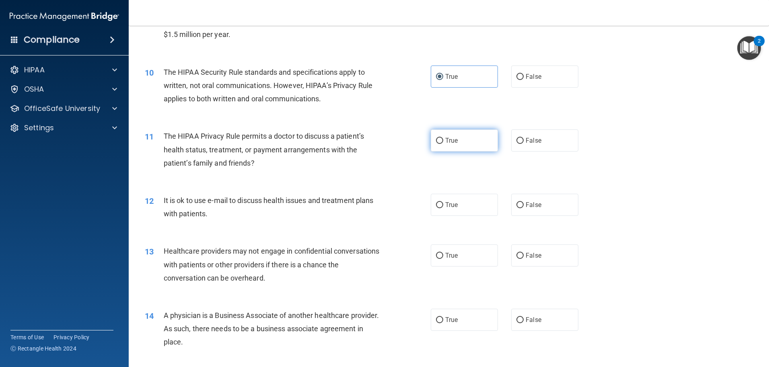
click at [472, 140] on label "True" at bounding box center [464, 140] width 67 height 22
click at [443, 140] on input "True" at bounding box center [439, 141] width 7 height 6
radio input "true"
click at [481, 204] on label "True" at bounding box center [464, 205] width 67 height 22
click at [443, 204] on input "True" at bounding box center [439, 205] width 7 height 6
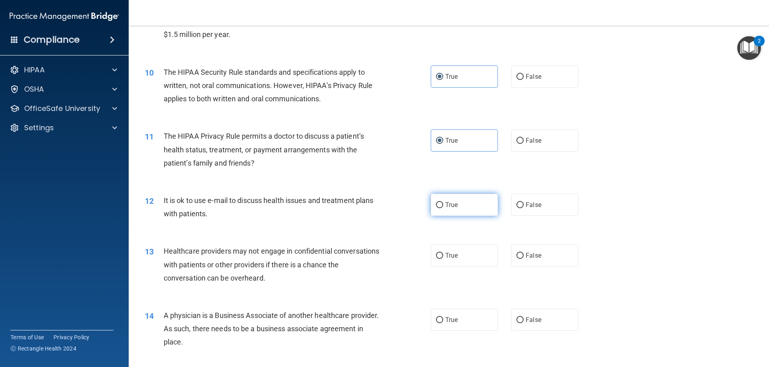
radio input "true"
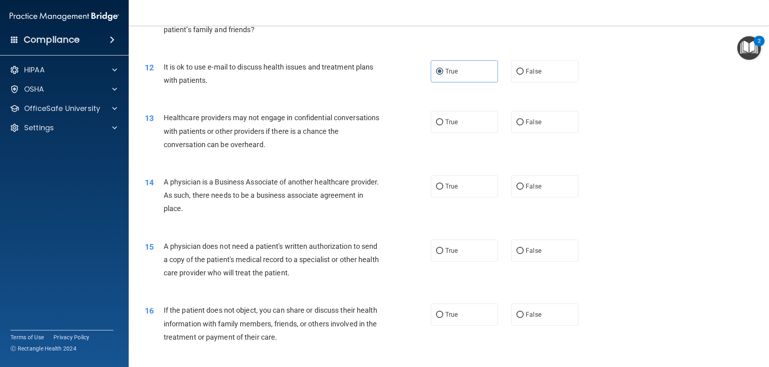
scroll to position [670, 0]
click at [472, 127] on label "True" at bounding box center [464, 121] width 67 height 22
click at [443, 125] on input "True" at bounding box center [439, 122] width 7 height 6
radio input "true"
click at [475, 183] on label "True" at bounding box center [464, 186] width 67 height 22
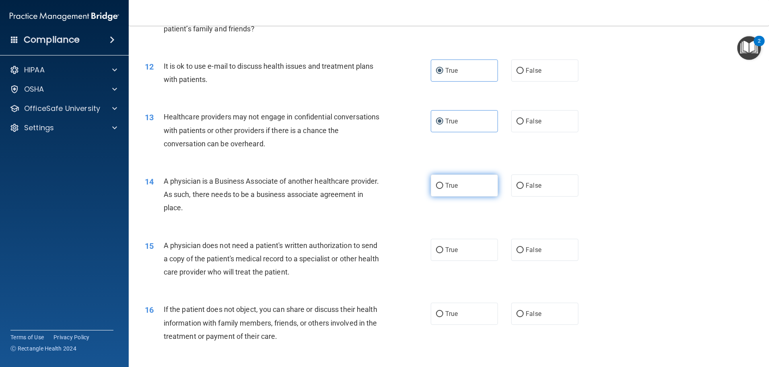
click at [443, 183] on input "True" at bounding box center [439, 186] width 7 height 6
radio input "true"
drag, startPoint x: 469, startPoint y: 252, endPoint x: 481, endPoint y: 222, distance: 32.5
click at [468, 252] on label "True" at bounding box center [464, 250] width 67 height 22
click at [443, 252] on input "True" at bounding box center [439, 250] width 7 height 6
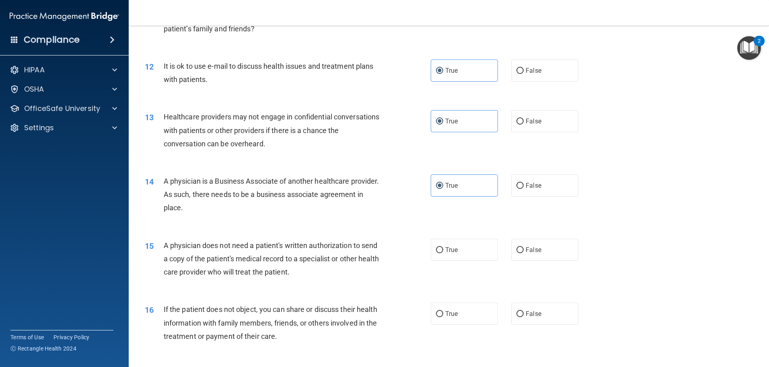
radio input "true"
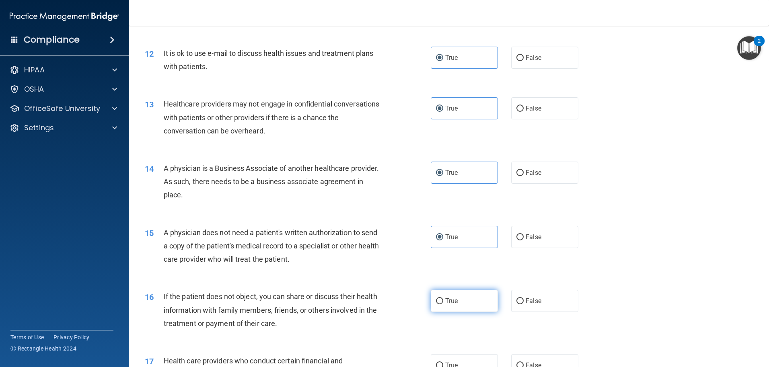
scroll to position [687, 0]
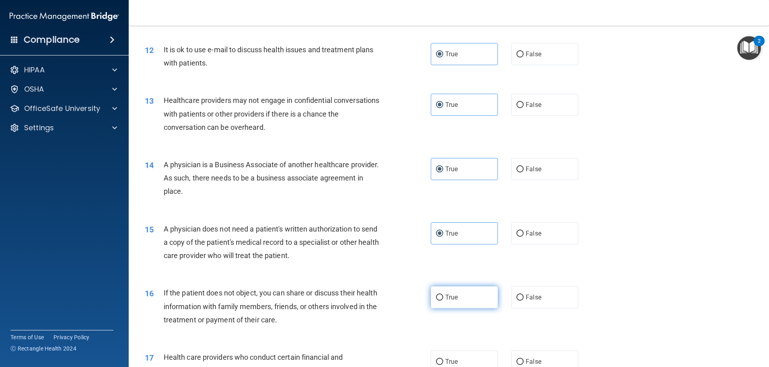
click at [471, 296] on label "True" at bounding box center [464, 297] width 67 height 22
click at [443, 296] on input "True" at bounding box center [439, 298] width 7 height 6
radio input "true"
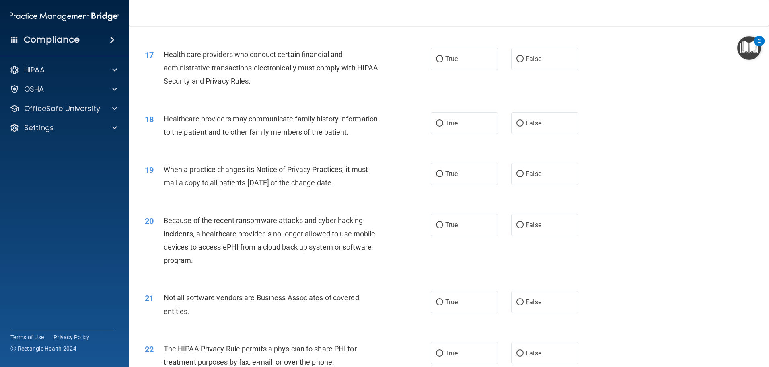
scroll to position [1005, 0]
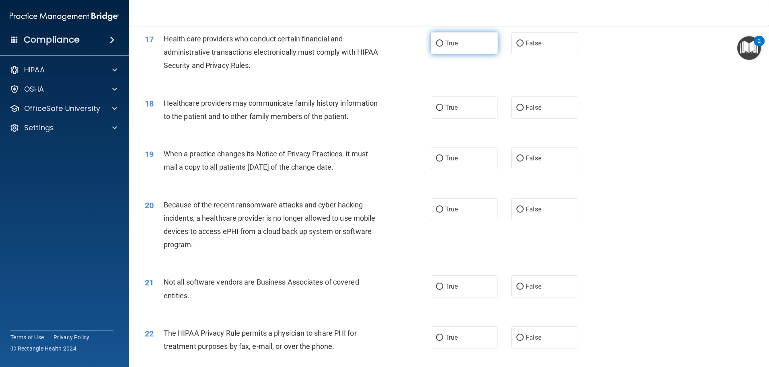
click at [464, 45] on label "True" at bounding box center [464, 43] width 67 height 22
click at [443, 45] on input "True" at bounding box center [439, 44] width 7 height 6
radio input "true"
click at [458, 103] on label "True" at bounding box center [464, 108] width 67 height 22
click at [443, 105] on input "True" at bounding box center [439, 108] width 7 height 6
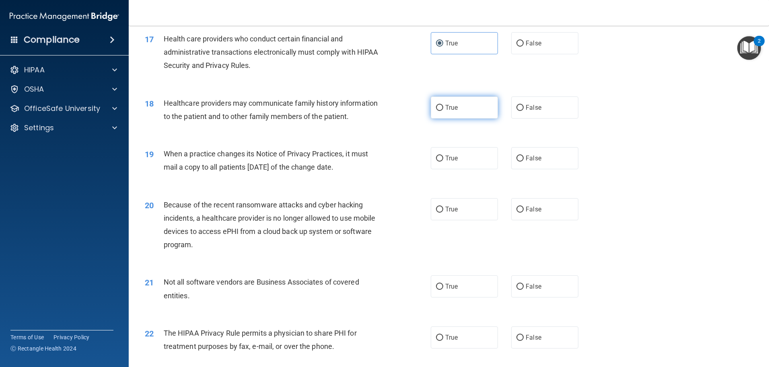
radio input "true"
click at [454, 149] on label "True" at bounding box center [464, 158] width 67 height 22
click at [443, 156] on input "True" at bounding box center [439, 159] width 7 height 6
radio input "true"
click at [456, 205] on label "True" at bounding box center [464, 209] width 67 height 22
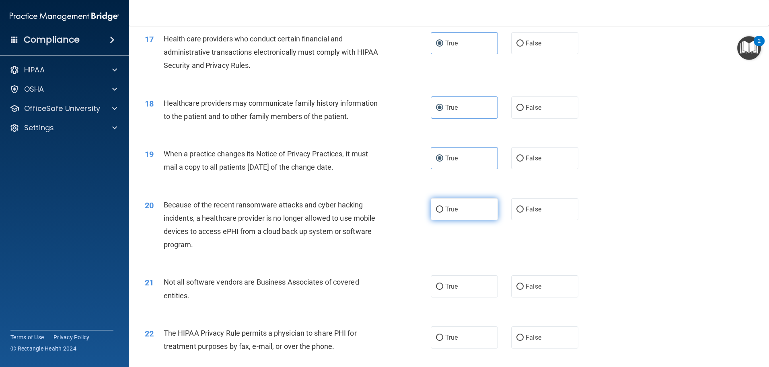
click at [443, 207] on input "True" at bounding box center [439, 210] width 7 height 6
radio input "true"
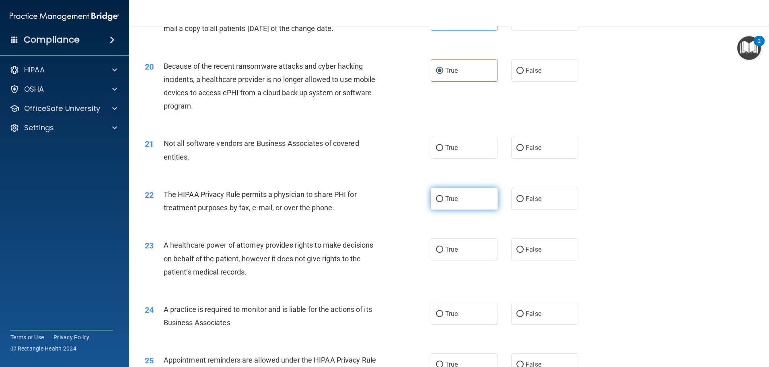
scroll to position [1156, 0]
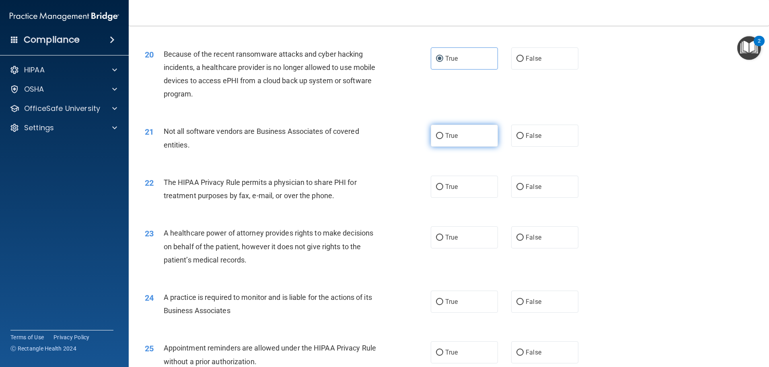
click at [462, 136] on label "True" at bounding box center [464, 136] width 67 height 22
click at [443, 136] on input "True" at bounding box center [439, 136] width 7 height 6
radio input "true"
click at [466, 187] on label "True" at bounding box center [464, 187] width 67 height 22
click at [443, 187] on input "True" at bounding box center [439, 187] width 7 height 6
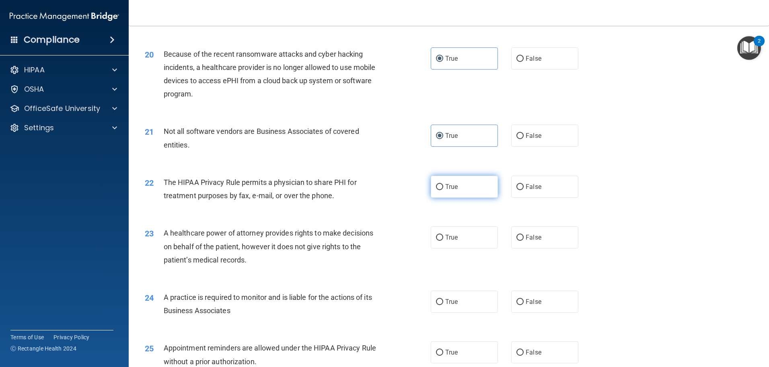
radio input "true"
click at [479, 247] on label "True" at bounding box center [464, 237] width 67 height 22
click at [443, 241] on input "True" at bounding box center [439, 238] width 7 height 6
radio input "true"
click at [478, 299] on label "True" at bounding box center [464, 302] width 67 height 22
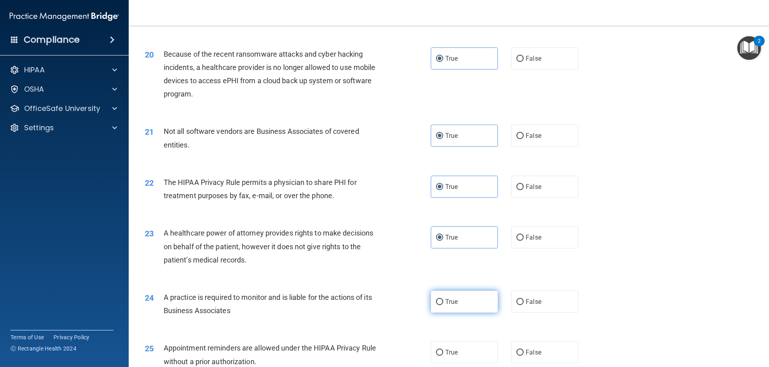
click at [443, 299] on input "True" at bounding box center [439, 302] width 7 height 6
radio input "true"
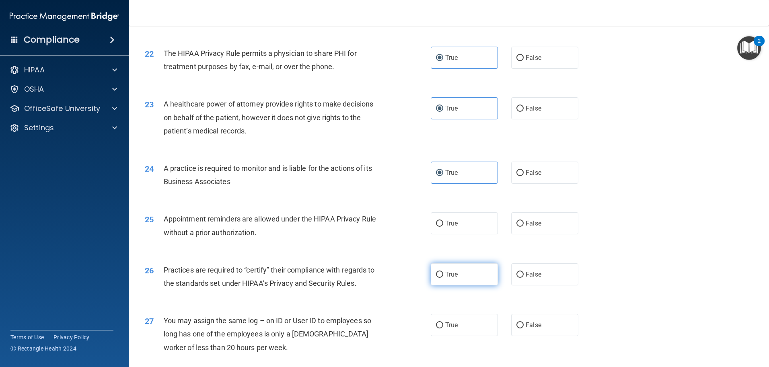
scroll to position [1290, 0]
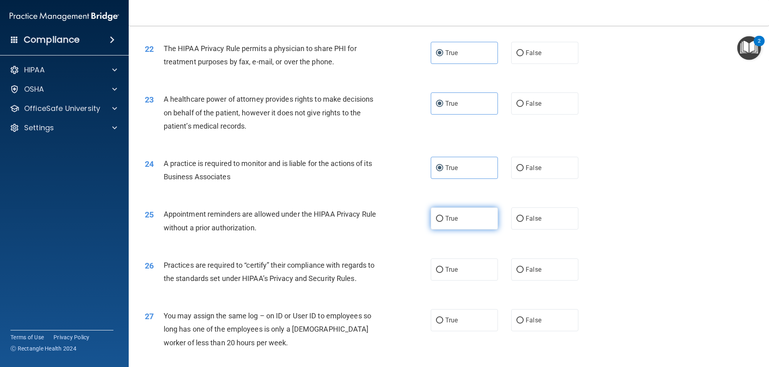
click at [468, 224] on label "True" at bounding box center [464, 219] width 67 height 22
click at [443, 222] on input "True" at bounding box center [439, 219] width 7 height 6
radio input "true"
click at [471, 263] on label "True" at bounding box center [464, 270] width 67 height 22
click at [443, 267] on input "True" at bounding box center [439, 270] width 7 height 6
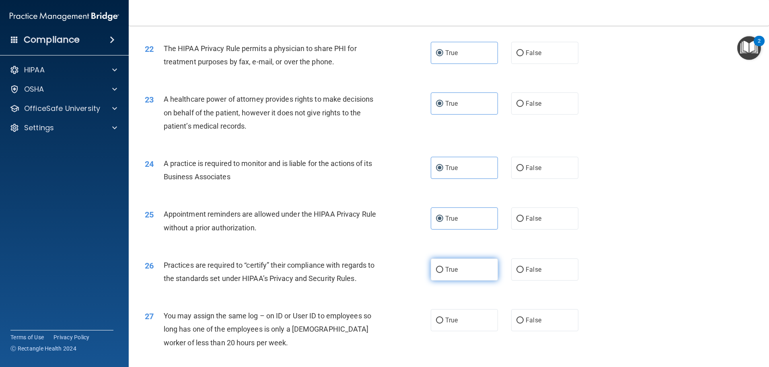
radio input "true"
click at [479, 318] on label "True" at bounding box center [464, 320] width 67 height 22
click at [443, 318] on input "True" at bounding box center [439, 321] width 7 height 6
radio input "true"
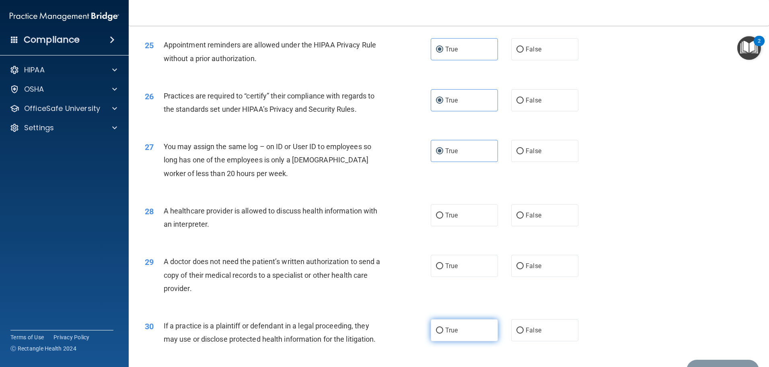
scroll to position [1491, 0]
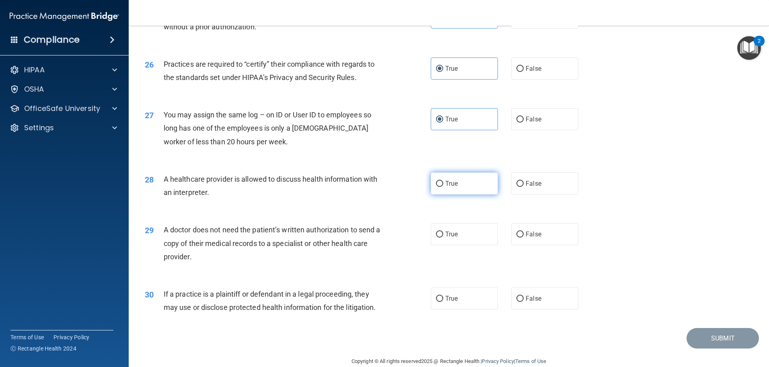
click at [460, 183] on label "True" at bounding box center [464, 184] width 67 height 22
click at [443, 183] on input "True" at bounding box center [439, 184] width 7 height 6
radio input "true"
click at [455, 227] on label "True" at bounding box center [464, 234] width 67 height 22
click at [443, 232] on input "True" at bounding box center [439, 235] width 7 height 6
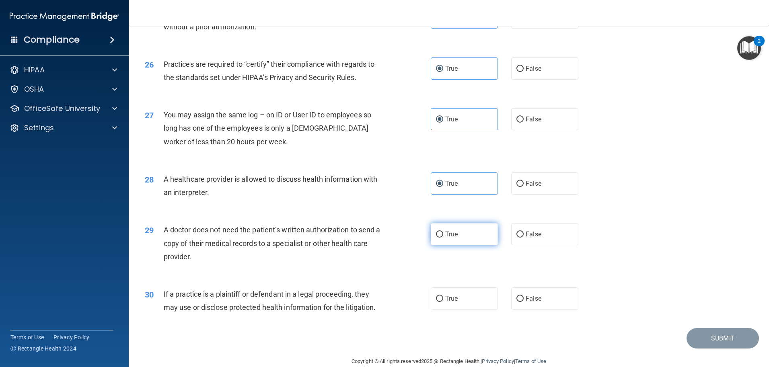
radio input "true"
click at [464, 293] on label "True" at bounding box center [464, 299] width 67 height 22
click at [443, 296] on input "True" at bounding box center [439, 299] width 7 height 6
radio input "true"
click at [693, 338] on button "Submit" at bounding box center [723, 338] width 72 height 21
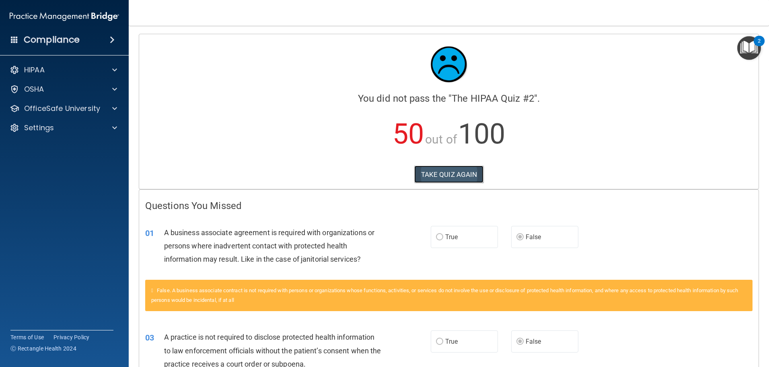
click at [456, 181] on button "TAKE QUIZ AGAIN" at bounding box center [449, 175] width 70 height 18
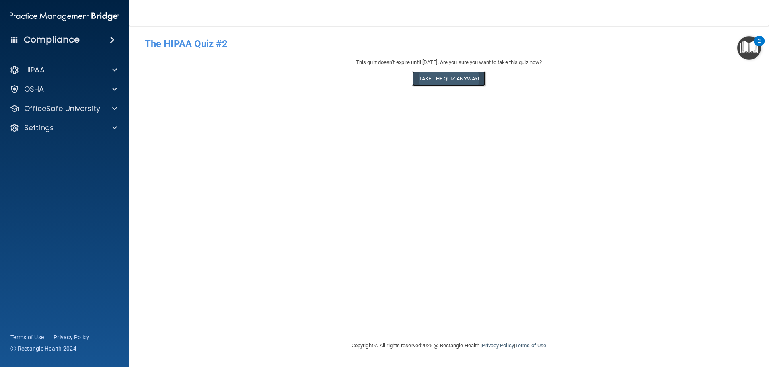
click at [433, 77] on button "Take the quiz anyway!" at bounding box center [448, 78] width 73 height 15
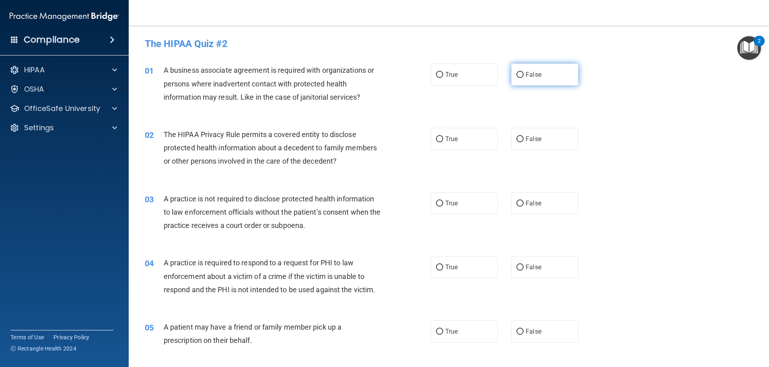
click at [523, 78] on label "False" at bounding box center [544, 75] width 67 height 22
click at [523, 78] on input "False" at bounding box center [519, 75] width 7 height 6
radio input "true"
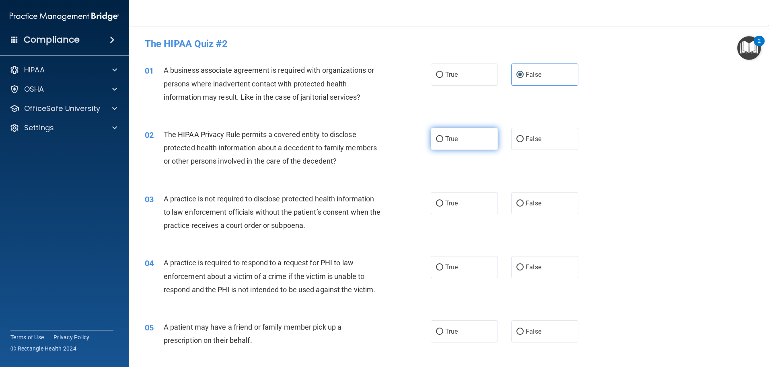
click at [478, 134] on label "True" at bounding box center [464, 139] width 67 height 22
click at [443, 136] on input "True" at bounding box center [439, 139] width 7 height 6
radio input "true"
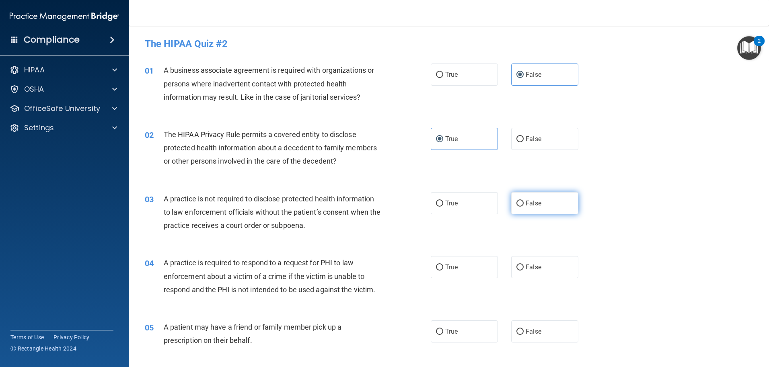
click at [532, 198] on label "False" at bounding box center [544, 203] width 67 height 22
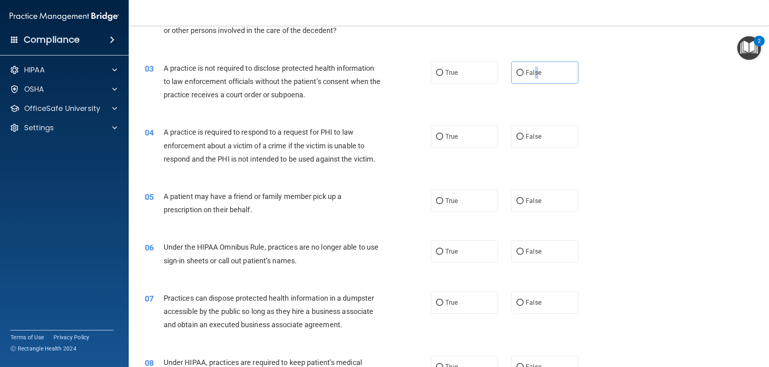
scroll to position [134, 0]
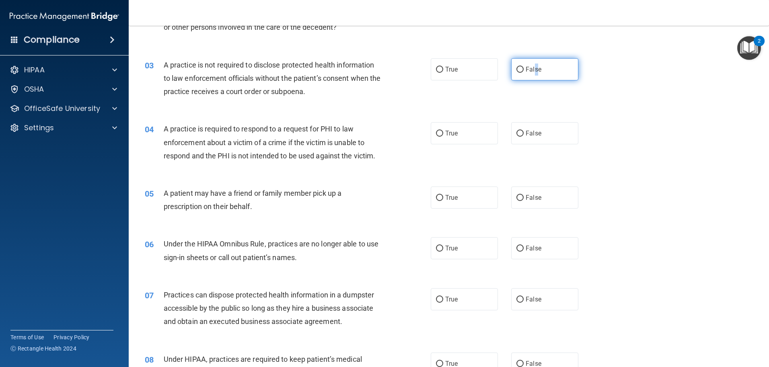
click at [516, 68] on input "False" at bounding box center [519, 70] width 7 height 6
radio input "true"
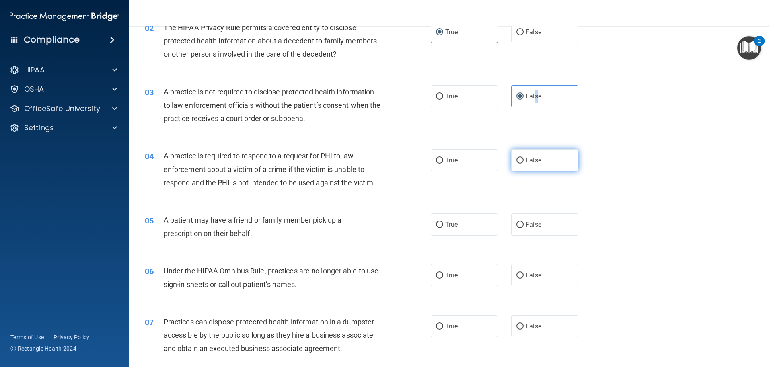
scroll to position [117, 0]
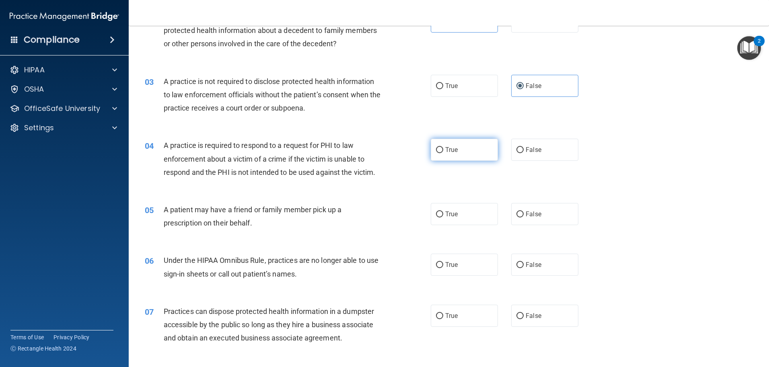
click at [459, 145] on label "True" at bounding box center [464, 150] width 67 height 22
click at [443, 147] on input "True" at bounding box center [439, 150] width 7 height 6
radio input "true"
click at [466, 216] on label "True" at bounding box center [464, 214] width 67 height 22
click at [443, 216] on input "True" at bounding box center [439, 215] width 7 height 6
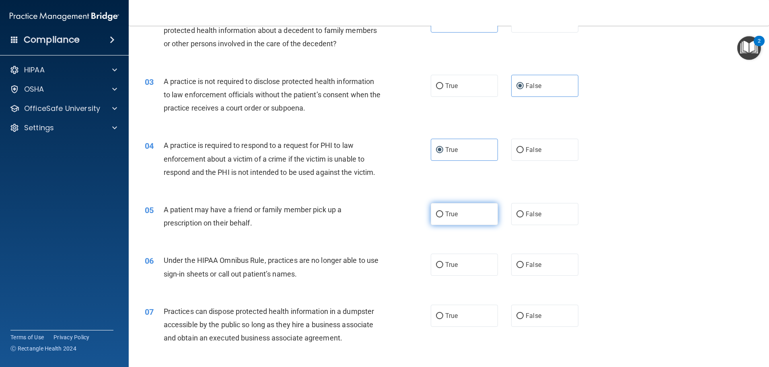
radio input "true"
click at [531, 268] on span "False" at bounding box center [534, 265] width 16 height 8
click at [524, 268] on input "False" at bounding box center [519, 265] width 7 height 6
radio input "true"
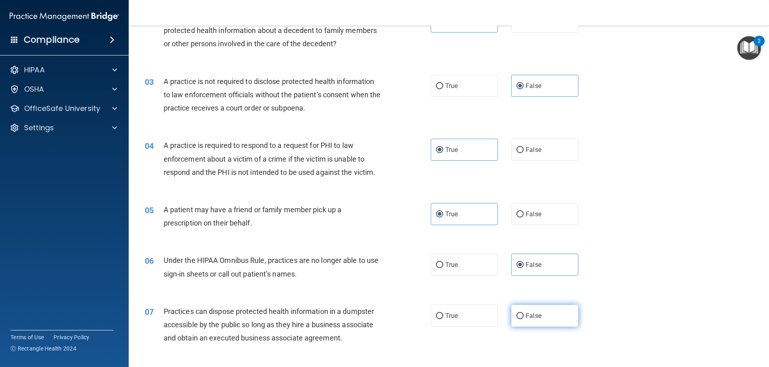
drag, startPoint x: 530, startPoint y: 316, endPoint x: 535, endPoint y: 311, distance: 7.7
click at [530, 316] on span "False" at bounding box center [534, 316] width 16 height 8
click at [524, 316] on input "False" at bounding box center [519, 316] width 7 height 6
radio input "true"
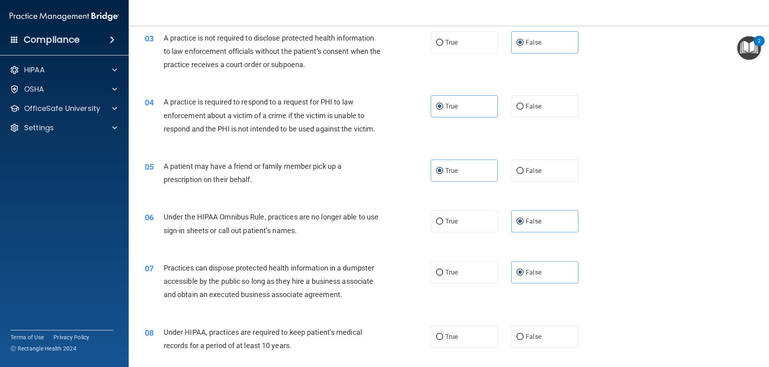
scroll to position [201, 0]
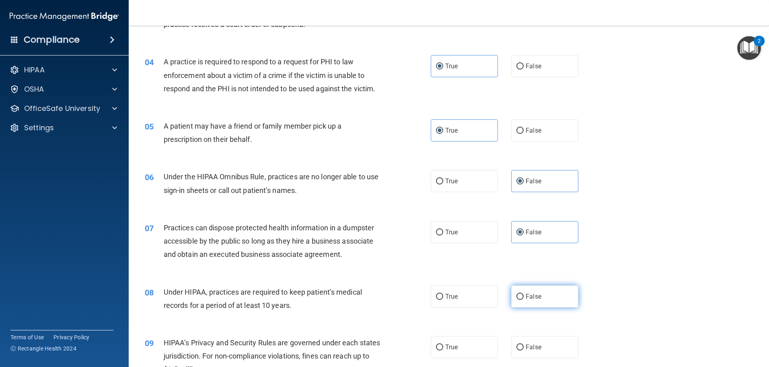
click at [528, 287] on label "False" at bounding box center [544, 297] width 67 height 22
click at [524, 294] on input "False" at bounding box center [519, 297] width 7 height 6
radio input "true"
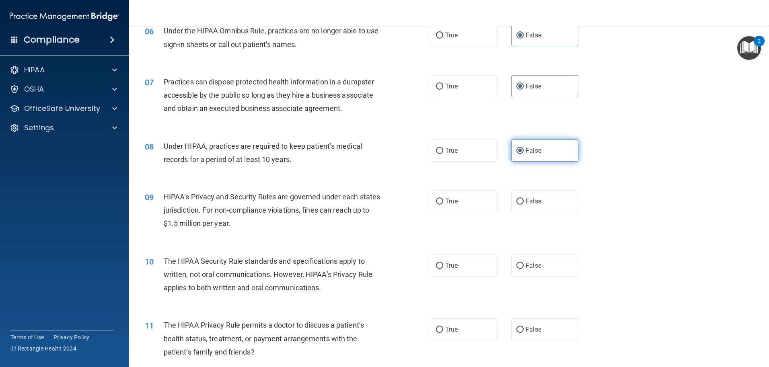
scroll to position [369, 0]
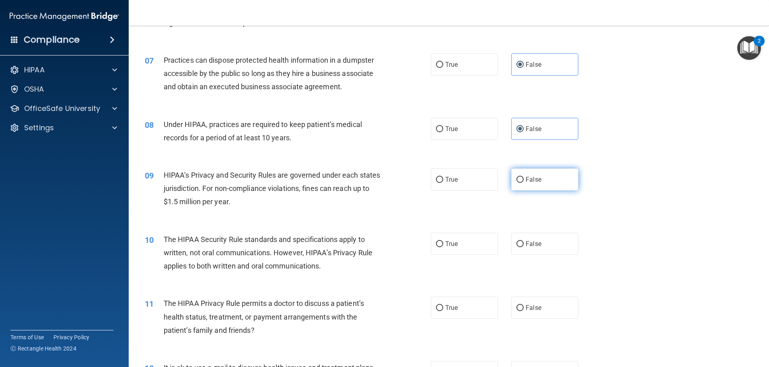
click at [526, 178] on span "False" at bounding box center [534, 180] width 16 height 8
click at [524, 178] on input "False" at bounding box center [519, 180] width 7 height 6
radio input "true"
click at [473, 238] on label "True" at bounding box center [464, 244] width 67 height 22
click at [443, 241] on input "True" at bounding box center [439, 244] width 7 height 6
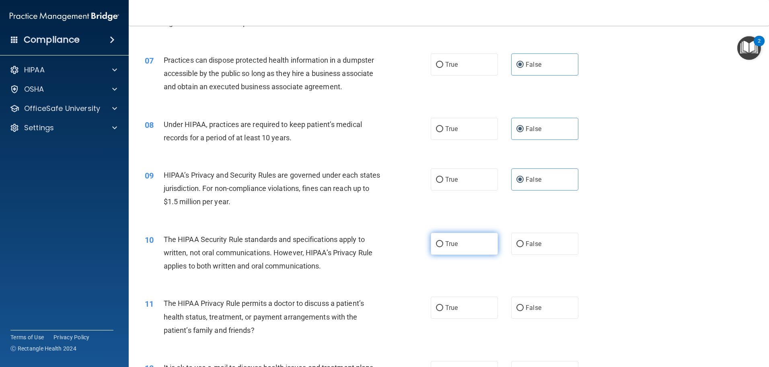
radio input "true"
click at [465, 310] on label "True" at bounding box center [464, 308] width 67 height 22
click at [443, 310] on input "True" at bounding box center [439, 308] width 7 height 6
radio input "true"
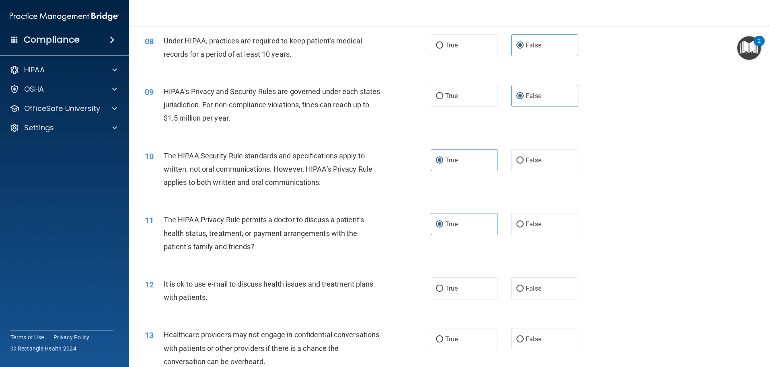
scroll to position [469, 0]
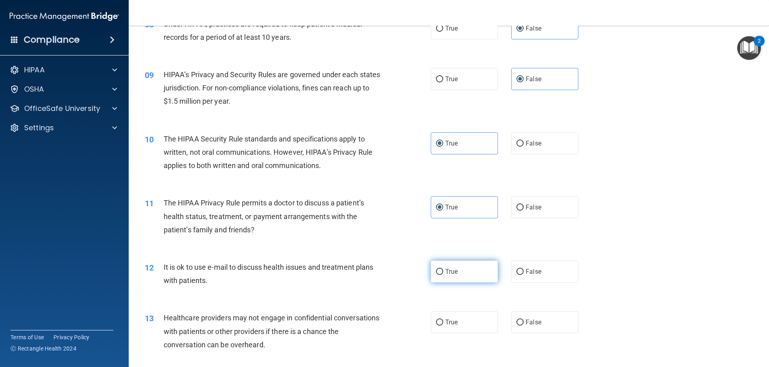
click at [469, 262] on label "True" at bounding box center [464, 272] width 67 height 22
click at [443, 269] on input "True" at bounding box center [439, 272] width 7 height 6
radio input "true"
click at [532, 319] on span "False" at bounding box center [534, 323] width 16 height 8
click at [524, 320] on input "False" at bounding box center [519, 323] width 7 height 6
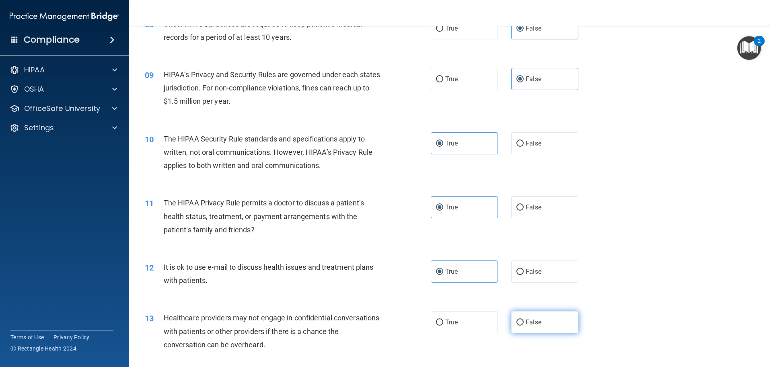
radio input "true"
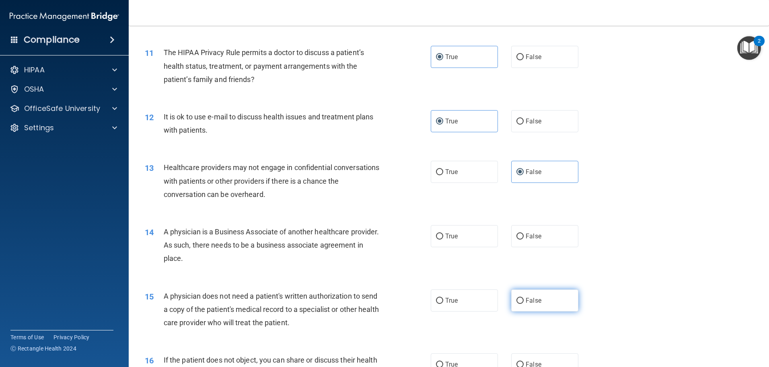
scroll to position [620, 0]
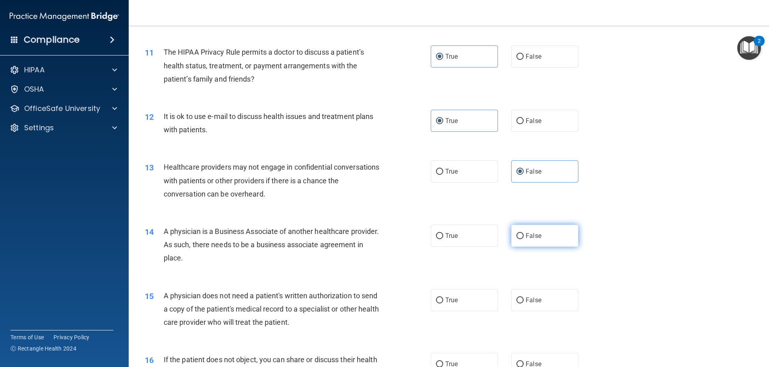
click at [526, 236] on span "False" at bounding box center [534, 236] width 16 height 8
click at [524, 236] on input "False" at bounding box center [519, 236] width 7 height 6
radio input "true"
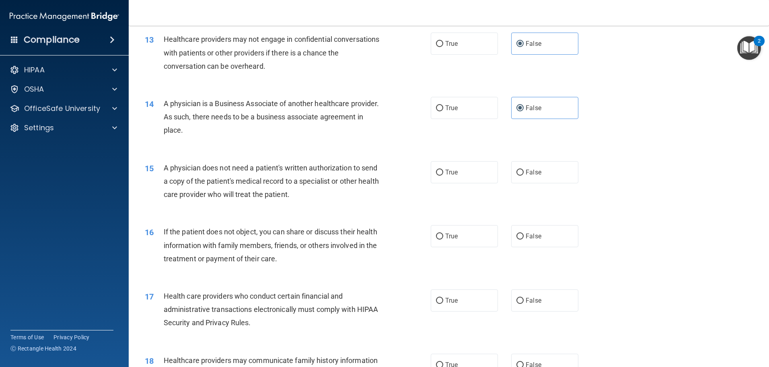
scroll to position [754, 0]
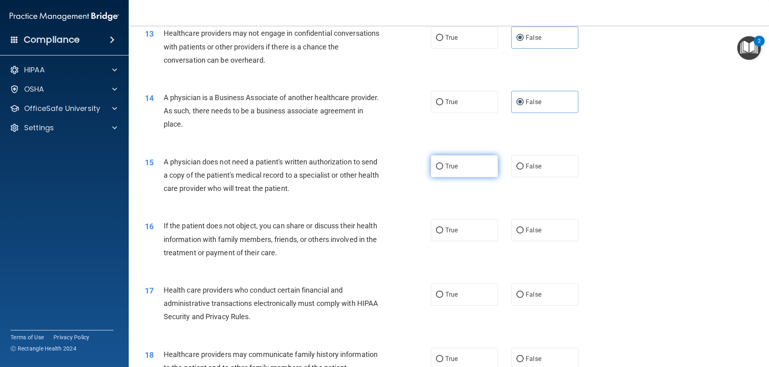
click at [449, 164] on span "True" at bounding box center [451, 166] width 12 height 8
click at [443, 164] on input "True" at bounding box center [439, 167] width 7 height 6
radio input "true"
click at [451, 229] on span "True" at bounding box center [451, 230] width 12 height 8
click at [443, 229] on input "True" at bounding box center [439, 231] width 7 height 6
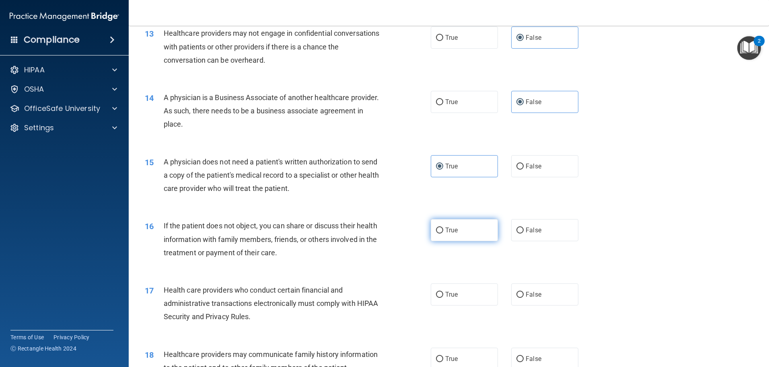
radio input "true"
click at [465, 293] on label "True" at bounding box center [464, 295] width 67 height 22
click at [443, 293] on input "True" at bounding box center [439, 295] width 7 height 6
radio input "true"
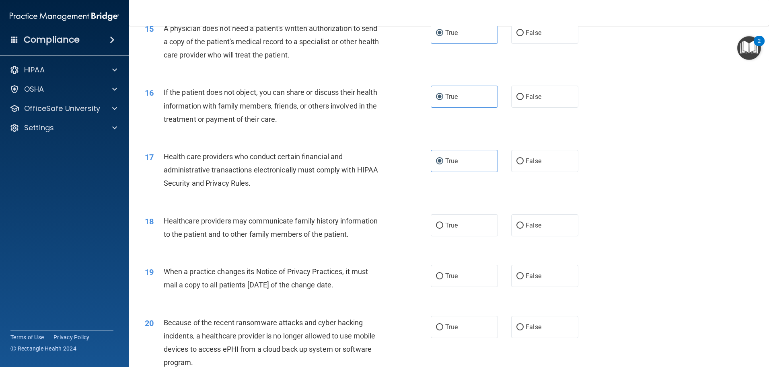
scroll to position [888, 0]
click at [519, 222] on input "False" at bounding box center [519, 225] width 7 height 6
radio input "true"
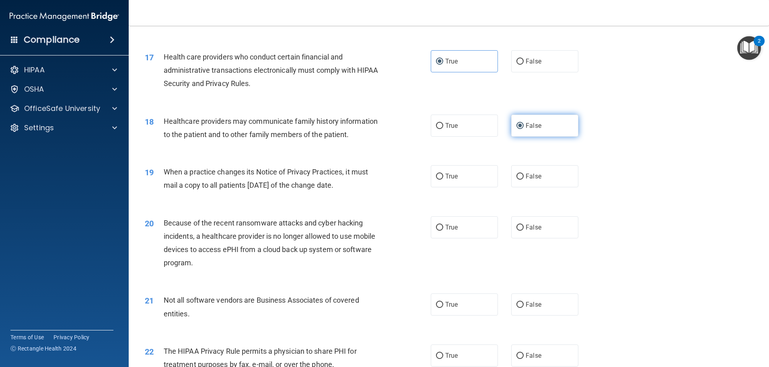
scroll to position [1005, 0]
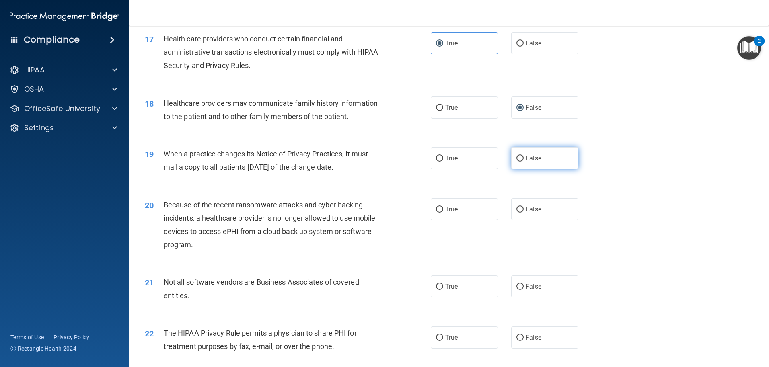
click at [518, 162] on label "False" at bounding box center [544, 158] width 67 height 22
click at [518, 162] on input "False" at bounding box center [519, 159] width 7 height 6
radio input "true"
click at [520, 213] on label "False" at bounding box center [544, 209] width 67 height 22
click at [520, 213] on input "False" at bounding box center [519, 210] width 7 height 6
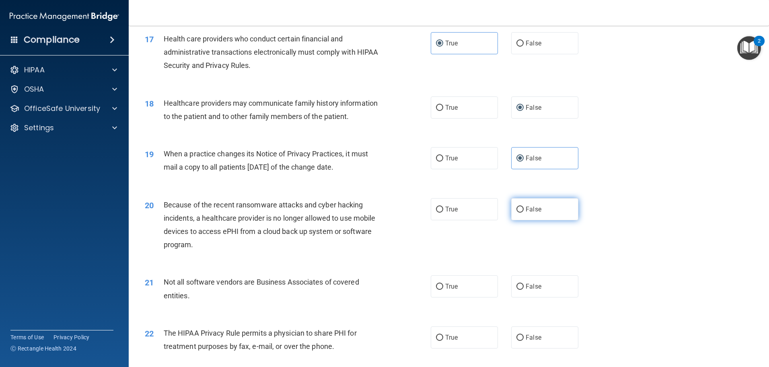
radio input "true"
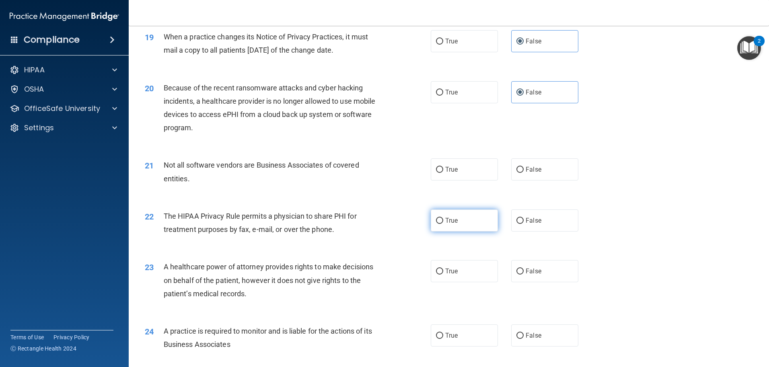
scroll to position [1123, 0]
click at [459, 173] on label "True" at bounding box center [464, 169] width 67 height 22
click at [443, 173] on input "True" at bounding box center [439, 169] width 7 height 6
radio input "true"
click at [457, 226] on label "True" at bounding box center [464, 220] width 67 height 22
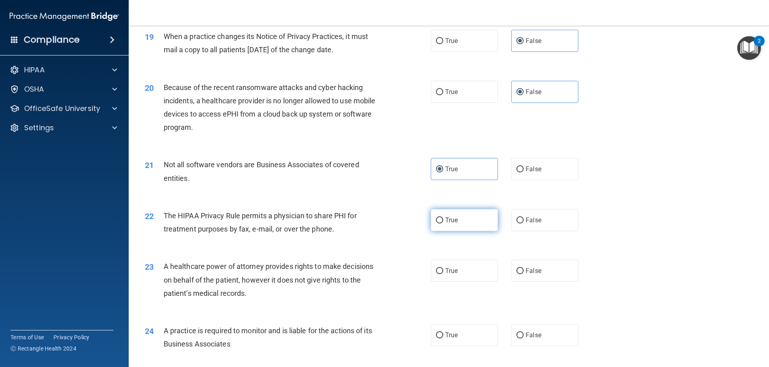
click at [443, 224] on input "True" at bounding box center [439, 221] width 7 height 6
radio input "true"
click at [528, 273] on span "False" at bounding box center [534, 271] width 16 height 8
click at [524, 273] on input "False" at bounding box center [519, 271] width 7 height 6
radio input "true"
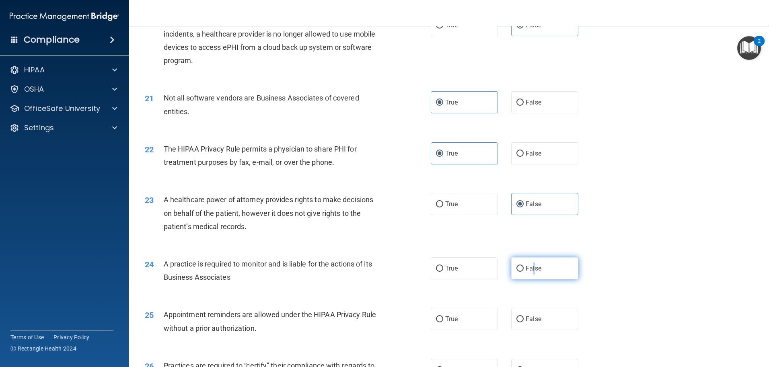
click at [530, 271] on span "False" at bounding box center [534, 269] width 16 height 8
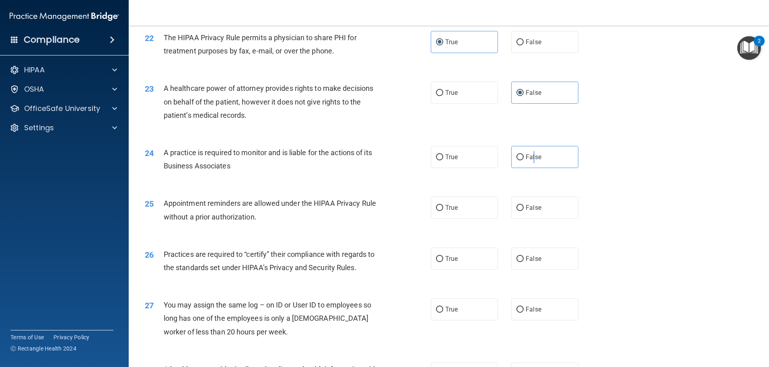
scroll to position [1307, 0]
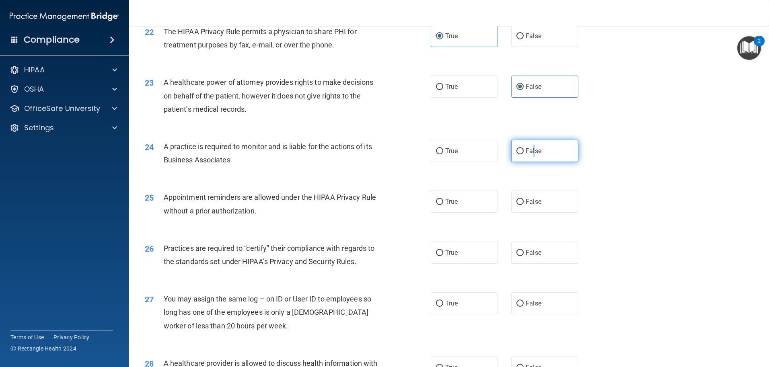
click at [518, 148] on input "False" at bounding box center [519, 151] width 7 height 6
radio input "true"
click at [464, 202] on label "True" at bounding box center [464, 202] width 67 height 22
click at [443, 202] on input "True" at bounding box center [439, 202] width 7 height 6
radio input "true"
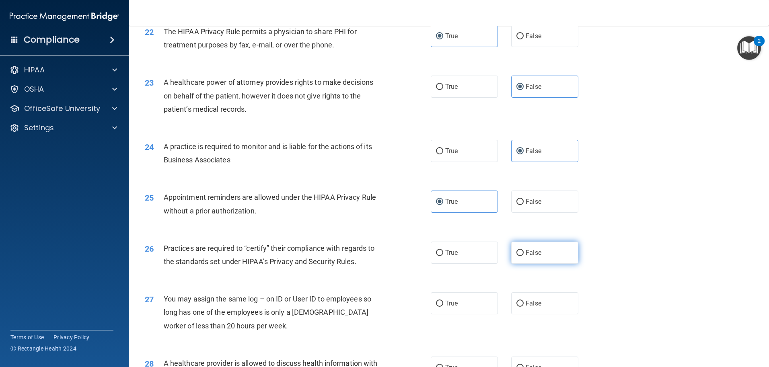
click at [516, 254] on input "False" at bounding box center [519, 253] width 7 height 6
radio input "true"
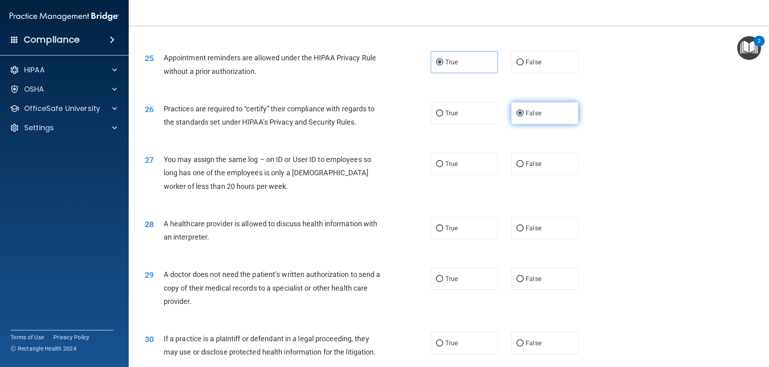
scroll to position [1458, 0]
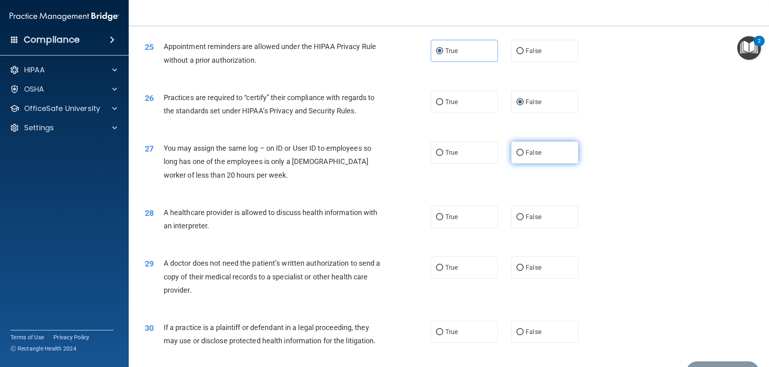
click at [526, 156] on span "False" at bounding box center [534, 153] width 16 height 8
click at [524, 156] on input "False" at bounding box center [519, 153] width 7 height 6
radio input "true"
click at [462, 224] on label "True" at bounding box center [464, 217] width 67 height 22
click at [443, 220] on input "True" at bounding box center [439, 217] width 7 height 6
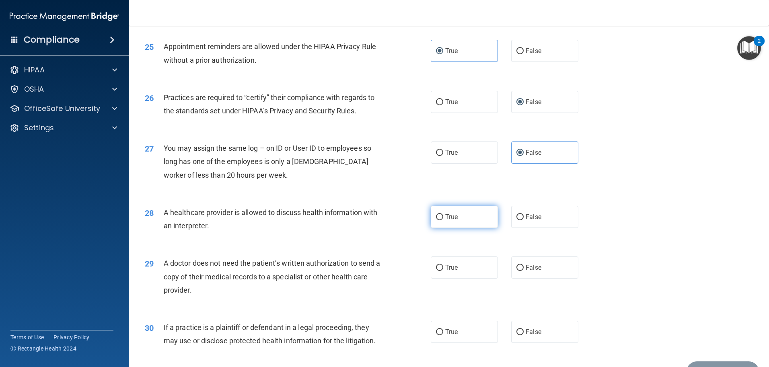
radio input "true"
click at [455, 258] on label "True" at bounding box center [464, 268] width 67 height 22
click at [443, 265] on input "True" at bounding box center [439, 268] width 7 height 6
radio input "true"
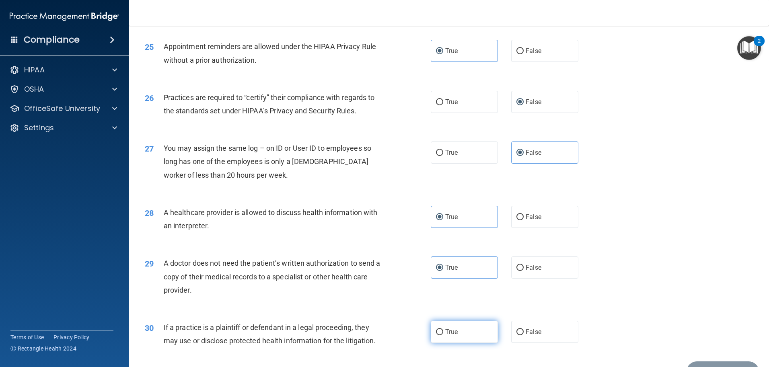
click at [469, 325] on label "True" at bounding box center [464, 332] width 67 height 22
click at [443, 329] on input "True" at bounding box center [439, 332] width 7 height 6
radio input "true"
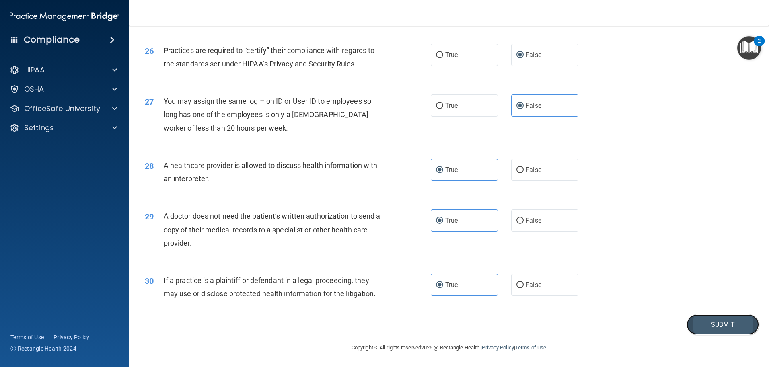
click at [699, 326] on button "Submit" at bounding box center [723, 324] width 72 height 21
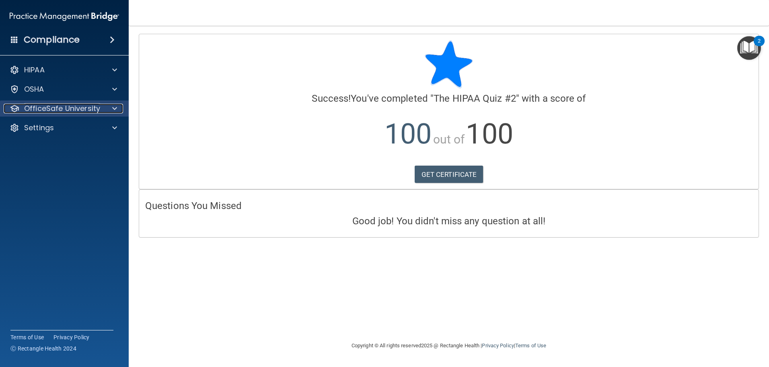
click at [103, 105] on div "OfficeSafe University" at bounding box center [54, 109] width 100 height 10
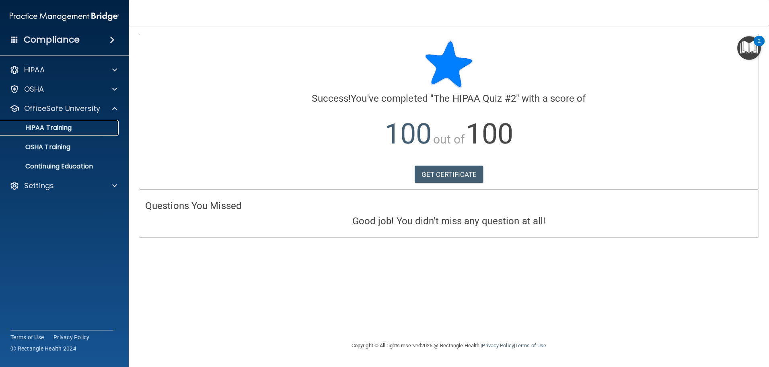
click at [78, 125] on div "HIPAA Training" at bounding box center [60, 128] width 110 height 8
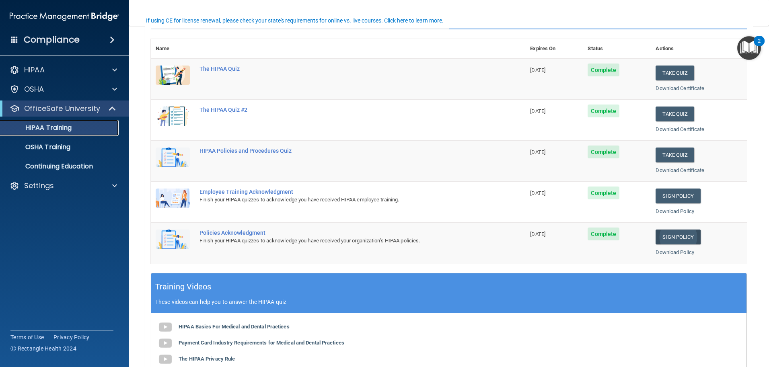
scroll to position [84, 0]
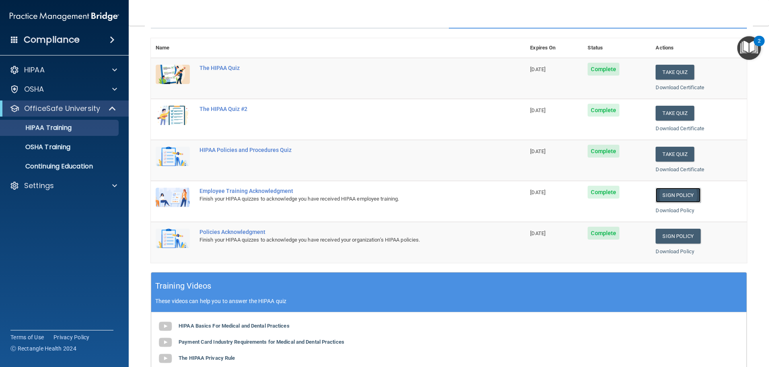
click at [656, 197] on link "Sign Policy" at bounding box center [678, 195] width 45 height 15
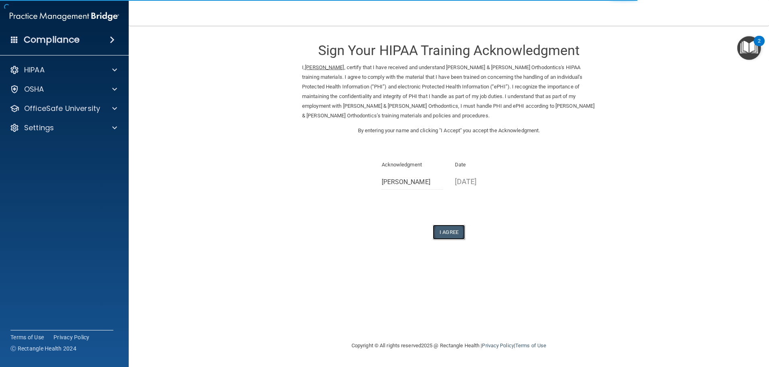
click at [456, 228] on button "I Agree" at bounding box center [449, 232] width 32 height 15
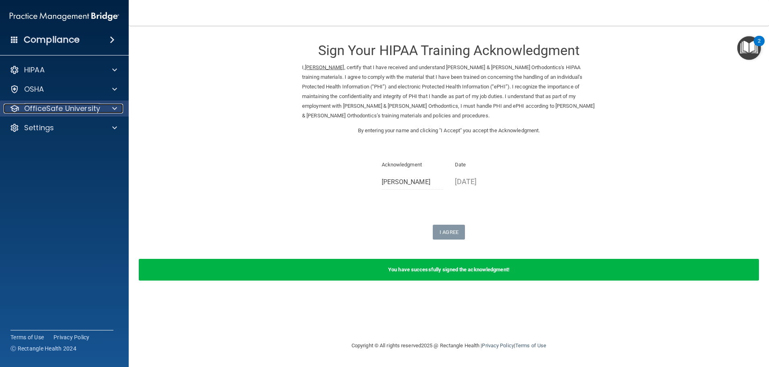
click at [88, 110] on p "OfficeSafe University" at bounding box center [62, 109] width 76 height 10
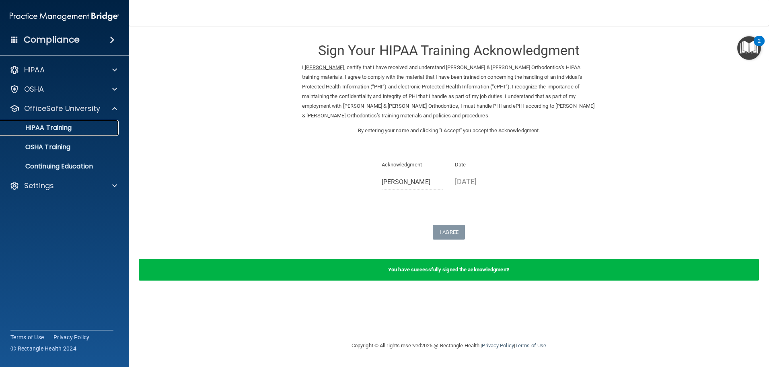
click at [83, 131] on div "HIPAA Training" at bounding box center [60, 128] width 110 height 8
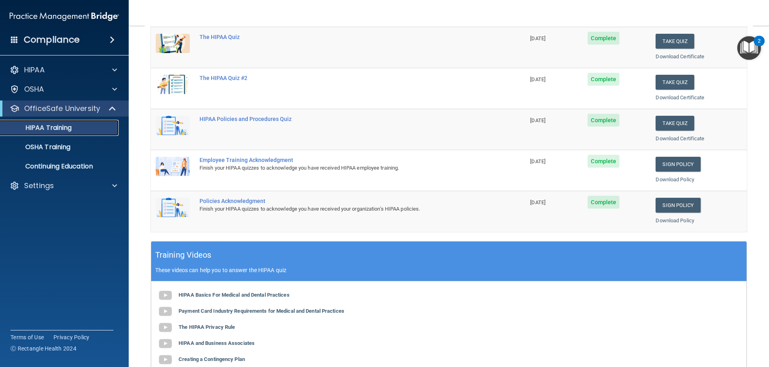
scroll to position [117, 0]
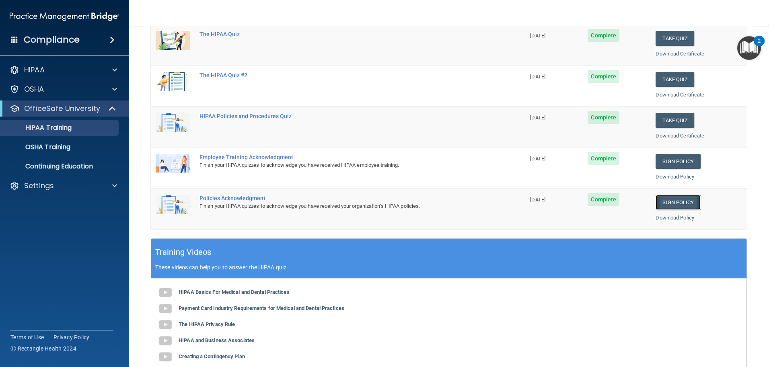
click at [668, 203] on link "Sign Policy" at bounding box center [678, 202] width 45 height 15
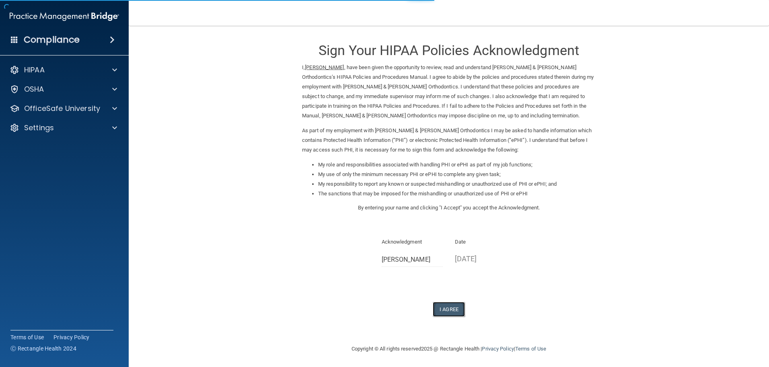
click at [457, 308] on button "I Agree" at bounding box center [449, 309] width 32 height 15
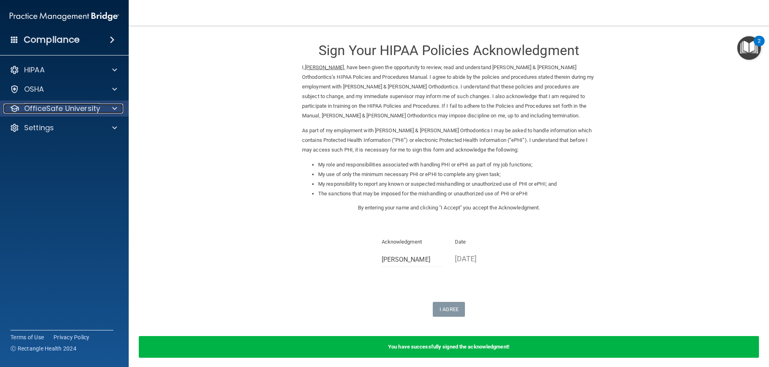
click at [111, 112] on div at bounding box center [113, 109] width 20 height 10
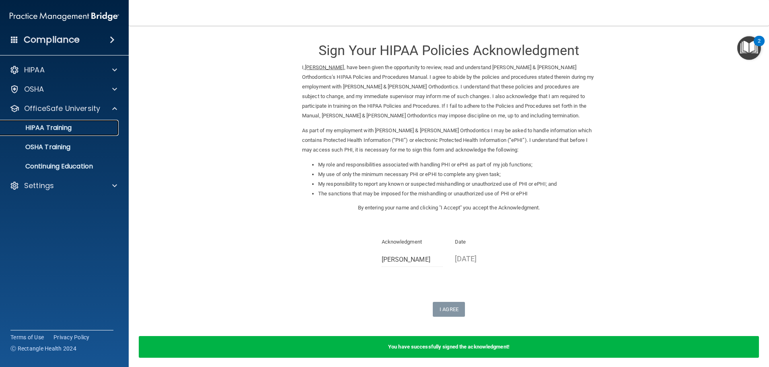
click at [79, 126] on div "HIPAA Training" at bounding box center [60, 128] width 110 height 8
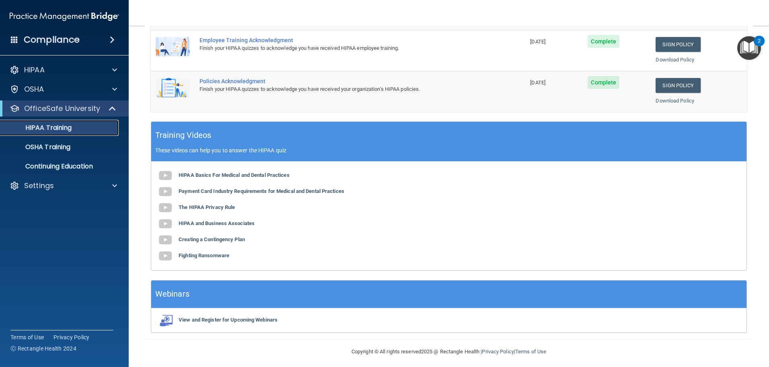
scroll to position [238, 0]
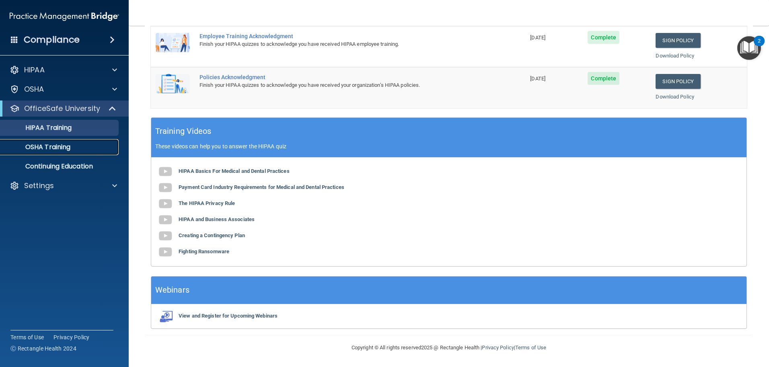
click at [54, 147] on p "OSHA Training" at bounding box center [37, 147] width 65 height 8
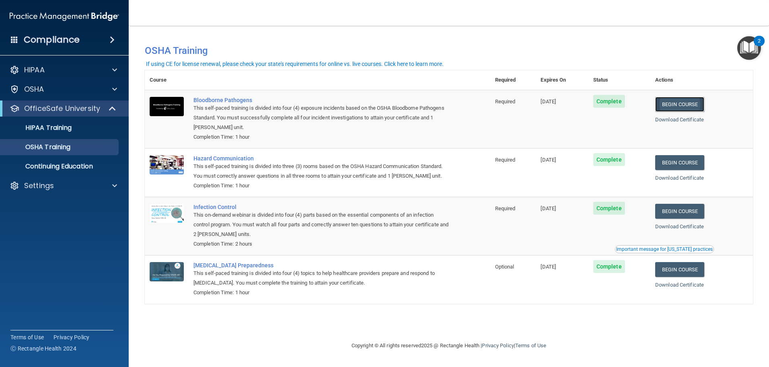
click at [666, 107] on link "Begin Course" at bounding box center [679, 104] width 49 height 15
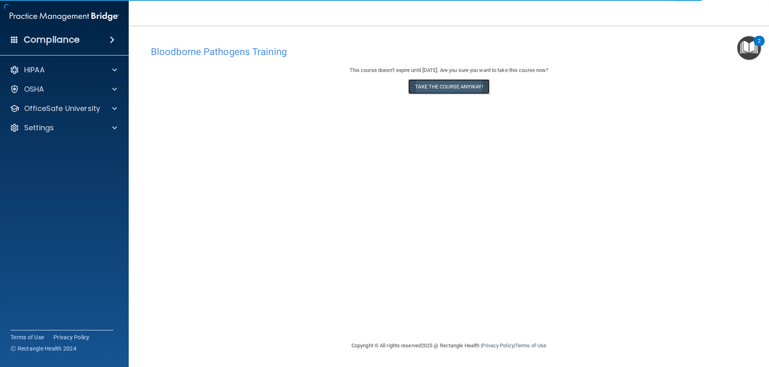
click at [467, 84] on button "Take the course anyway!" at bounding box center [448, 86] width 81 height 15
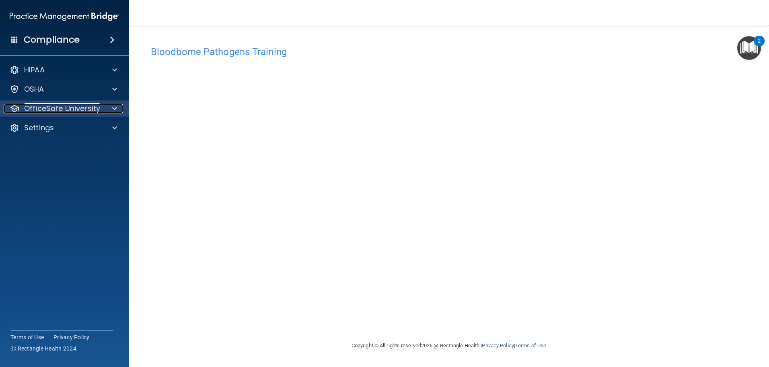
click at [84, 105] on p "OfficeSafe University" at bounding box center [62, 109] width 76 height 10
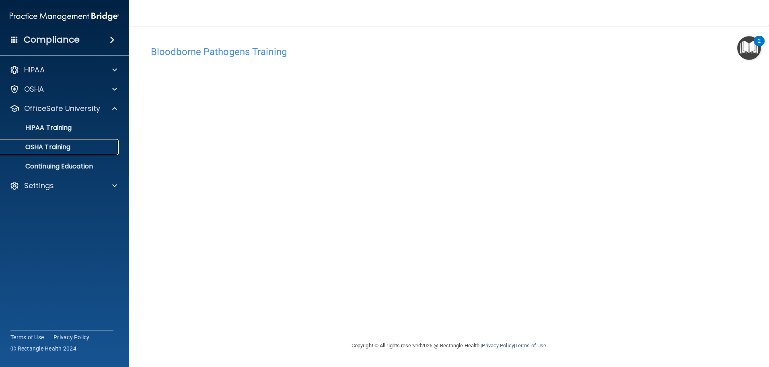
click at [77, 146] on div "OSHA Training" at bounding box center [60, 147] width 110 height 8
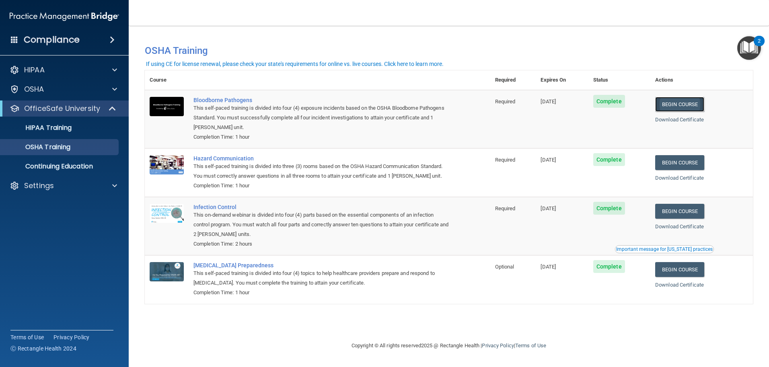
click at [672, 103] on link "Begin Course" at bounding box center [679, 104] width 49 height 15
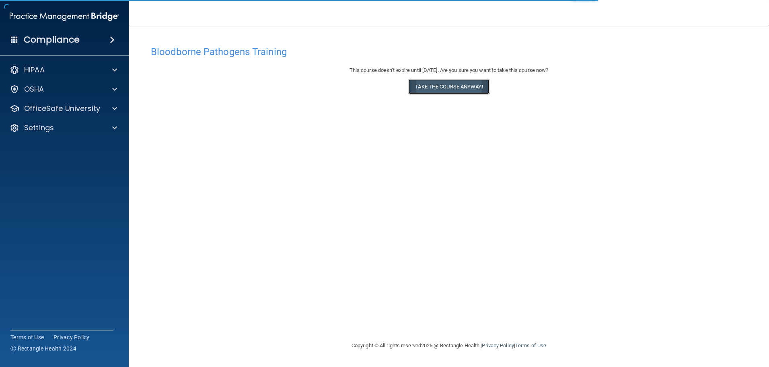
click at [471, 86] on button "Take the course anyway!" at bounding box center [448, 86] width 81 height 15
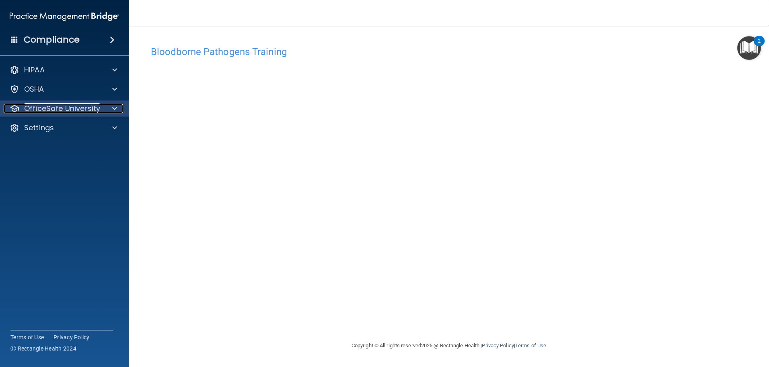
click at [107, 109] on div at bounding box center [113, 109] width 20 height 10
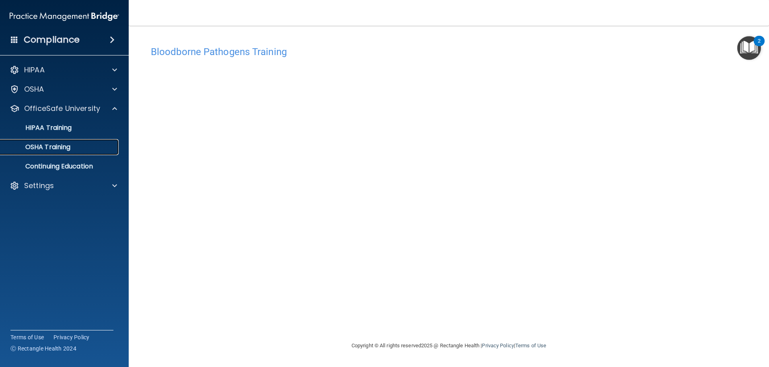
click at [79, 141] on link "OSHA Training" at bounding box center [55, 147] width 127 height 16
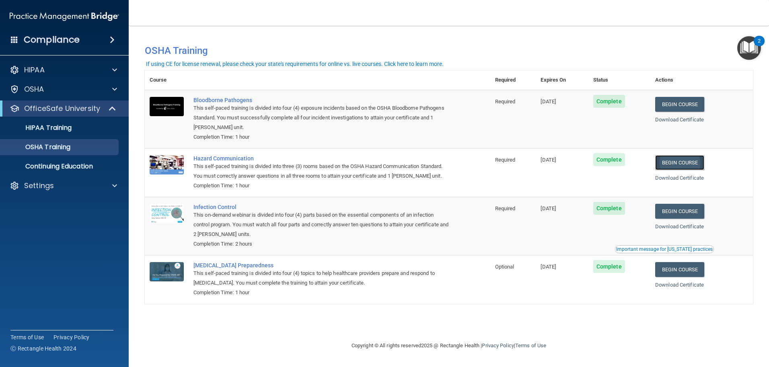
click at [680, 163] on link "Begin Course" at bounding box center [679, 162] width 49 height 15
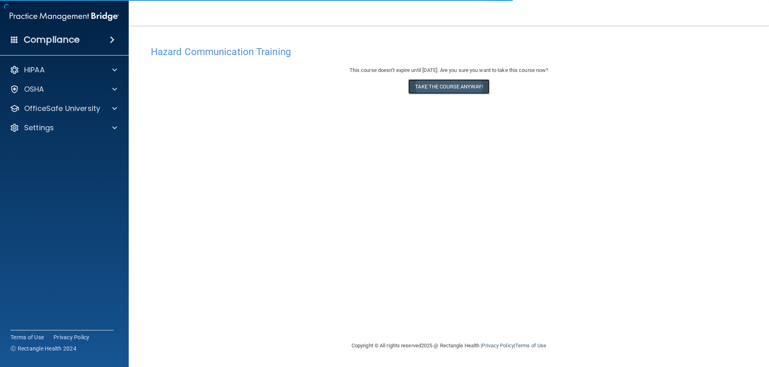
click at [456, 87] on button "Take the course anyway!" at bounding box center [448, 86] width 81 height 15
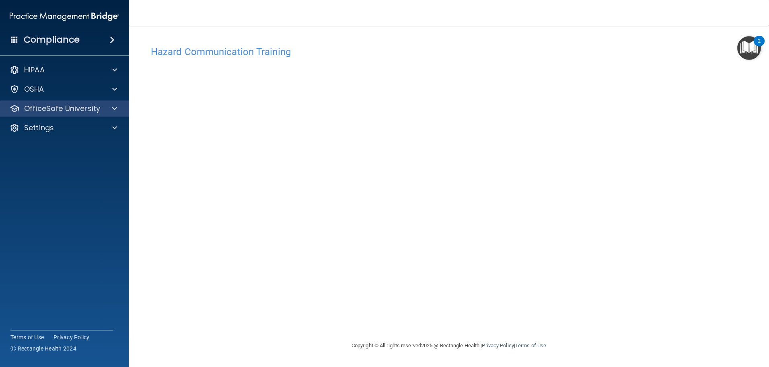
click at [117, 103] on div "OfficeSafe University" at bounding box center [64, 109] width 129 height 16
click at [110, 105] on div at bounding box center [113, 109] width 20 height 10
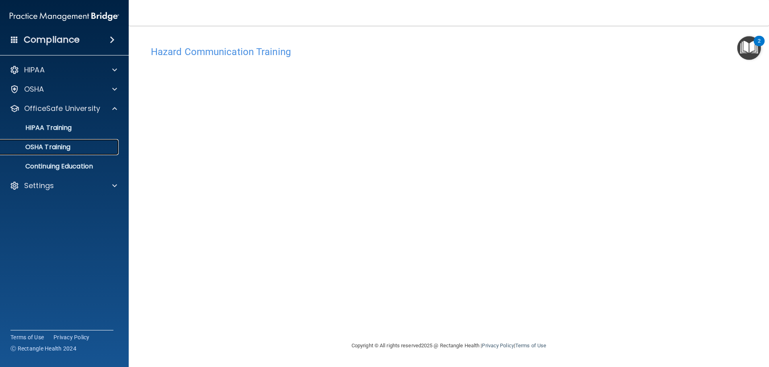
click at [68, 148] on p "OSHA Training" at bounding box center [37, 147] width 65 height 8
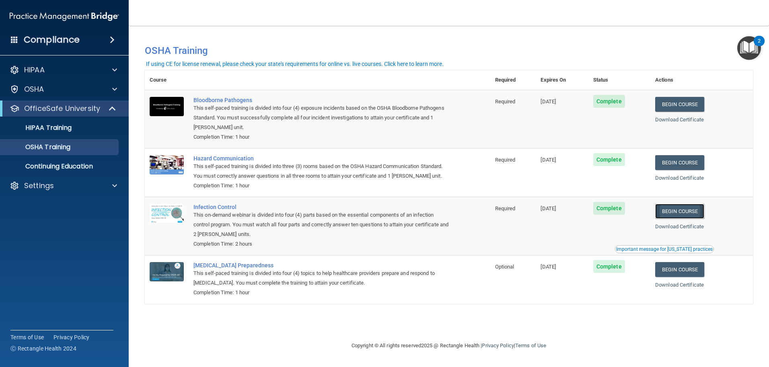
click at [682, 212] on link "Begin Course" at bounding box center [679, 211] width 49 height 15
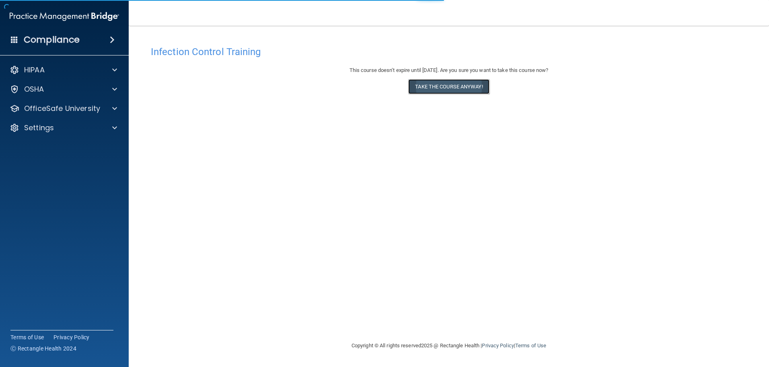
click at [448, 90] on button "Take the course anyway!" at bounding box center [448, 86] width 81 height 15
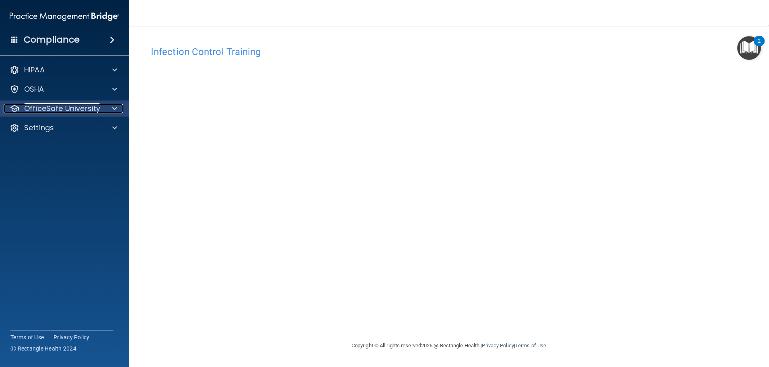
click at [107, 107] on div at bounding box center [113, 109] width 20 height 10
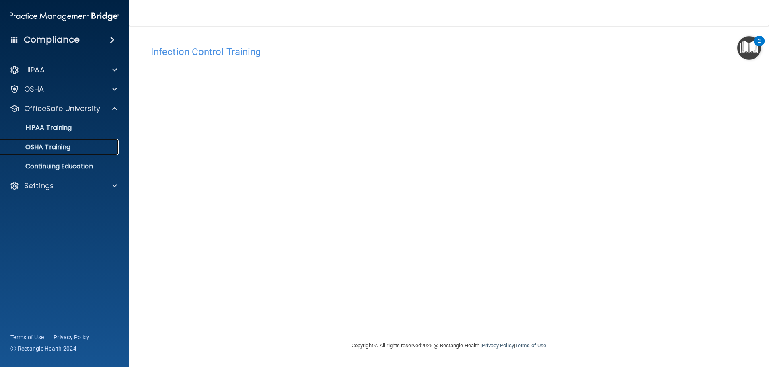
click at [99, 152] on link "OSHA Training" at bounding box center [55, 147] width 127 height 16
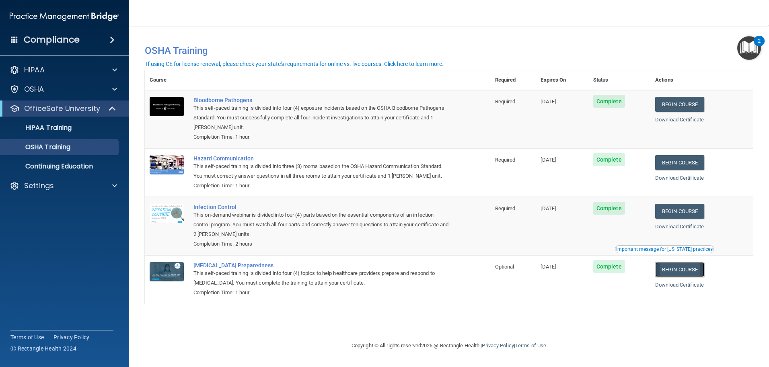
click at [696, 273] on link "Begin Course" at bounding box center [679, 269] width 49 height 15
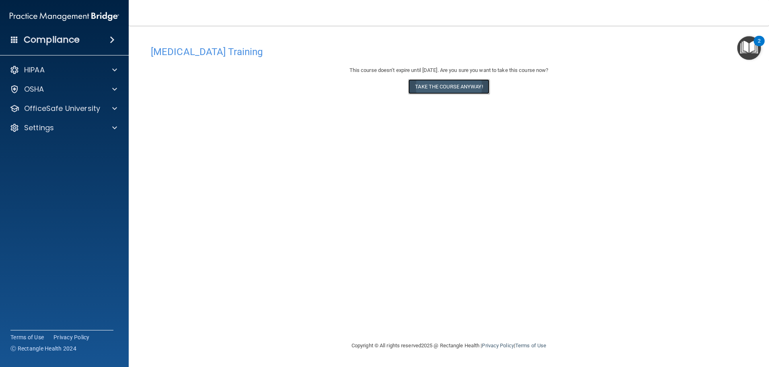
click at [445, 84] on button "Take the course anyway!" at bounding box center [448, 86] width 81 height 15
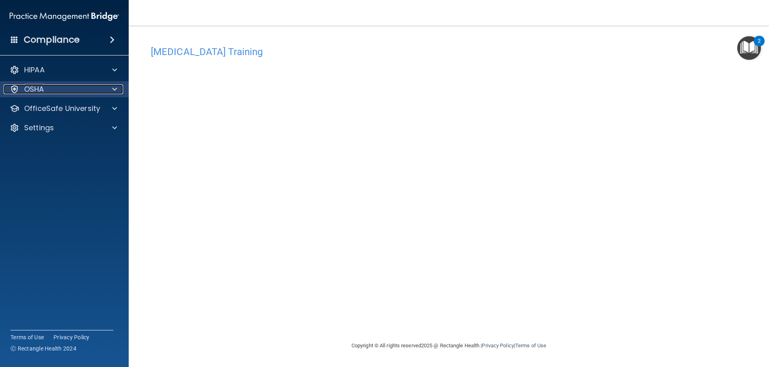
click at [114, 91] on span at bounding box center [114, 89] width 5 height 10
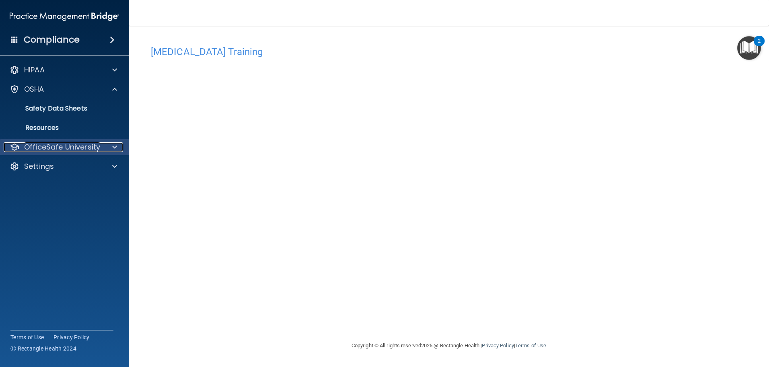
click at [109, 146] on div at bounding box center [113, 147] width 20 height 10
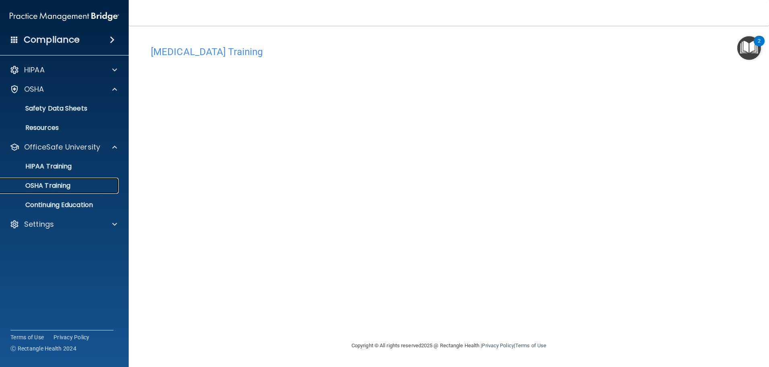
click at [76, 185] on div "OSHA Training" at bounding box center [60, 186] width 110 height 8
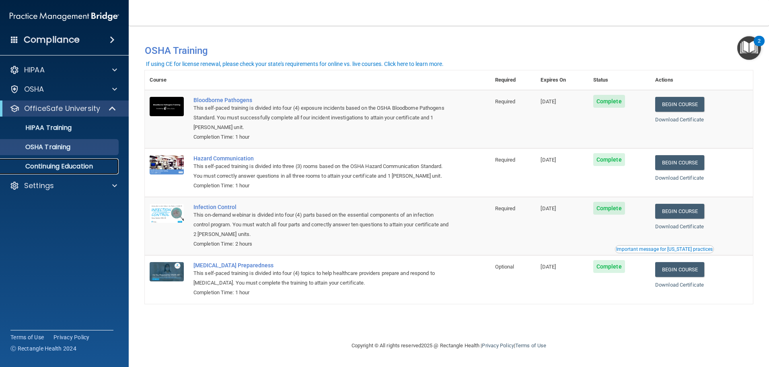
click at [87, 162] on p "Continuing Education" at bounding box center [60, 166] width 110 height 8
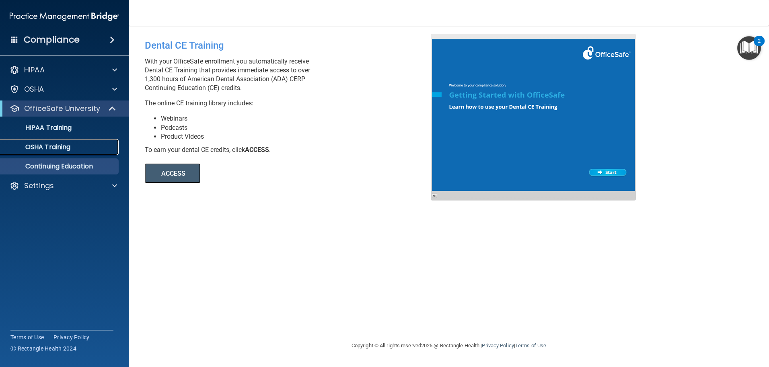
click at [75, 149] on div "OSHA Training" at bounding box center [60, 147] width 110 height 8
